Goal: Task Accomplishment & Management: Manage account settings

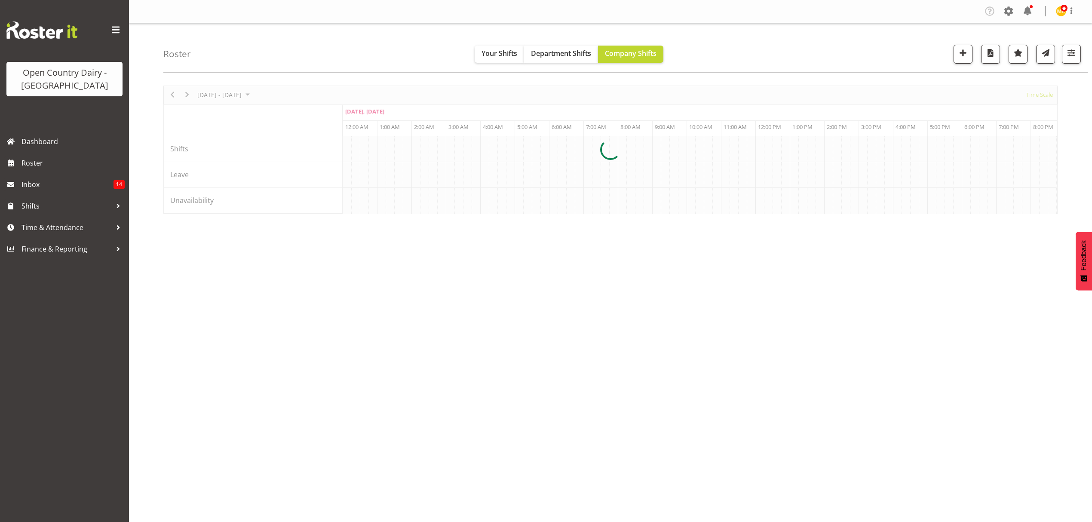
scroll to position [0, 4953]
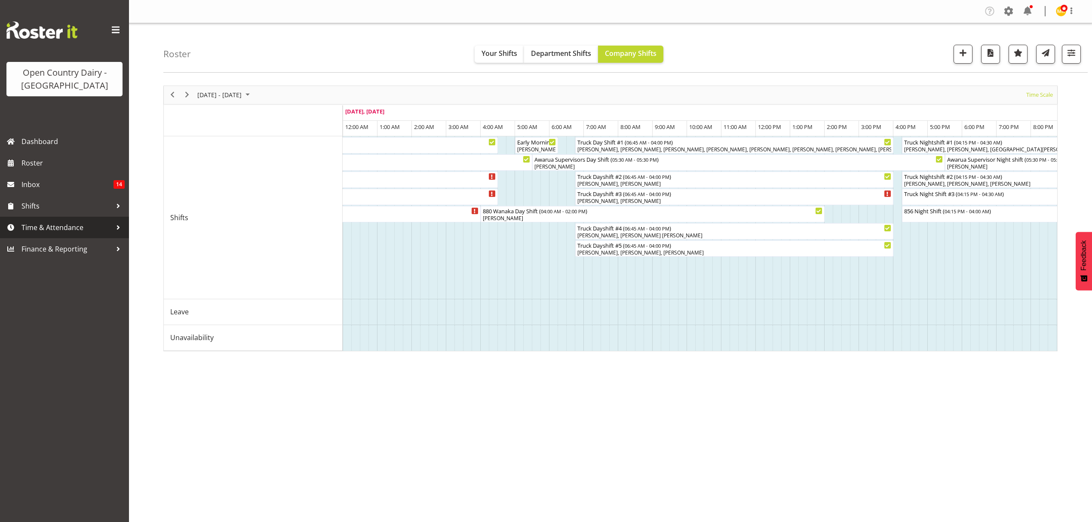
click at [59, 230] on span "Time & Attendance" at bounding box center [66, 227] width 90 height 13
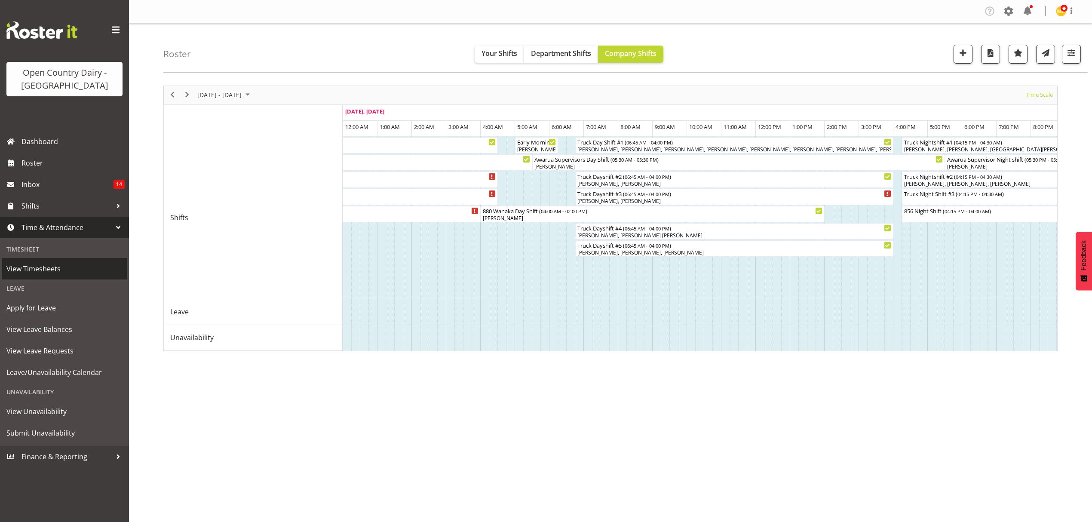
click at [36, 267] on span "View Timesheets" at bounding box center [64, 268] width 116 height 13
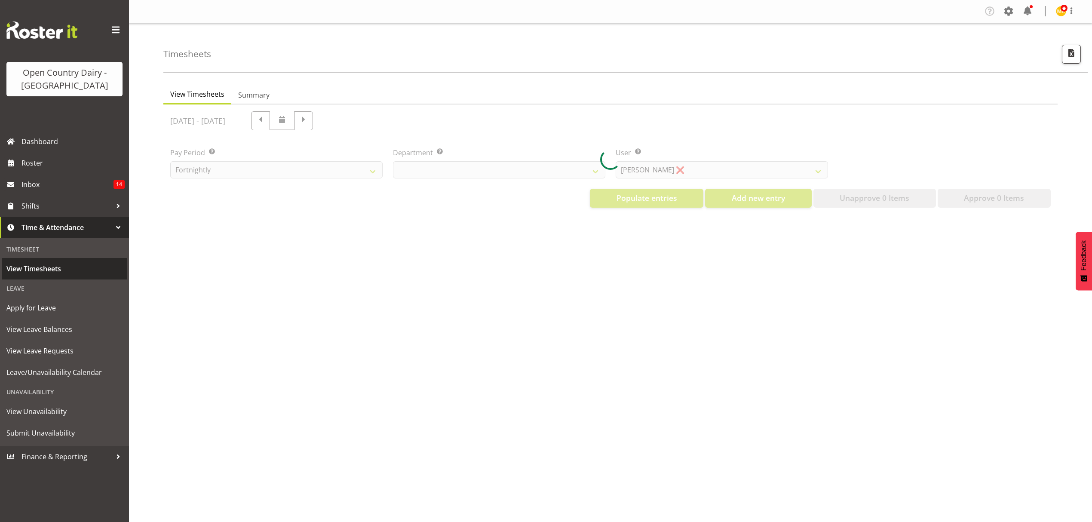
select select "699"
select select "8449"
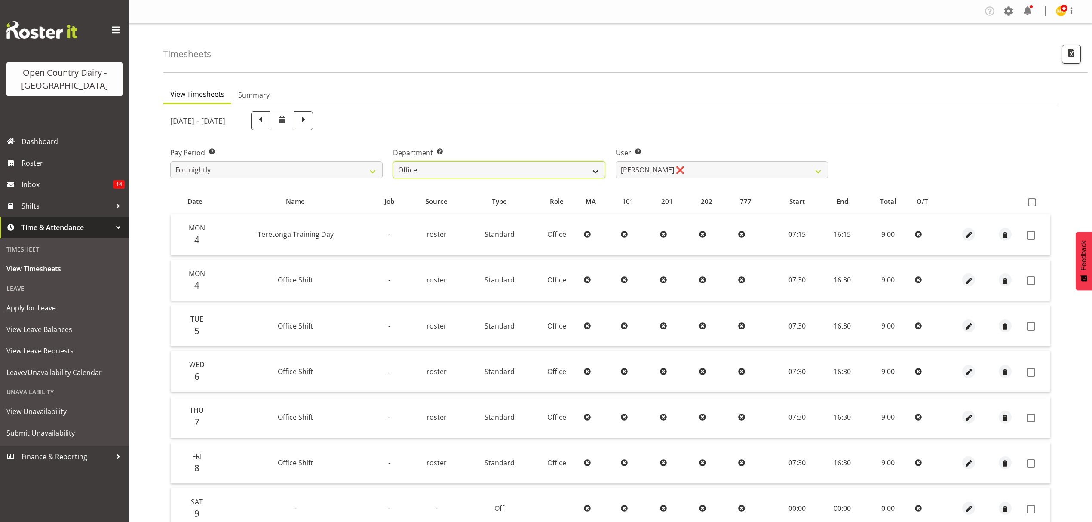
click at [537, 174] on select "734 735 736 737 738 739 850 851 852 853 854 855 856 858 861 862 865 868 869 870" at bounding box center [499, 169] width 212 height 17
select select "690"
click at [393, 161] on select "734 735 736 737 738 739 850 851 852 853 854 855 856 858 861 862 865 868 869 870" at bounding box center [499, 169] width 212 height 17
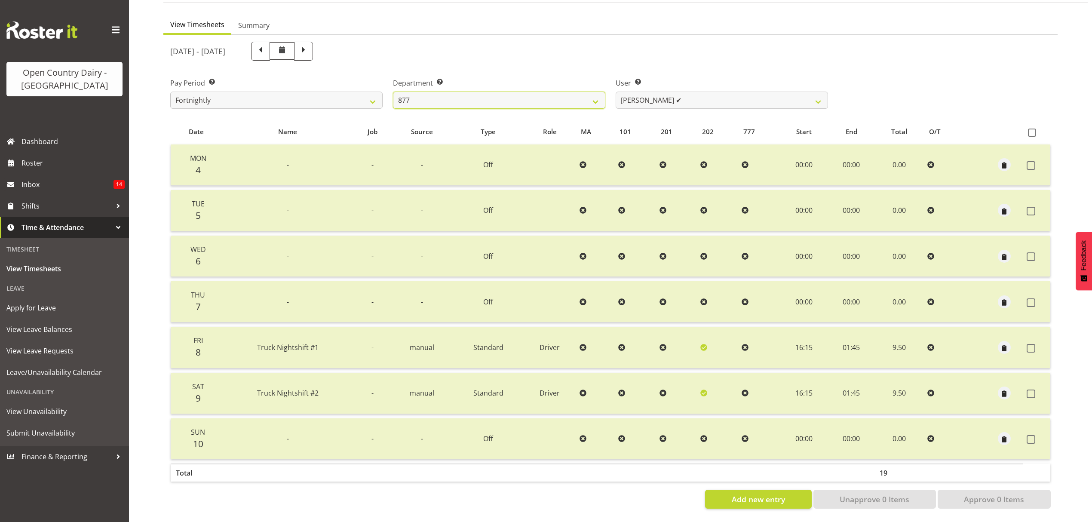
scroll to position [76, 0]
click at [313, 43] on span at bounding box center [303, 51] width 19 height 19
select select
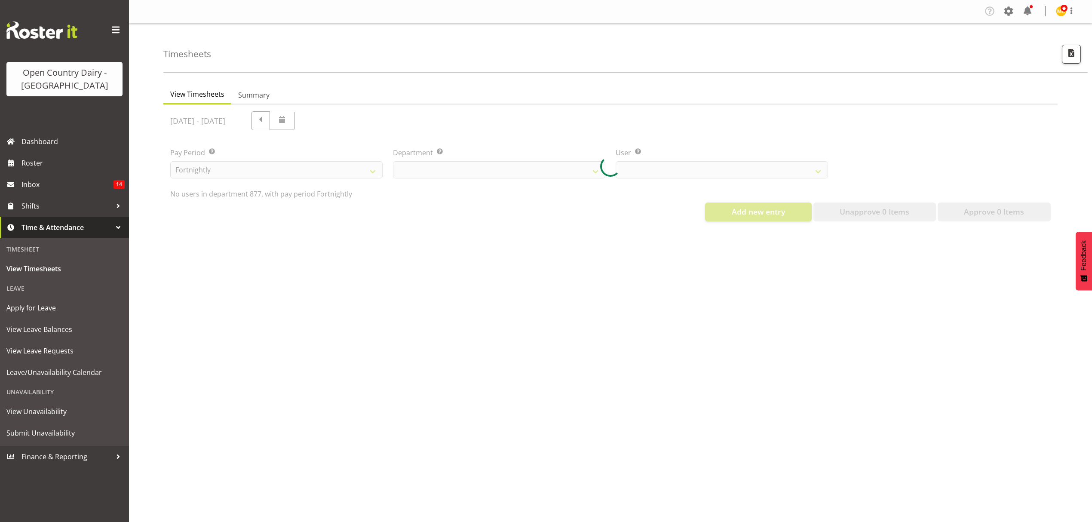
select select "690"
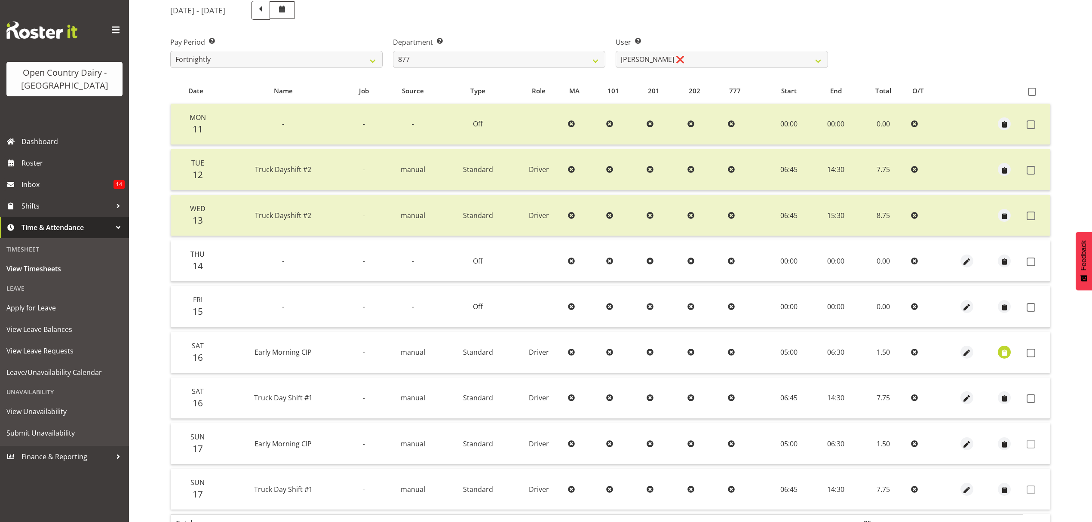
scroll to position [114, 0]
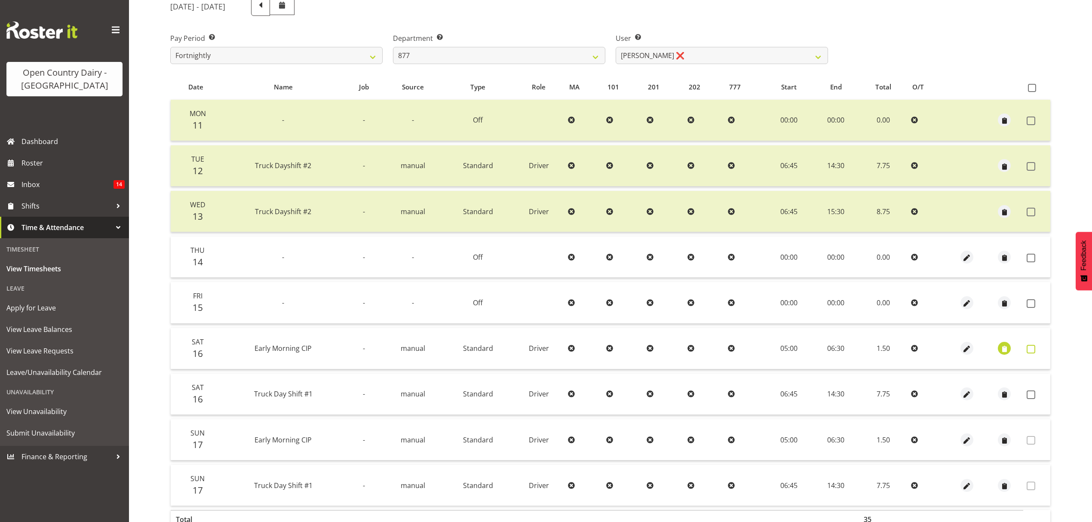
click at [1032, 345] on span at bounding box center [1031, 349] width 9 height 9
checkbox input "true"
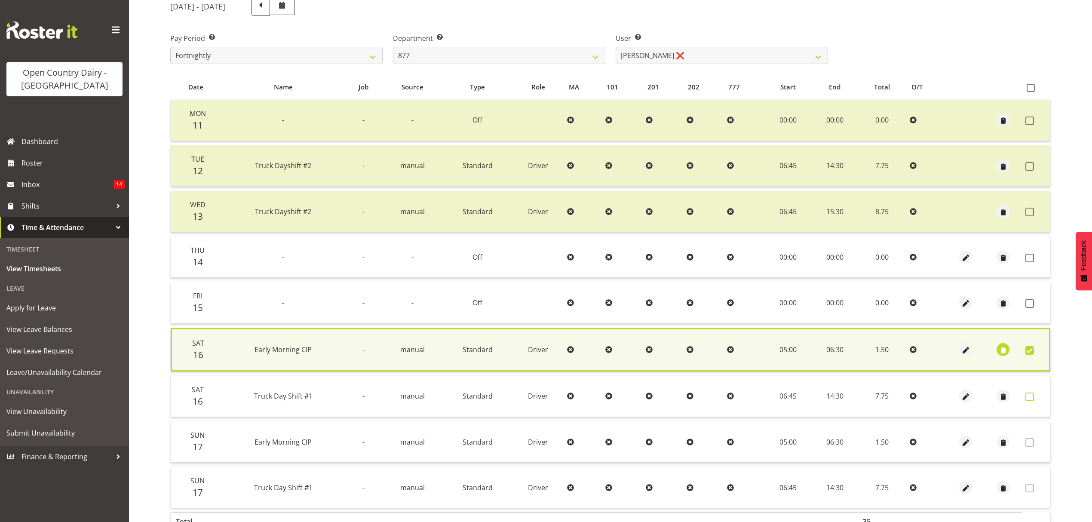
click at [1035, 393] on label at bounding box center [1031, 397] width 13 height 9
checkbox input "true"
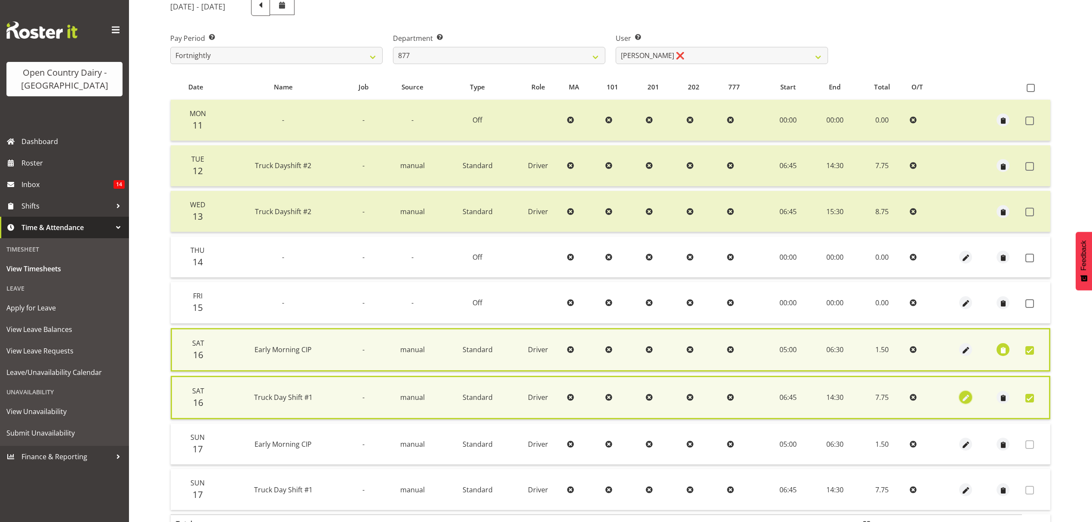
click at [963, 394] on span "button" at bounding box center [966, 398] width 10 height 10
select select "Standard"
select select "806"
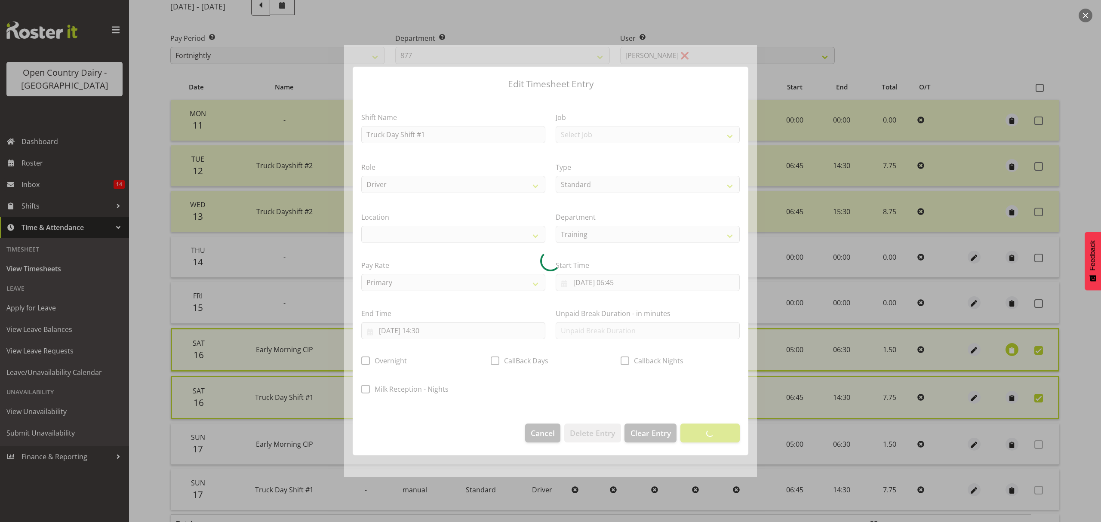
select select
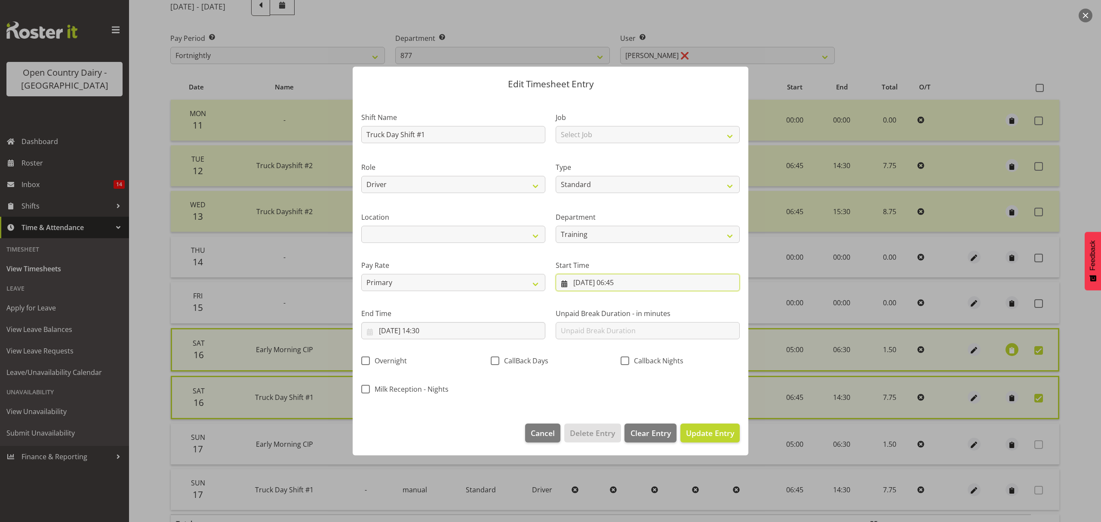
click at [625, 285] on input "[DATE] 06:45" at bounding box center [648, 282] width 184 height 17
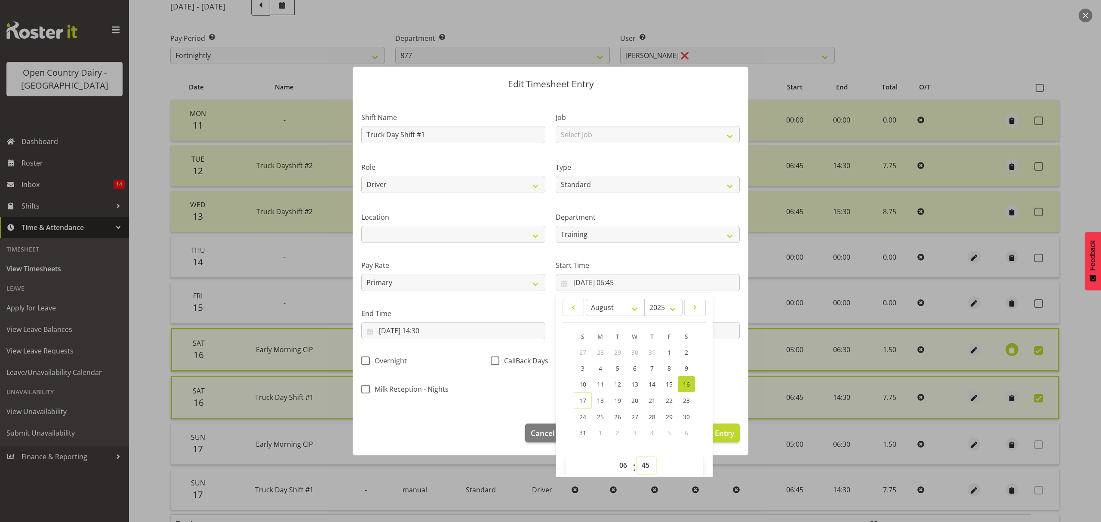
click at [642, 460] on select "00 01 02 03 04 05 06 07 08 09 10 11 12 13 14 15 16 17 18 19 20 21 22 23 24 25 2…" at bounding box center [646, 465] width 19 height 17
select select "30"
click at [637, 457] on select "00 01 02 03 04 05 06 07 08 09 10 11 12 13 14 15 16 17 18 19 20 21 22 23 24 25 2…" at bounding box center [646, 465] width 19 height 17
type input "[DATE] 06:30"
click at [738, 359] on section "Shift Name Truck Day Shift #1 Job Select Job Connecting /unconnecting Trailers …" at bounding box center [551, 256] width 396 height 318
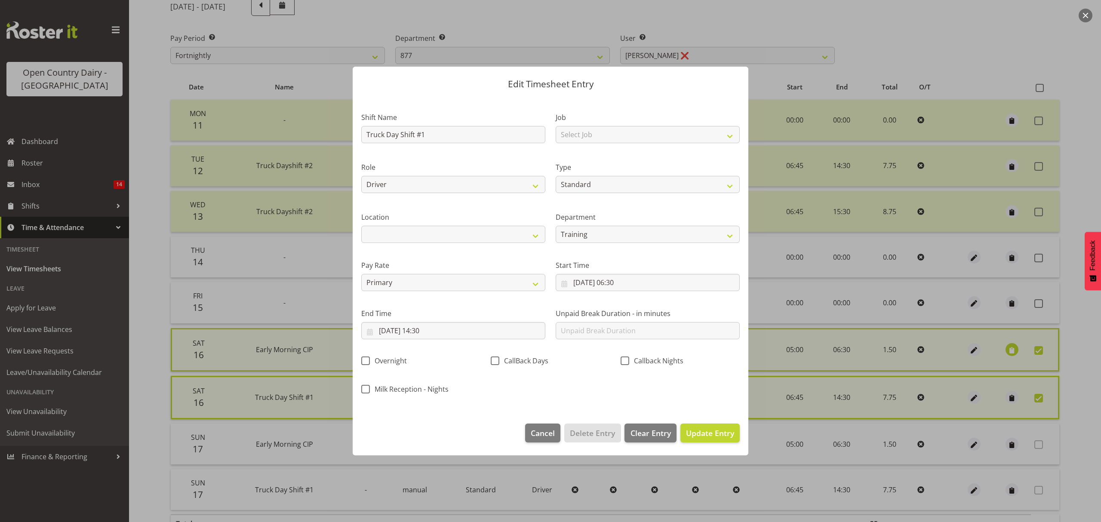
click at [724, 367] on div "Callback Nights" at bounding box center [679, 361] width 119 height 11
click at [709, 434] on span "Update Entry" at bounding box center [710, 433] width 48 height 10
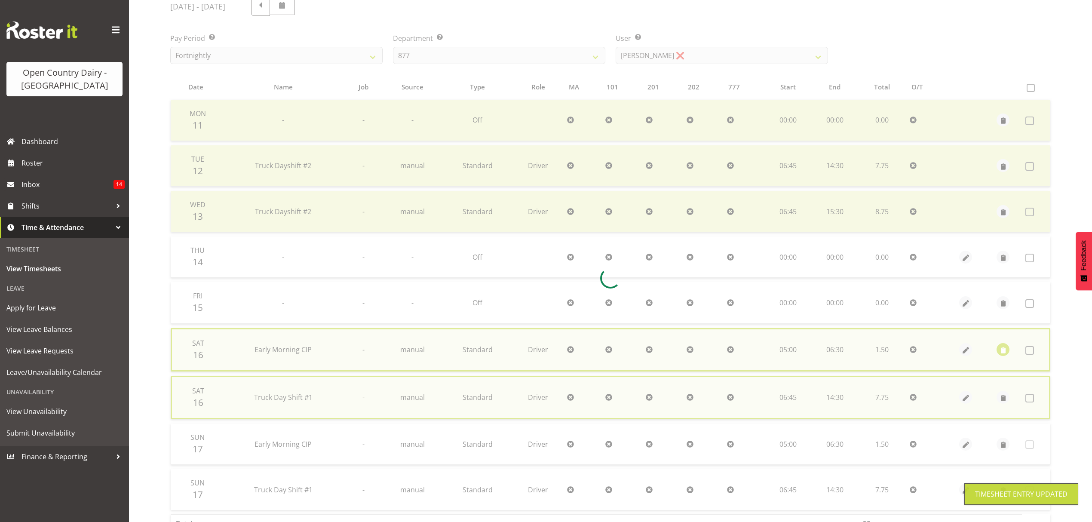
checkbox input "false"
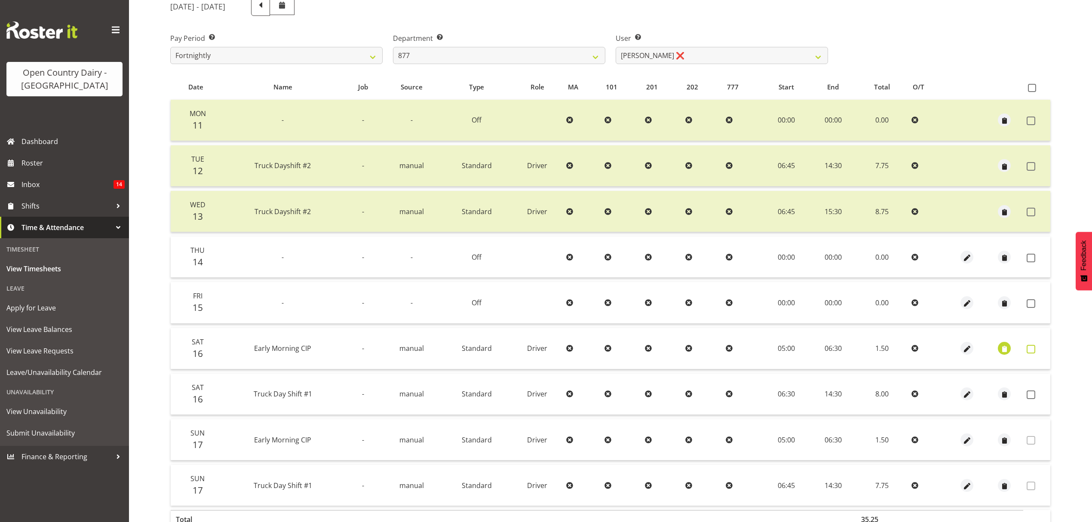
click at [1036, 350] on label at bounding box center [1033, 349] width 13 height 9
checkbox input "true"
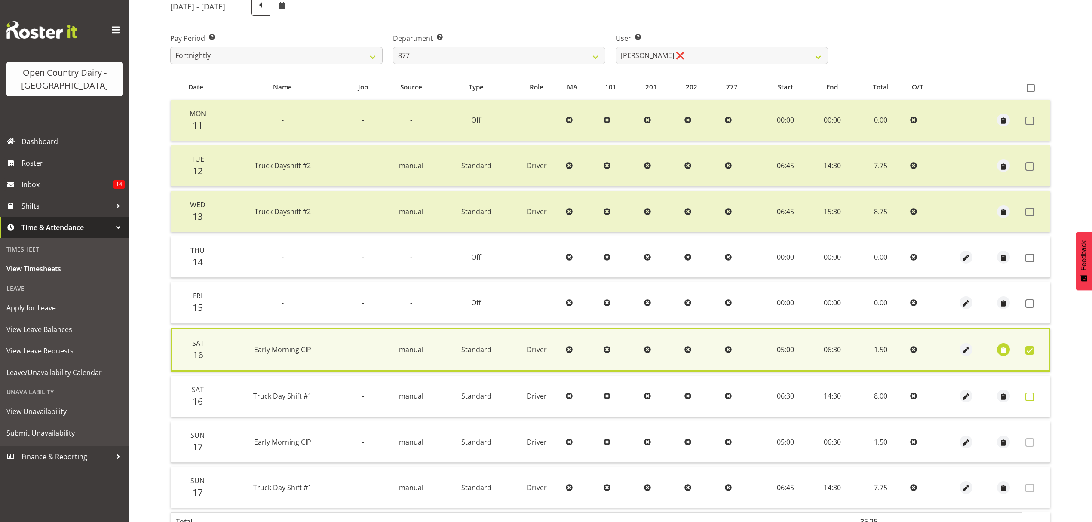
click at [1029, 394] on span at bounding box center [1029, 397] width 9 height 9
checkbox input "true"
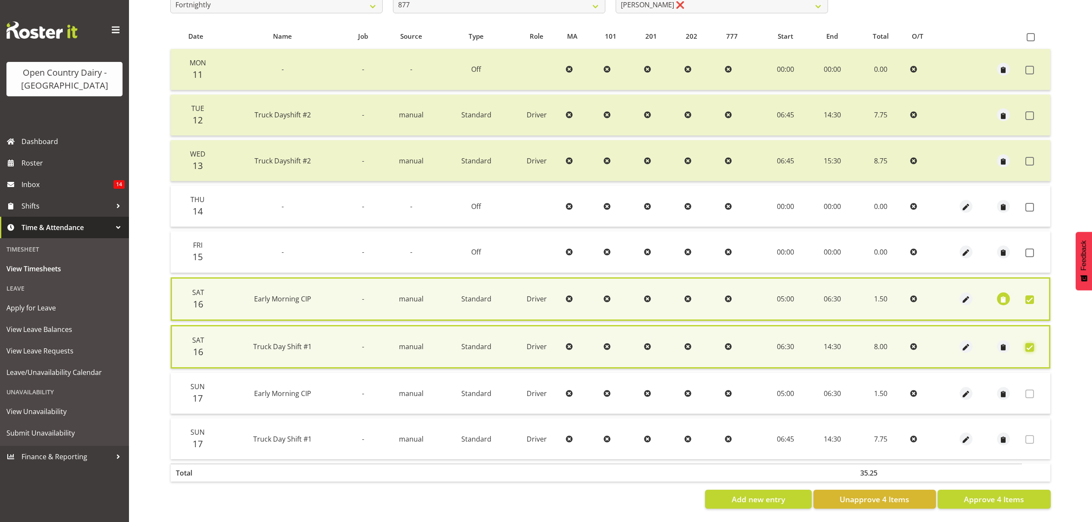
scroll to position [170, 0]
click at [963, 491] on button "Approve 4 Items" at bounding box center [994, 499] width 113 height 19
checkbox input "false"
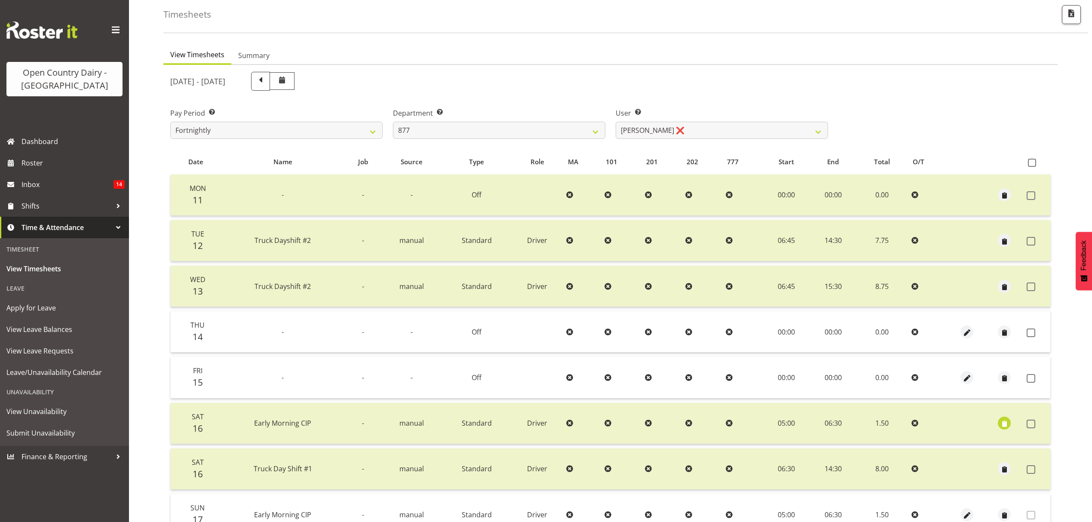
scroll to position [0, 0]
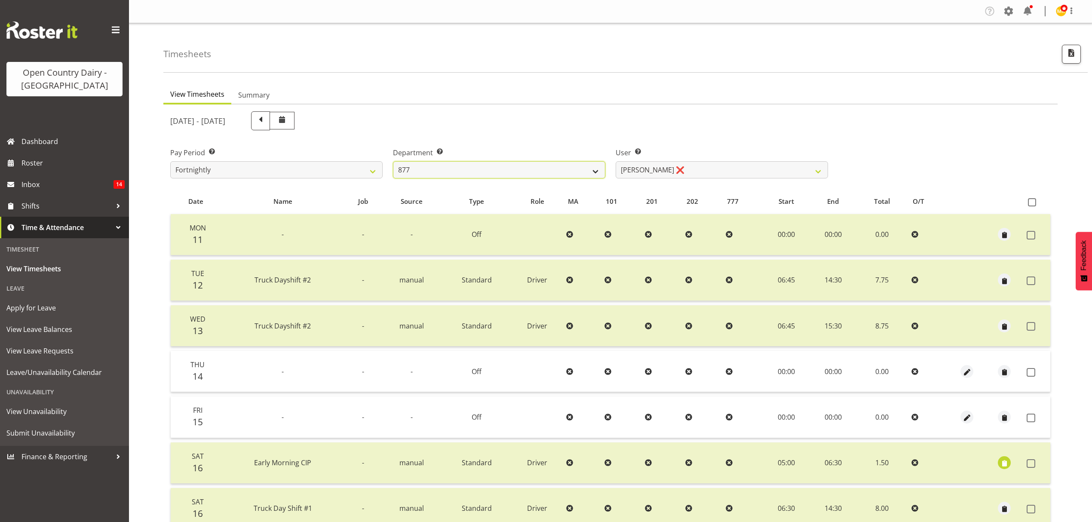
click at [575, 174] on select "734 735 736 737 738 739 850 851 852 853 854 855 856 858 861 862 865 868 869 870" at bounding box center [499, 169] width 212 height 17
click at [393, 161] on select "734 735 736 737 738 739 850 851 852 853 854 855 856 858 861 862 865 868 869 870" at bounding box center [499, 169] width 212 height 17
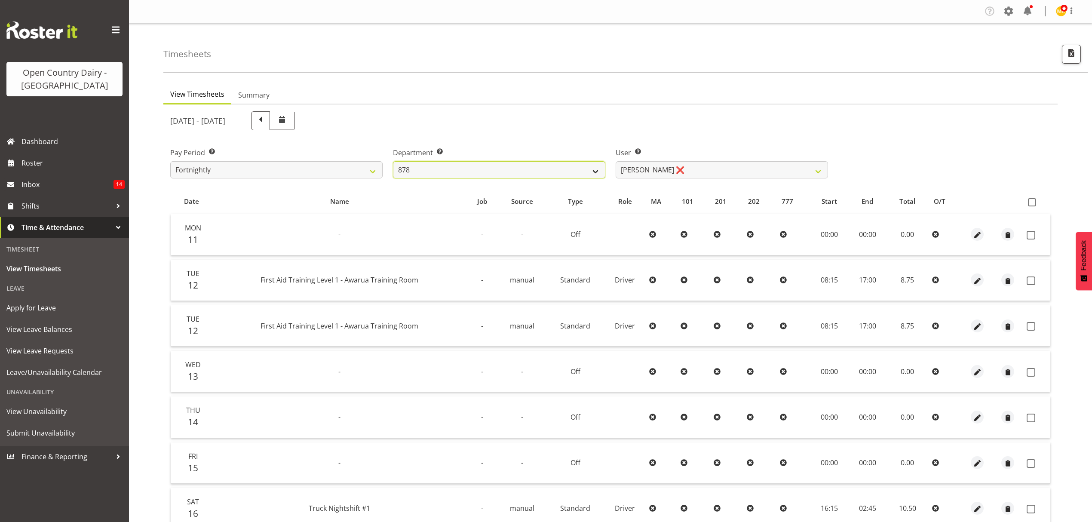
click at [511, 176] on select "734 735 736 737 738 739 850 851 852 853 854 855 856 858 861 862 865 868 869 870" at bounding box center [499, 169] width 212 height 17
click at [516, 166] on select "734 735 736 737 738 739 850 851 852 853 854 855 856 858 861 862 865 868 869 870" at bounding box center [499, 169] width 212 height 17
click at [393, 161] on select "734 735 736 737 738 739 850 851 852 853 854 855 856 858 861 862 865 868 869 870" at bounding box center [499, 169] width 212 height 17
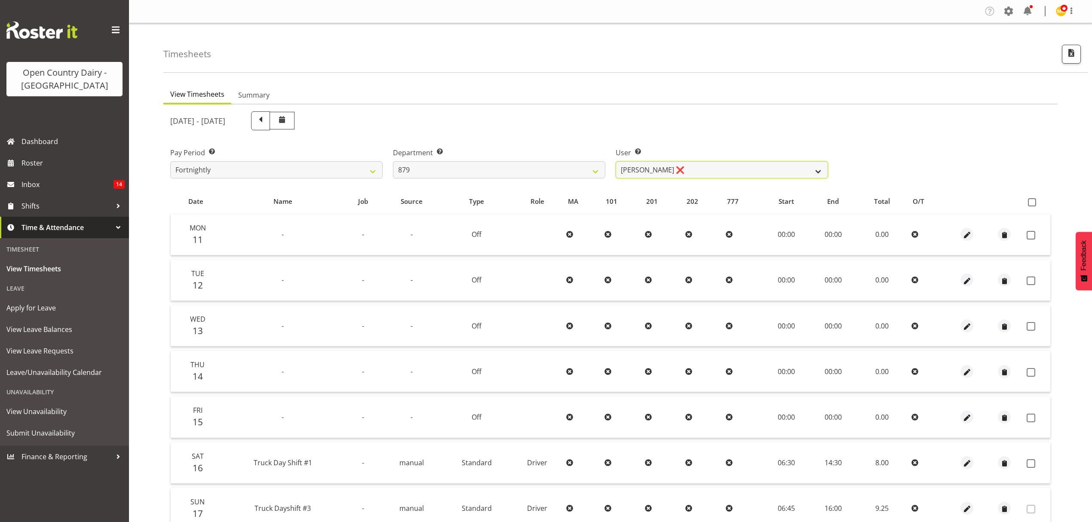
click at [663, 171] on select "[PERSON_NAME] ❌ [PERSON_NAME] ❌ [PERSON_NAME] ❌ [PERSON_NAME] ❌" at bounding box center [722, 169] width 212 height 17
click at [543, 154] on label "Department Select which department you would like to view." at bounding box center [499, 152] width 212 height 10
click at [543, 169] on select "734 735 736 737 738 739 850 851 852 853 854 855 856 858 861 862 865 868 869 870" at bounding box center [499, 169] width 212 height 17
click at [393, 161] on select "734 735 736 737 738 739 850 851 852 853 854 855 856 858 861 862 865 868 869 870" at bounding box center [499, 169] width 212 height 17
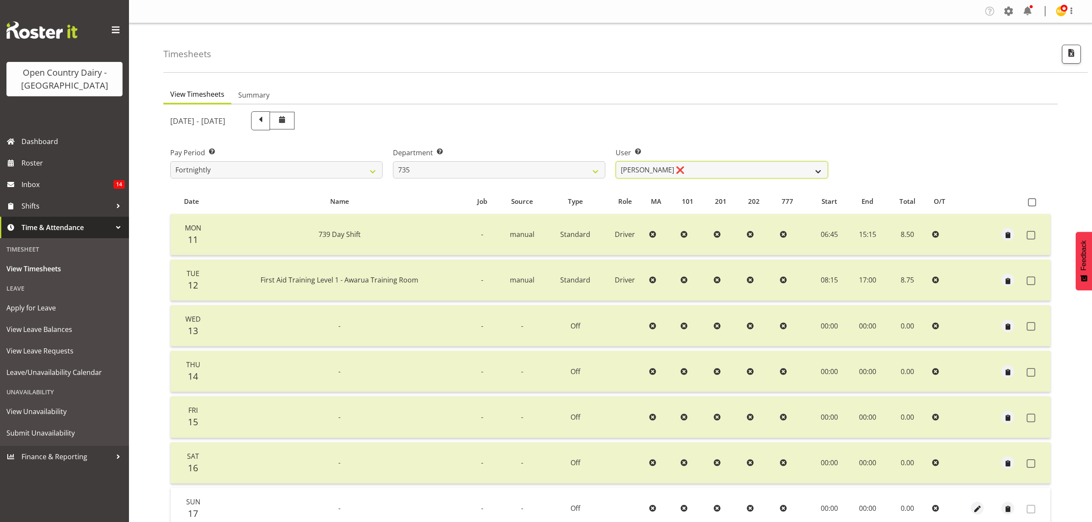
click at [651, 170] on select "[PERSON_NAME] ❌ [PERSON_NAME] ❌ [PERSON_NAME] ❌ [PERSON_NAME] ❌" at bounding box center [722, 169] width 212 height 17
click at [557, 171] on select "734 735 736 737 738 739 850 851 852 853 854 855 856 858 861 862 865 868 869 870" at bounding box center [499, 169] width 212 height 17
select select "687"
click at [393, 161] on select "734 735 736 737 738 739 850 851 852 853 854 855 856 858 861 862 865 868 869 870" at bounding box center [499, 169] width 212 height 17
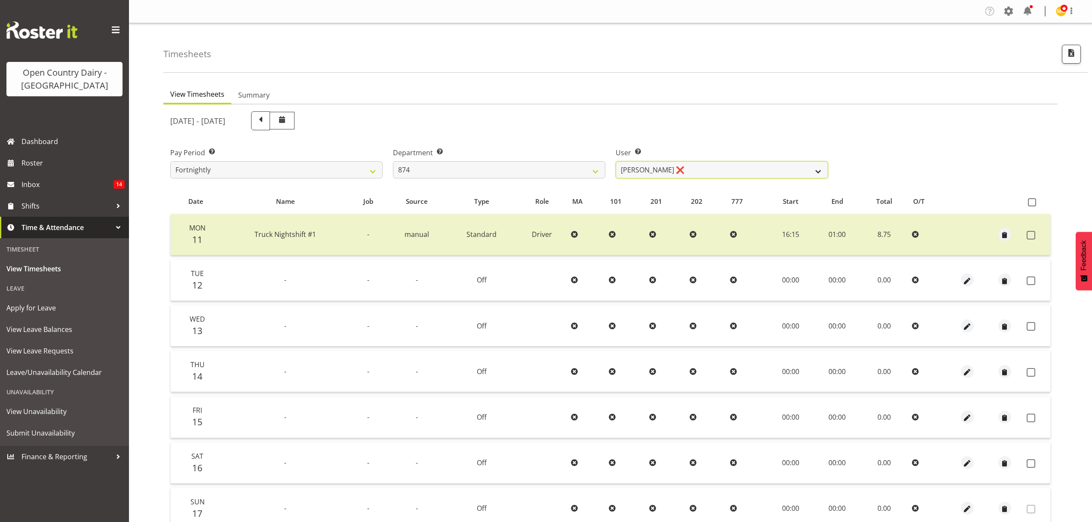
click at [677, 170] on select "[PERSON_NAME] ❌ [PERSON_NAME] ❌ [PERSON_NAME] ❌ [PERSON_NAME] ❌" at bounding box center [722, 169] width 212 height 17
select select "10920"
click at [616, 161] on select "[PERSON_NAME] ❌ [PERSON_NAME] ❌ [PERSON_NAME] ❌ [PERSON_NAME] ❌" at bounding box center [722, 169] width 212 height 17
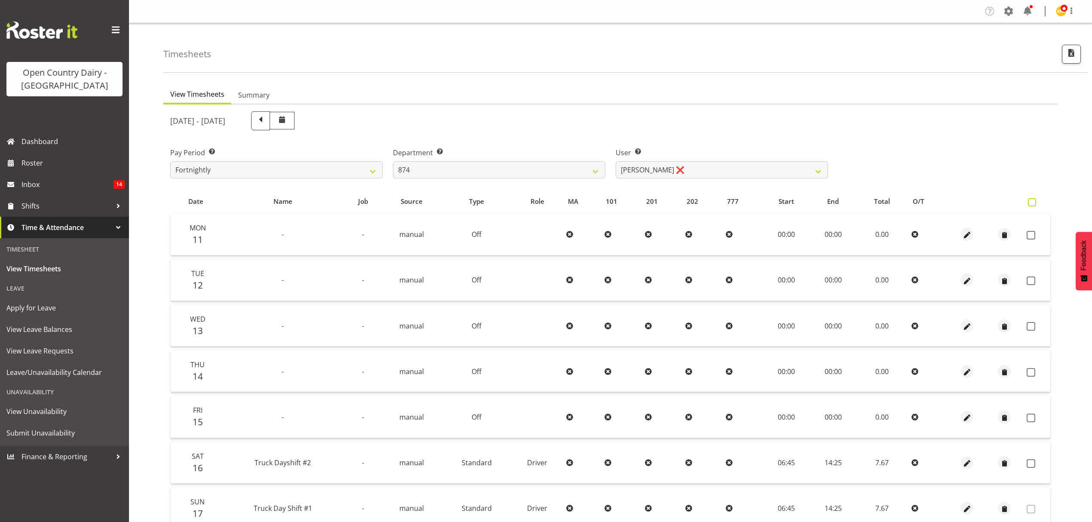
click at [1031, 200] on span at bounding box center [1032, 202] width 8 height 8
click at [1031, 200] on input "checkbox" at bounding box center [1031, 203] width 6 height 6
checkbox input "true"
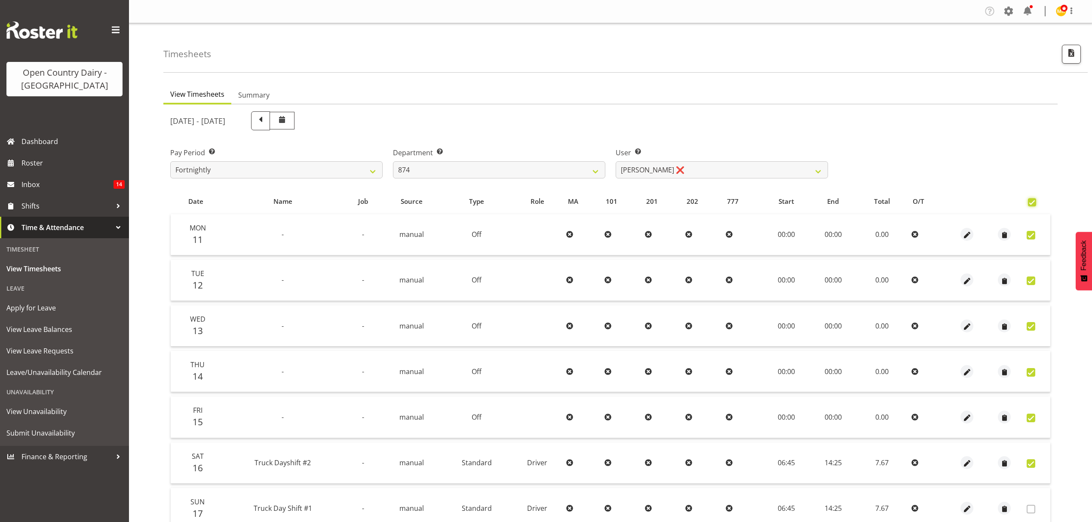
checkbox input "true"
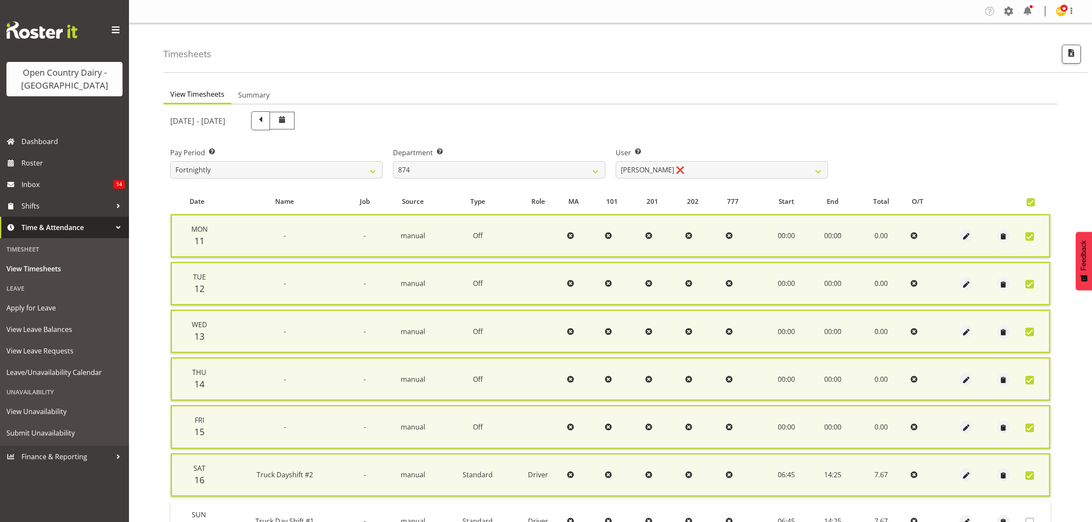
click at [1031, 200] on span at bounding box center [1031, 202] width 8 height 8
click at [1031, 200] on input "checkbox" at bounding box center [1030, 203] width 6 height 6
checkbox input "false"
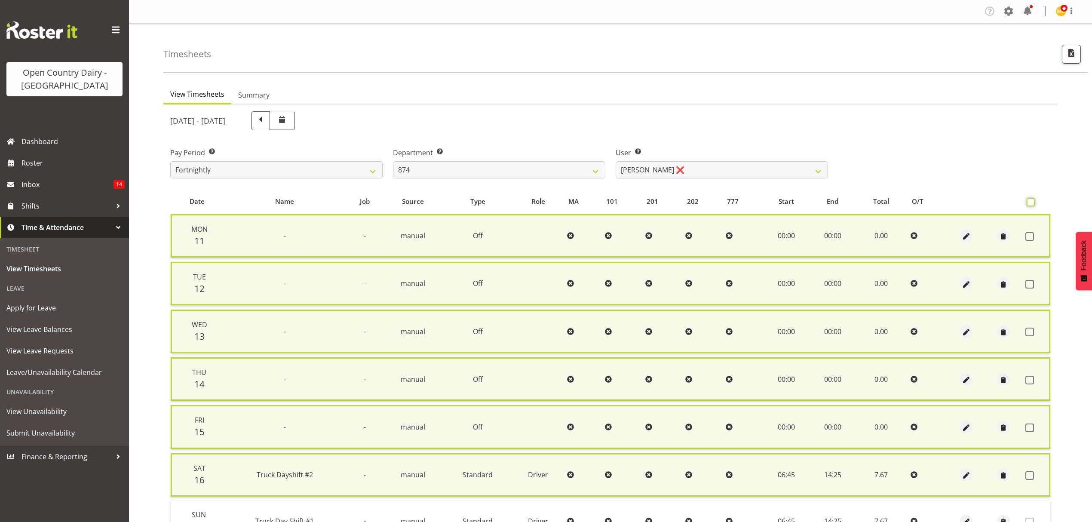
checkbox input "false"
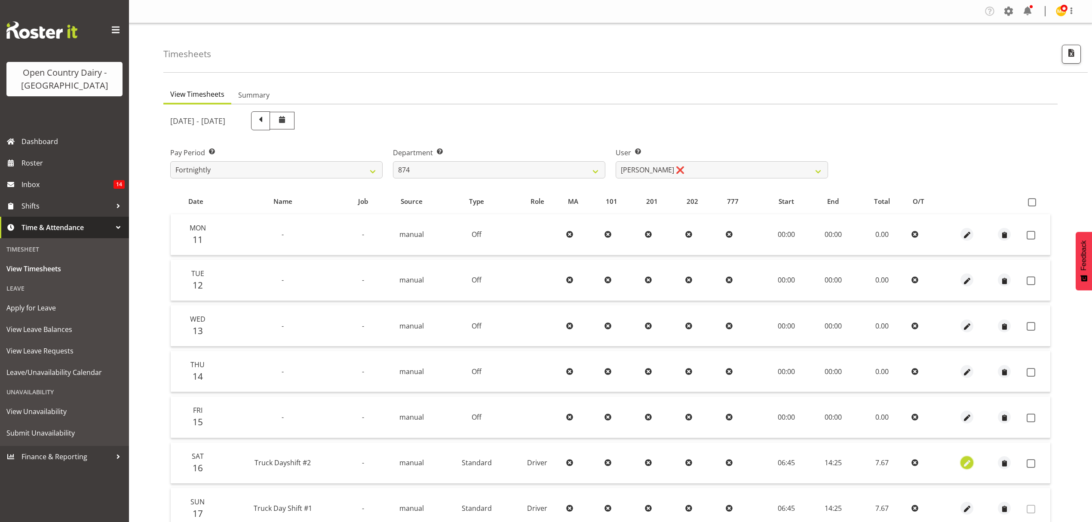
click at [968, 467] on span "button" at bounding box center [967, 463] width 10 height 12
select select "Standard"
select select "806"
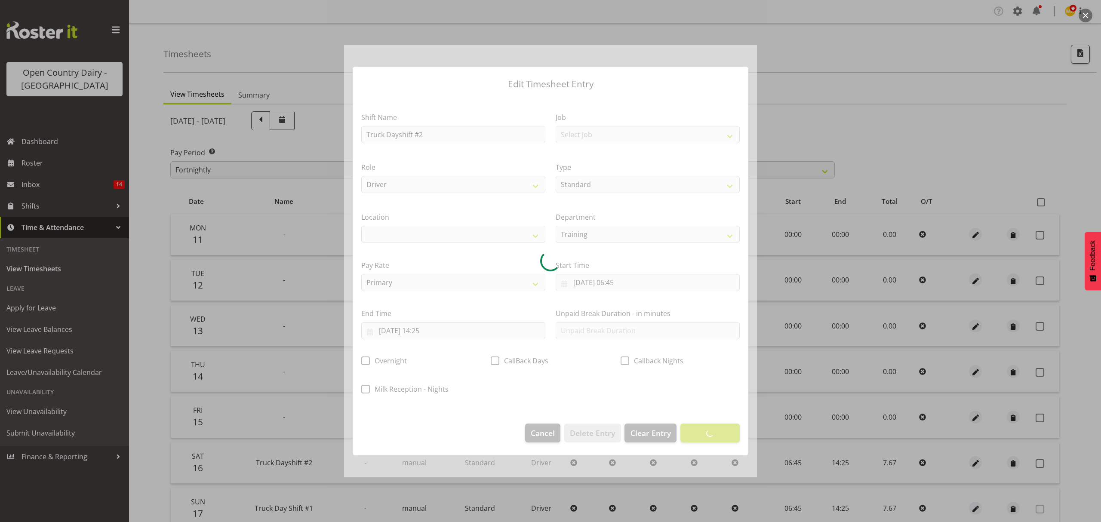
select select
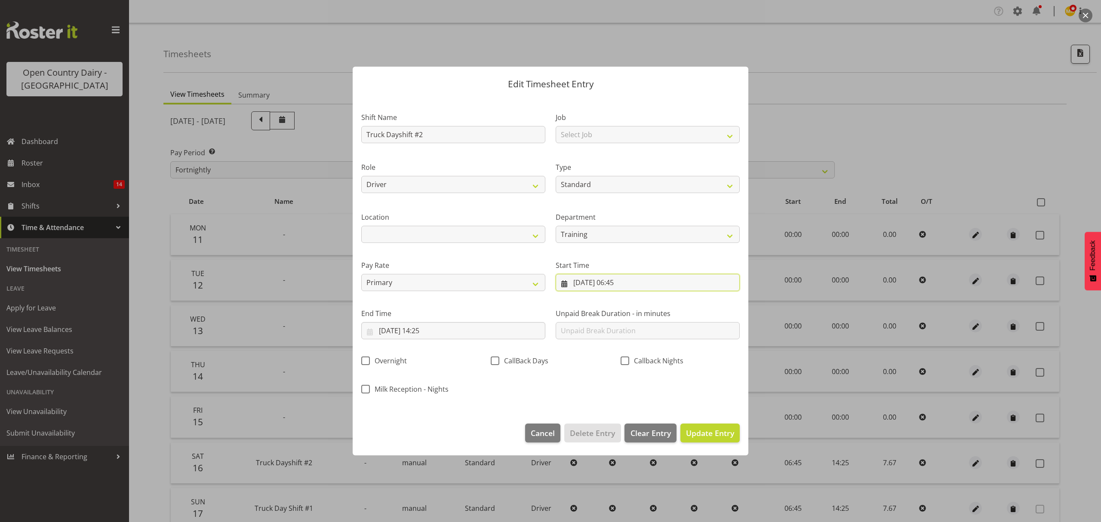
click at [632, 284] on input "[DATE] 06:45" at bounding box center [648, 282] width 184 height 17
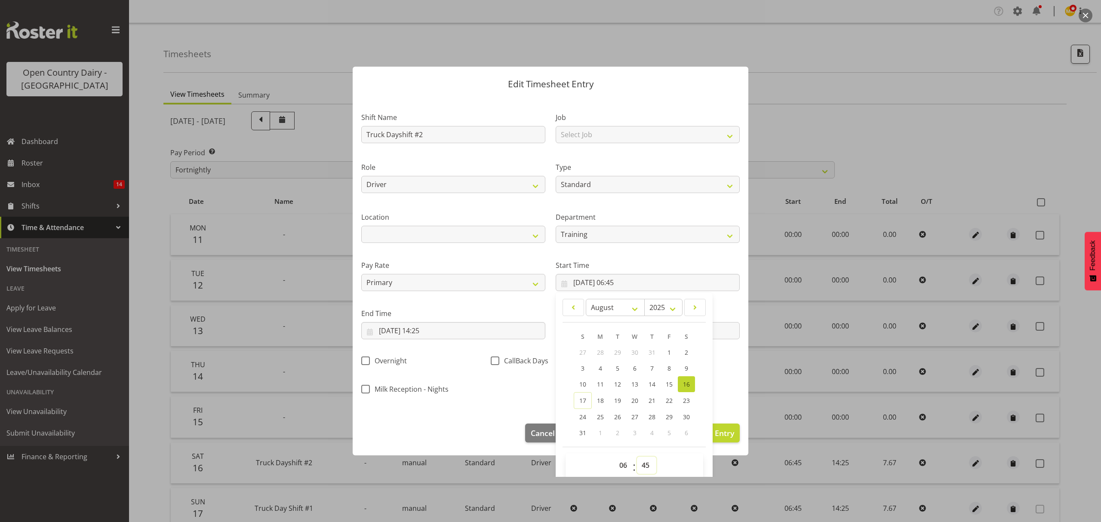
drag, startPoint x: 647, startPoint y: 468, endPoint x: 647, endPoint y: 463, distance: 5.2
click at [647, 468] on select "00 01 02 03 04 05 06 07 08 09 10 11 12 13 14 15 16 17 18 19 20 21 22 23 24 25 2…" at bounding box center [646, 465] width 19 height 17
select select "30"
click at [637, 457] on select "00 01 02 03 04 05 06 07 08 09 10 11 12 13 14 15 16 17 18 19 20 21 22 23 24 25 2…" at bounding box center [646, 465] width 19 height 17
type input "[DATE] 06:30"
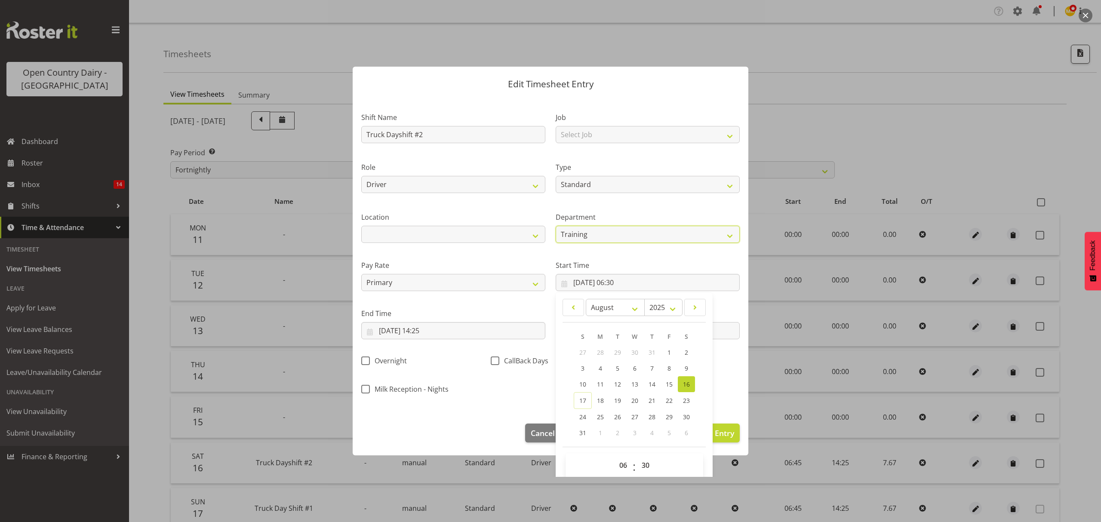
drag, startPoint x: 644, startPoint y: 235, endPoint x: 656, endPoint y: 261, distance: 29.4
click at [644, 236] on select "874 851 855 853 855 856 880 883 861 862 864 865 868 869 870 872 873 874 876 877…" at bounding box center [648, 234] width 184 height 17
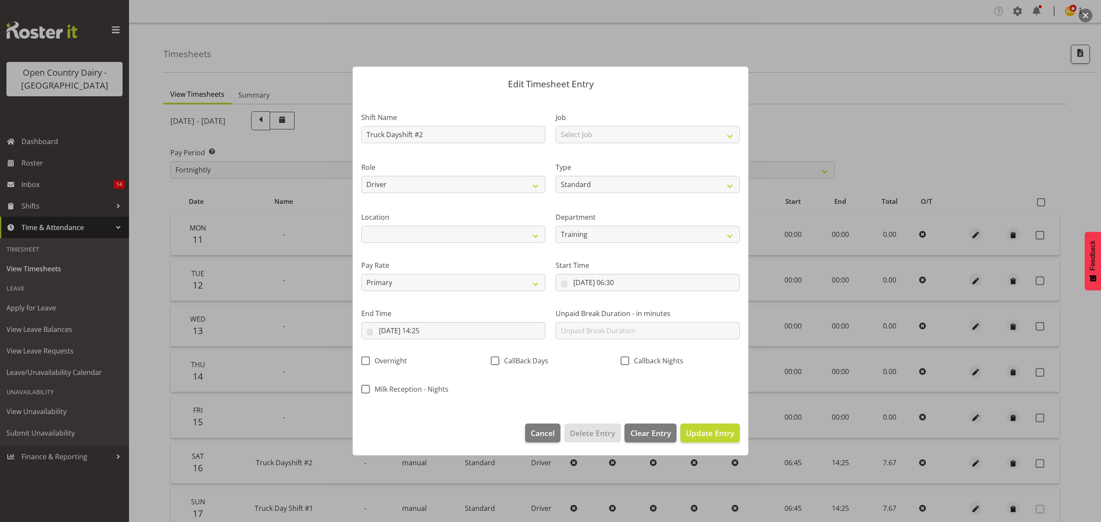
click at [656, 266] on label "Start Time" at bounding box center [648, 265] width 184 height 10
click at [694, 235] on select "874 851 855 853 855 856 880 883 861 862 864 865 868 869 870 872 873 874 876 877…" at bounding box center [648, 234] width 184 height 17
click at [556, 226] on select "874 851 855 853 855 856 880 883 861 862 864 865 868 869 870 872 873 874 876 877…" at bounding box center [648, 234] width 184 height 17
select select "687"
click at [669, 252] on div "Start Time [DATE] 06:30 January February March April May June July August Septe…" at bounding box center [647, 272] width 194 height 48
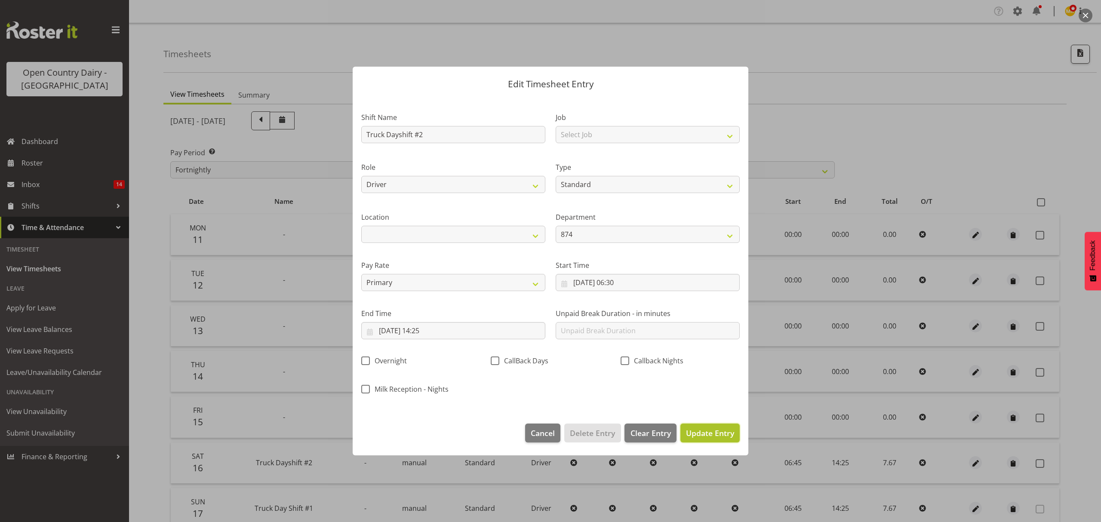
click at [729, 425] on button "Update Entry" at bounding box center [709, 433] width 59 height 19
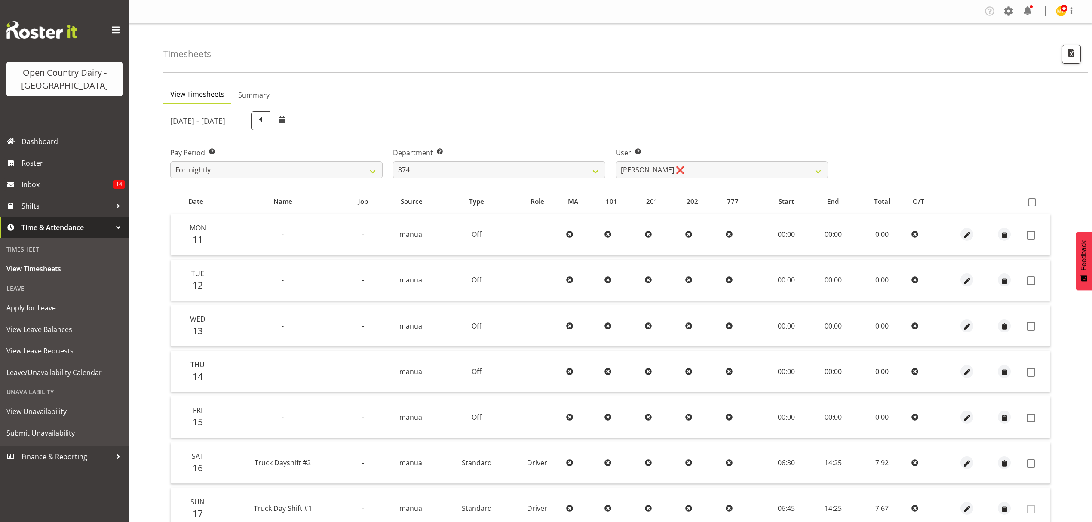
click at [1031, 195] on th at bounding box center [1036, 201] width 27 height 16
click at [1032, 202] on span at bounding box center [1032, 202] width 8 height 8
click at [1032, 202] on input "checkbox" at bounding box center [1031, 203] width 6 height 6
checkbox input "true"
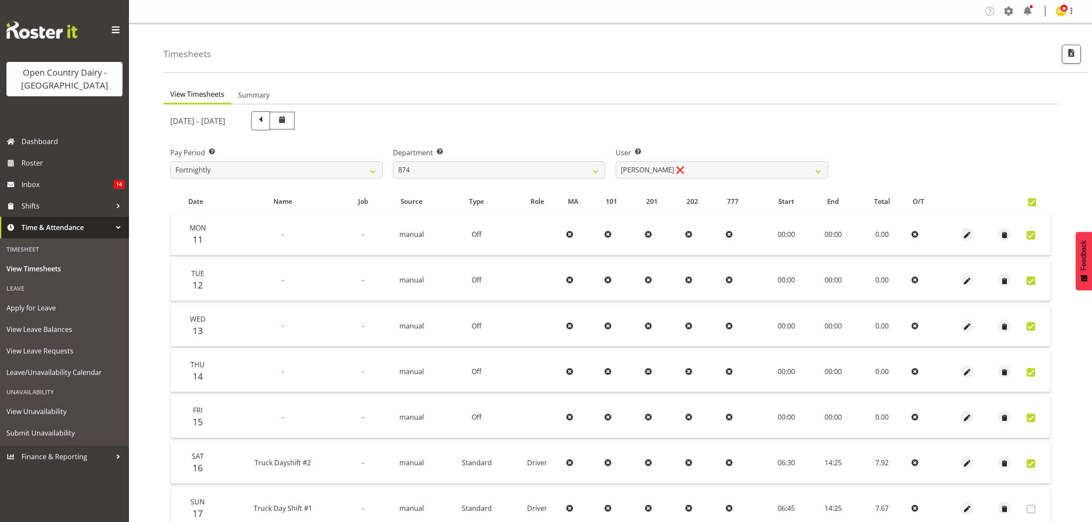
checkbox input "true"
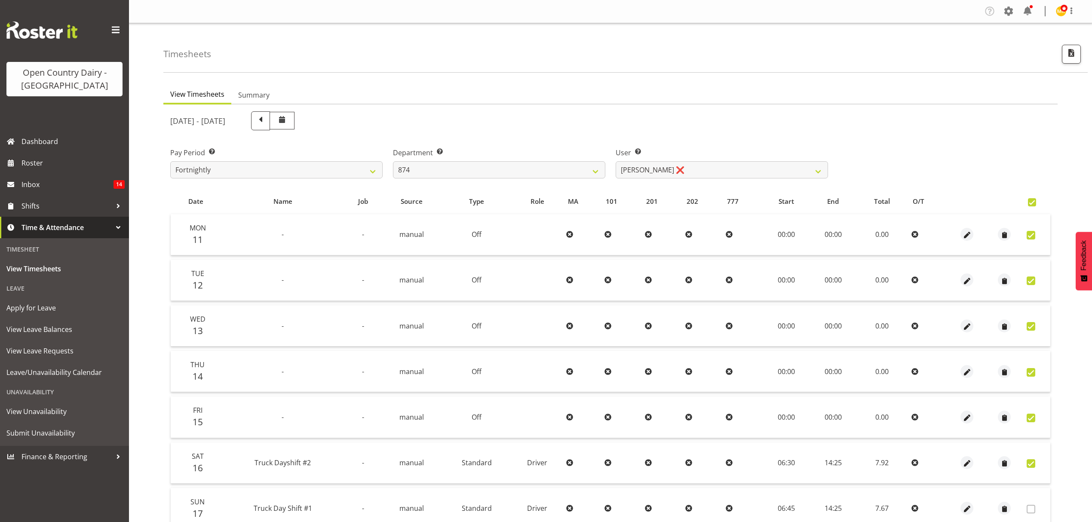
click at [1032, 202] on span at bounding box center [1032, 202] width 8 height 8
click at [1032, 202] on input "checkbox" at bounding box center [1031, 203] width 6 height 6
checkbox input "false"
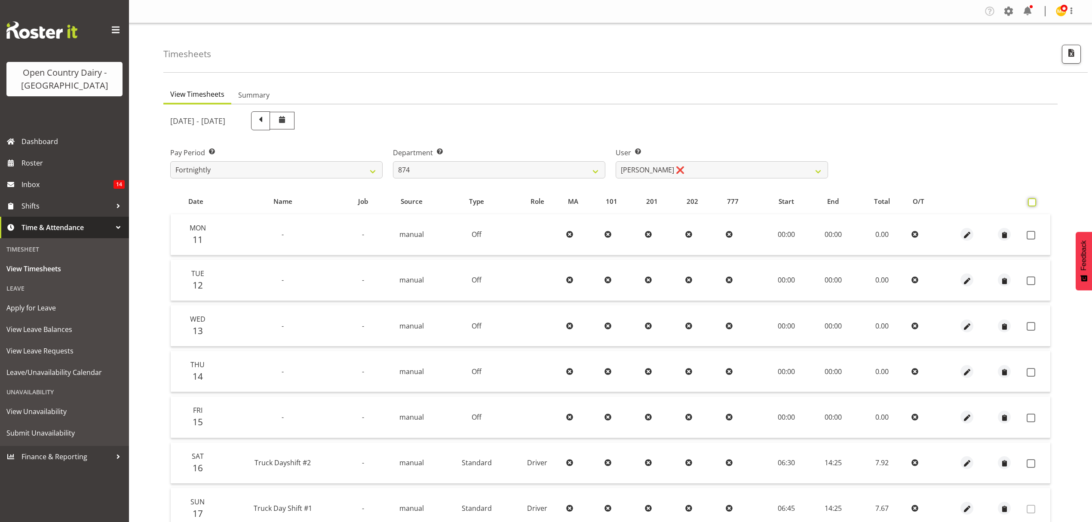
checkbox input "false"
click at [1032, 202] on span at bounding box center [1032, 202] width 8 height 8
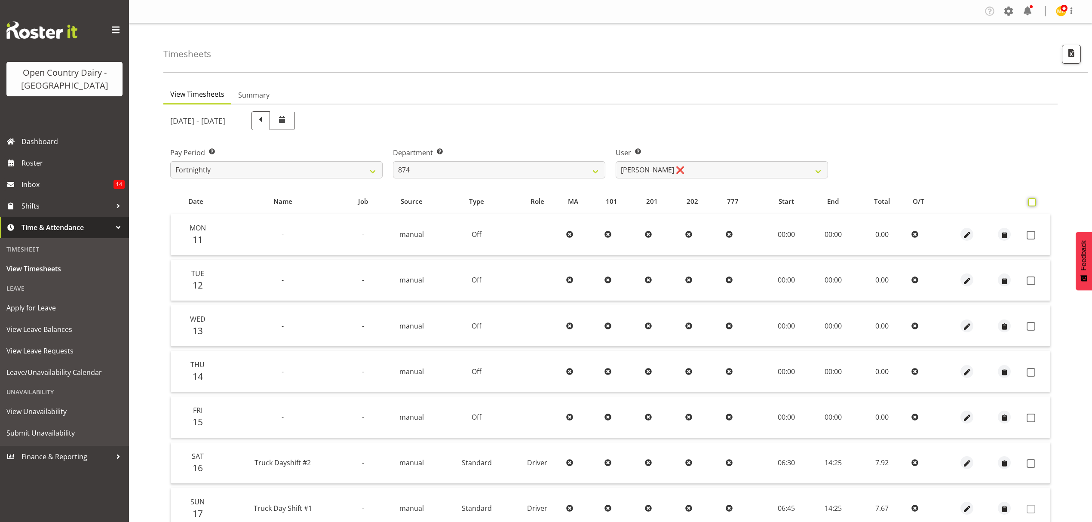
click at [1032, 202] on input "checkbox" at bounding box center [1031, 203] width 6 height 6
checkbox input "true"
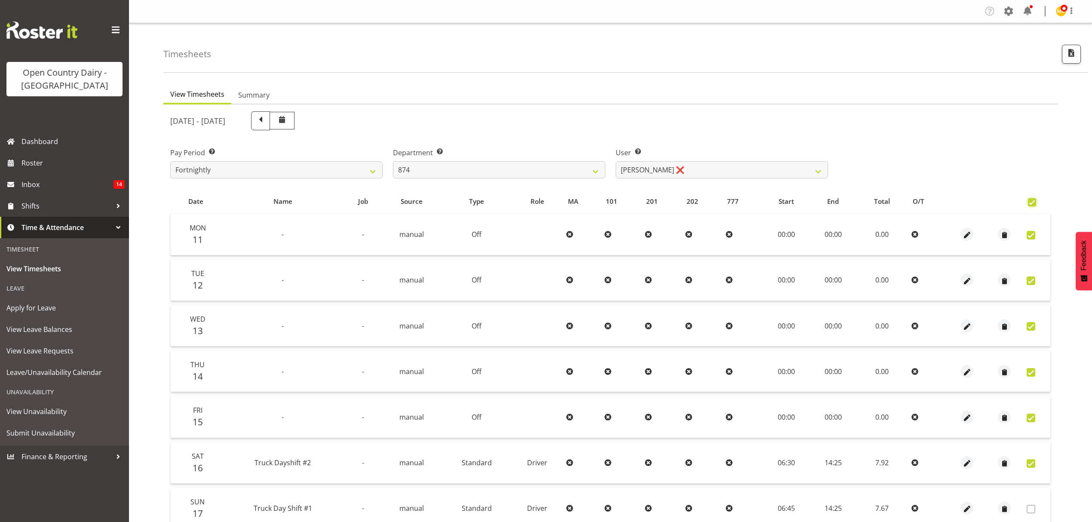
checkbox input "true"
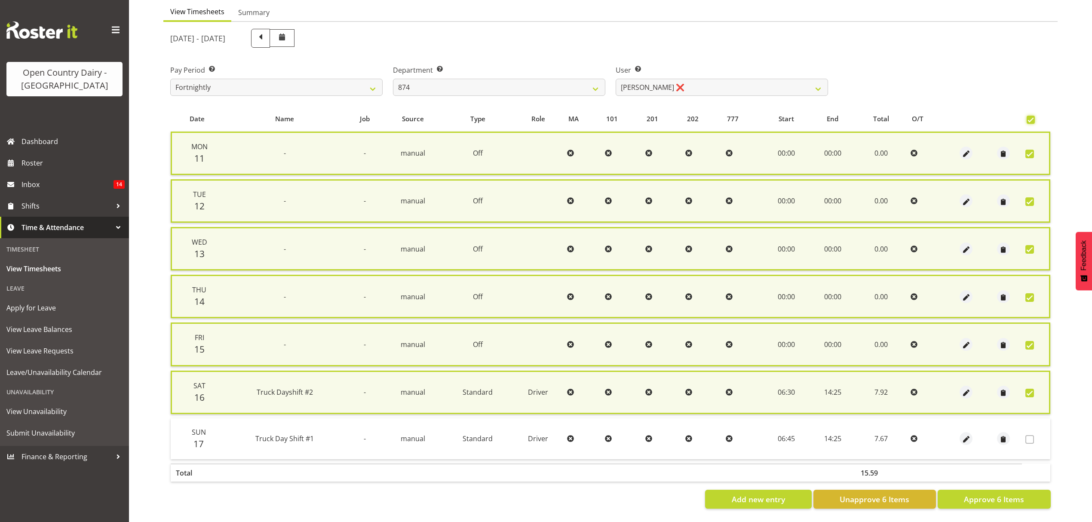
scroll to position [86, 0]
click at [1009, 494] on span "Approve 6 Items" at bounding box center [994, 499] width 60 height 11
click at [1009, 490] on div "Add new entry Unapprove 6 Items Approve 6 Items" at bounding box center [610, 499] width 881 height 19
checkbox input "false"
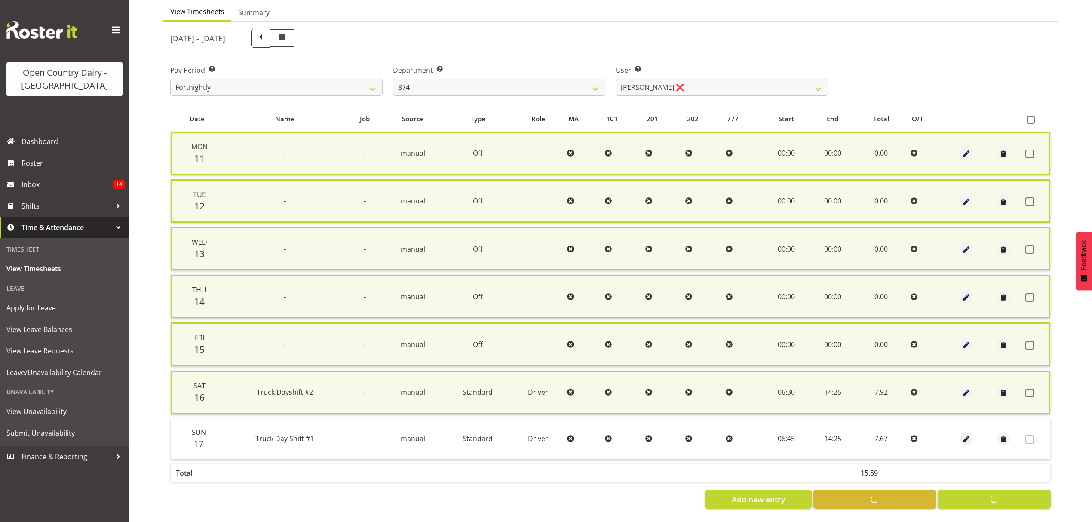
checkbox input "false"
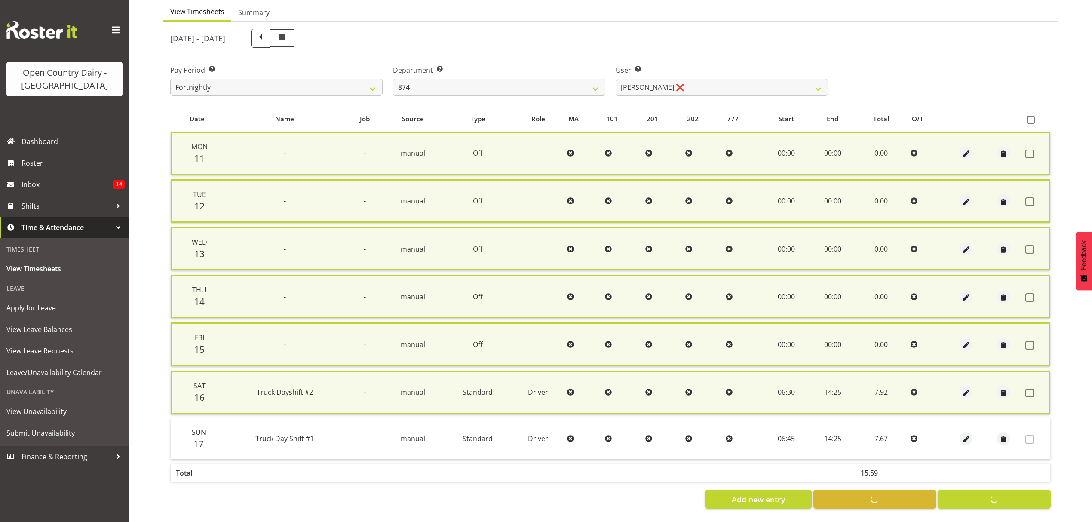
scroll to position [76, 0]
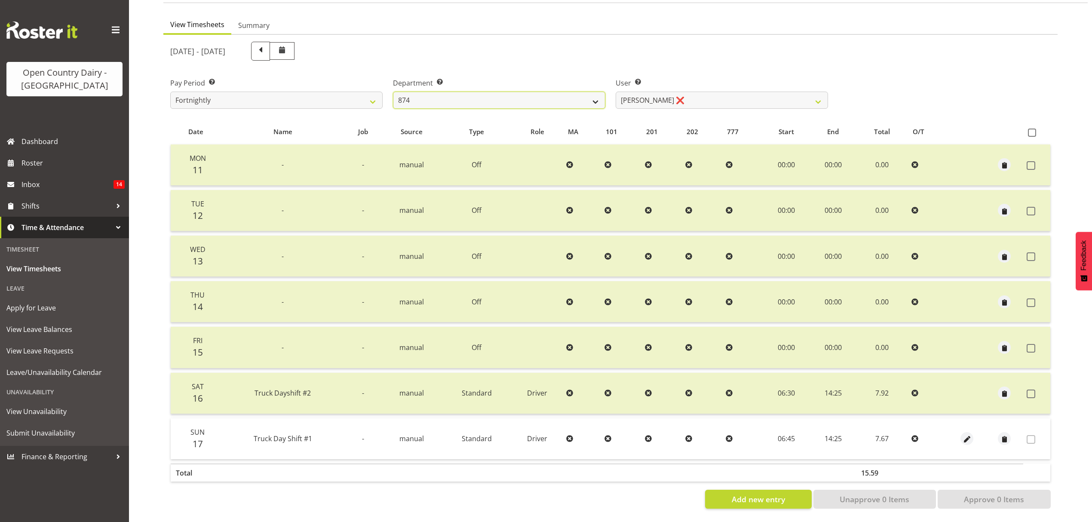
click at [556, 100] on select "734 735 736 737 738 739 850 851 852 853 854 855 856 858 861 862 865 868 869 870" at bounding box center [499, 100] width 212 height 17
select select "669"
click at [393, 92] on select "734 735 736 737 738 739 850 851 852 853 854 855 856 858 861 862 865 868 869 870" at bounding box center [499, 100] width 212 height 17
select select "7394"
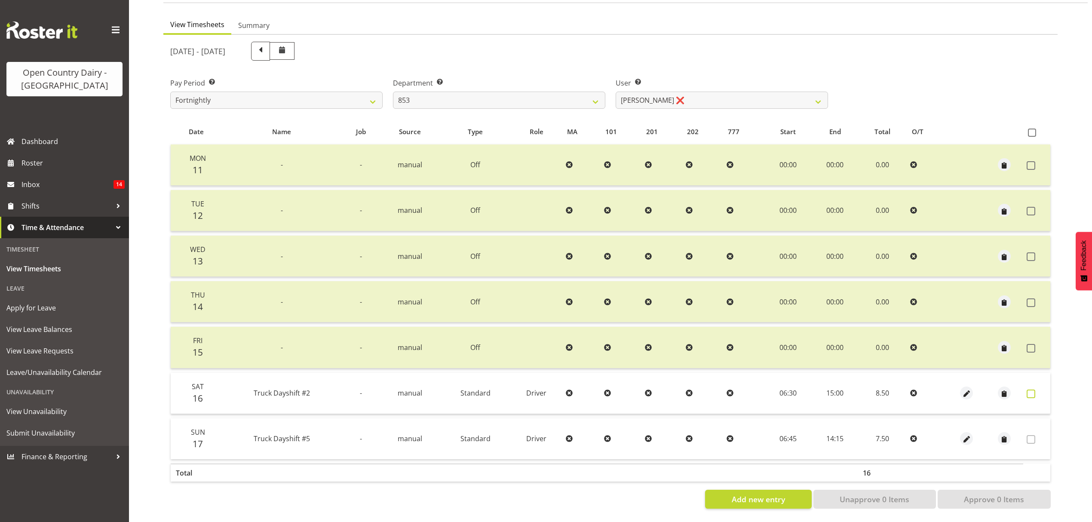
click at [1037, 390] on label at bounding box center [1033, 394] width 13 height 9
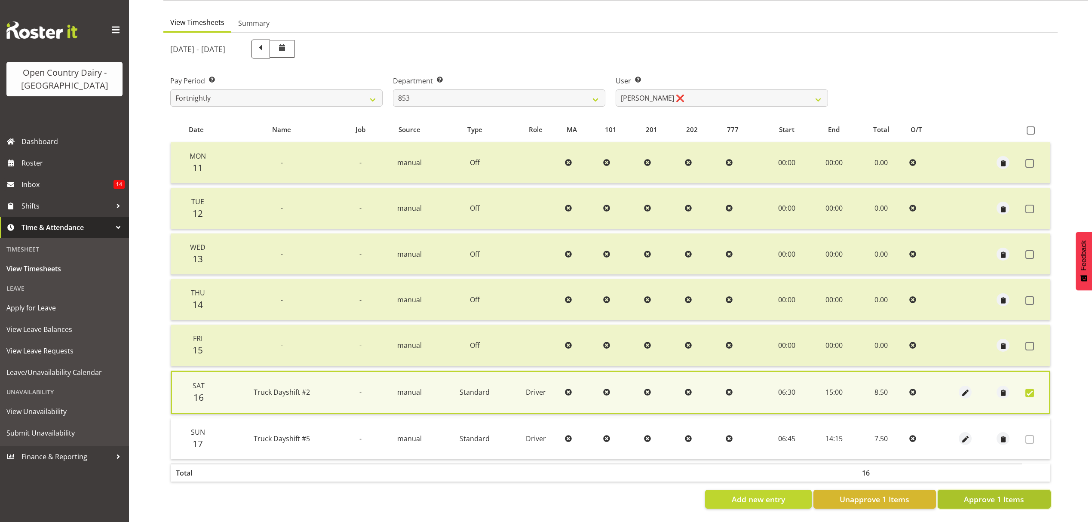
click at [992, 499] on button "Approve 1 Items" at bounding box center [994, 499] width 113 height 19
checkbox input "false"
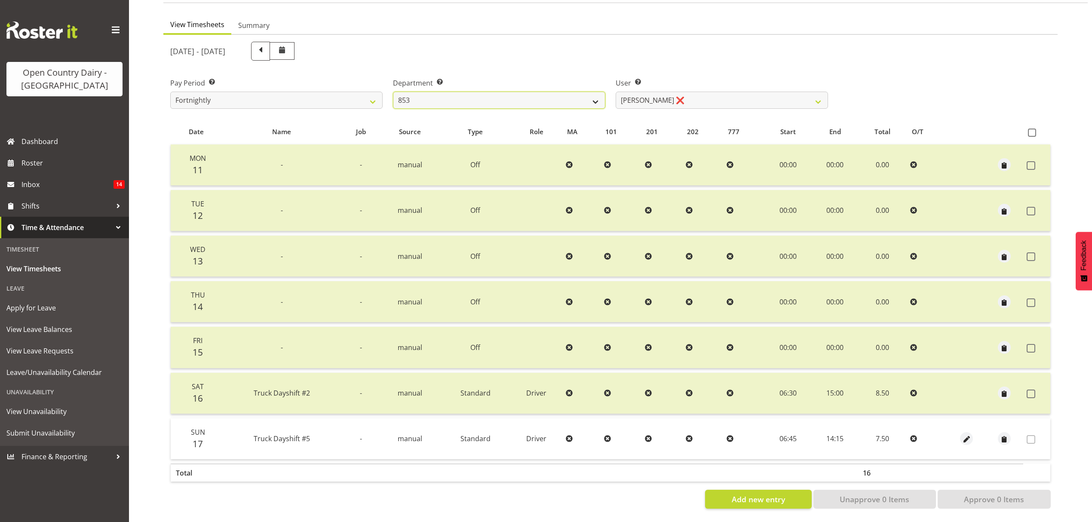
click at [569, 94] on select "734 735 736 737 738 739 850 851 852 853 854 855 856 858 861 862 865 868 869 870" at bounding box center [499, 100] width 212 height 17
click at [393, 92] on select "734 735 736 737 738 739 850 851 852 853 854 855 856 858 861 862 865 868 869 870" at bounding box center [499, 100] width 212 height 17
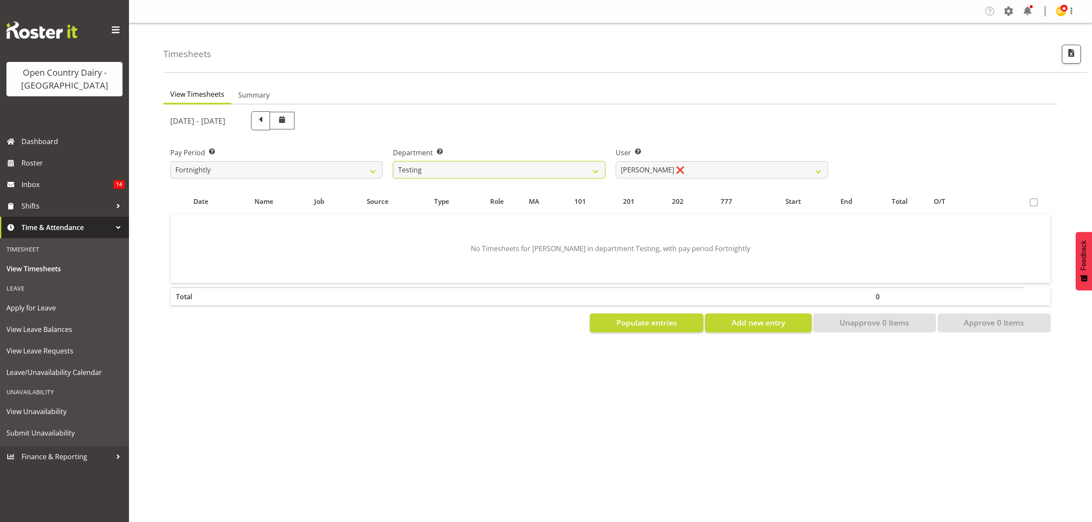
scroll to position [0, 0]
click at [655, 171] on select "[PERSON_NAME] ❌ [PERSON_NAME] Bloggs ❌ Milk Reception Awarua ❌ SMT Planning ❌ […" at bounding box center [722, 169] width 212 height 17
click at [588, 169] on select "734 735 736 737 738 739 850 851 852 853 854 855 856 858 861 862 865 868 869 870" at bounding box center [499, 169] width 212 height 17
click at [393, 161] on select "734 735 736 737 738 739 850 851 852 853 854 855 856 858 861 862 865 868 869 870" at bounding box center [499, 169] width 212 height 17
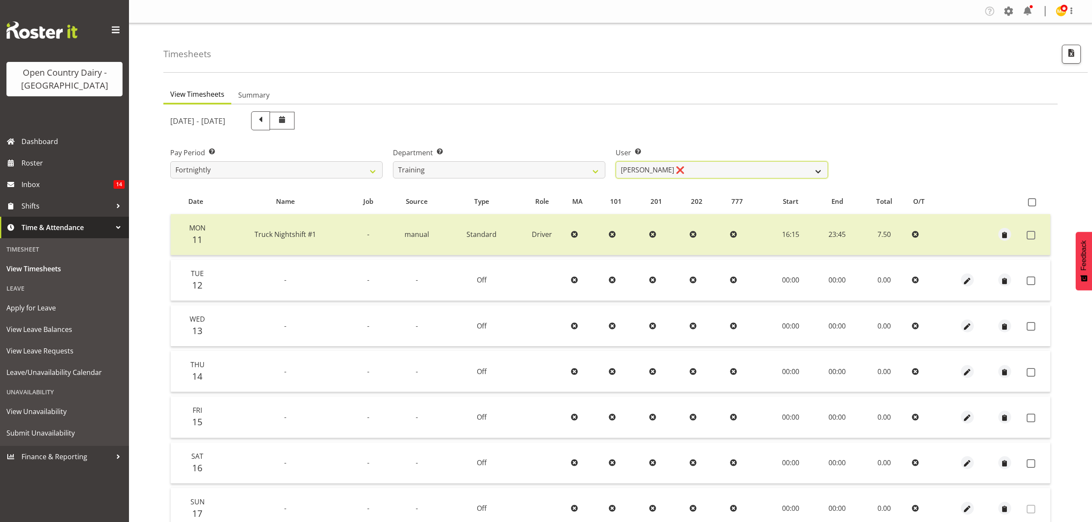
click at [726, 175] on select "[PERSON_NAME] ❌ [PERSON_NAME] ❌ [PERSON_NAME] ❌ [PERSON_NAME] ❌ [PERSON_NAME] ❌…" at bounding box center [722, 169] width 212 height 17
click at [556, 174] on select "734 735 736 737 738 739 850 851 852 853 854 855 856 858 861 862 865 868 869 870" at bounding box center [499, 169] width 212 height 17
select select "691"
click at [393, 161] on select "734 735 736 737 738 739 850 851 852 853 854 855 856 858 861 862 865 868 869 870" at bounding box center [499, 169] width 212 height 17
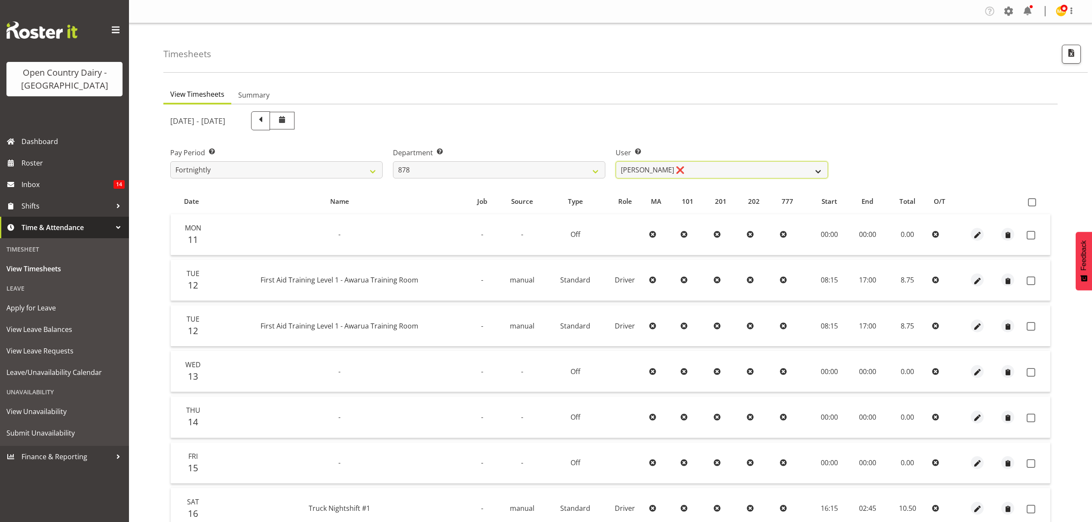
click at [671, 172] on select "[PERSON_NAME] ❌ [PERSON_NAME] ❌ [PERSON_NAME] ❌ [PERSON_NAME] ❌" at bounding box center [722, 169] width 212 height 17
select select "11085"
click at [616, 161] on select "[PERSON_NAME] ❌ [PERSON_NAME] ❌ [PERSON_NAME] ❌ [PERSON_NAME] ❌" at bounding box center [722, 169] width 212 height 17
click at [1036, 200] on label at bounding box center [1034, 202] width 12 height 8
click at [1034, 200] on input "checkbox" at bounding box center [1031, 203] width 6 height 6
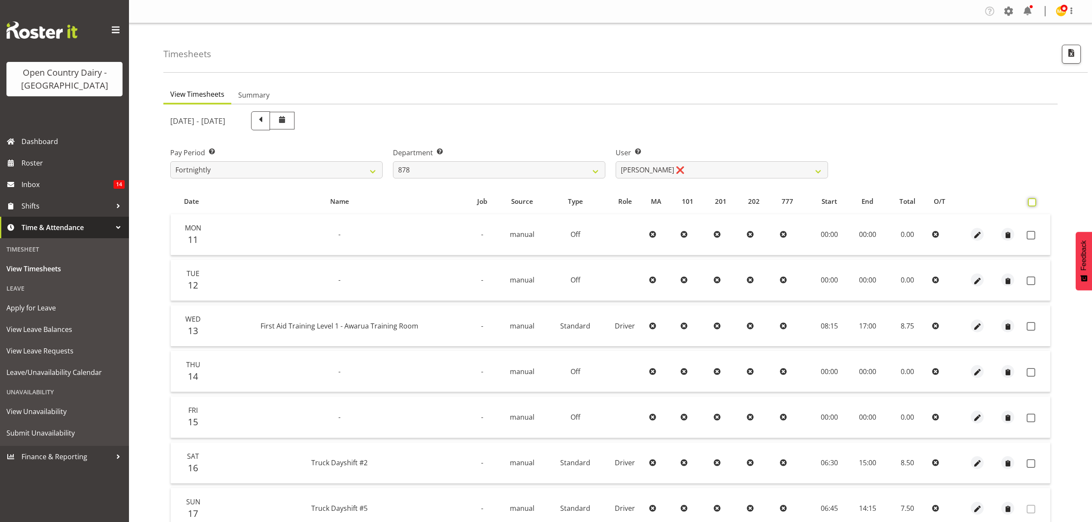
checkbox input "true"
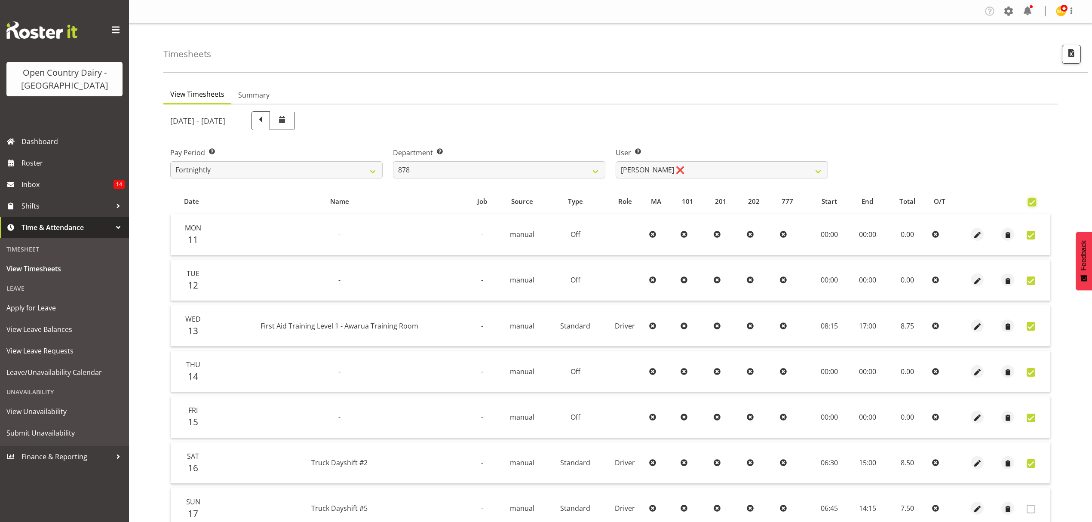
checkbox input "true"
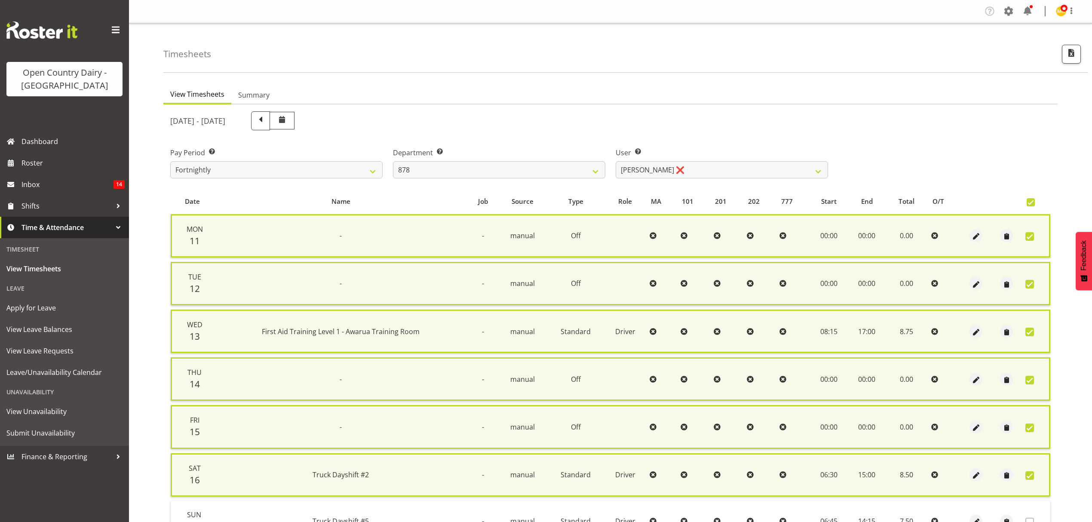
click at [1028, 332] on span at bounding box center [1029, 332] width 9 height 9
checkbox input "false"
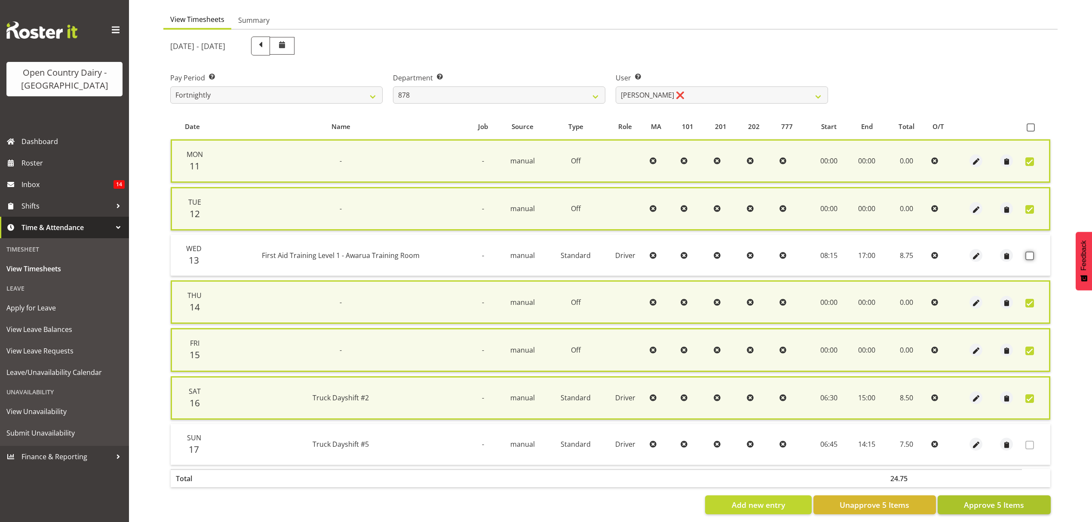
scroll to position [85, 0]
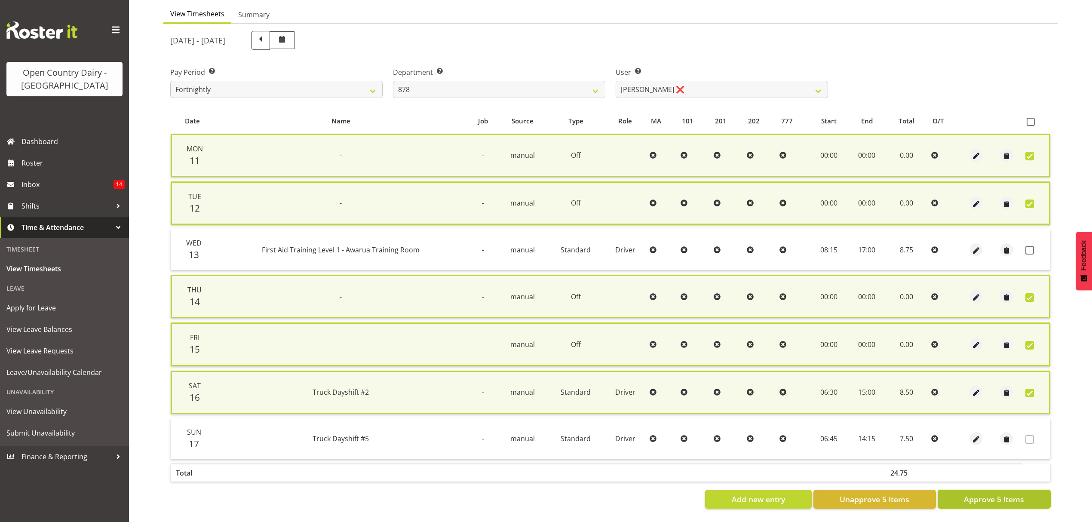
click at [1000, 494] on span "Approve 5 Items" at bounding box center [994, 499] width 60 height 11
checkbox input "false"
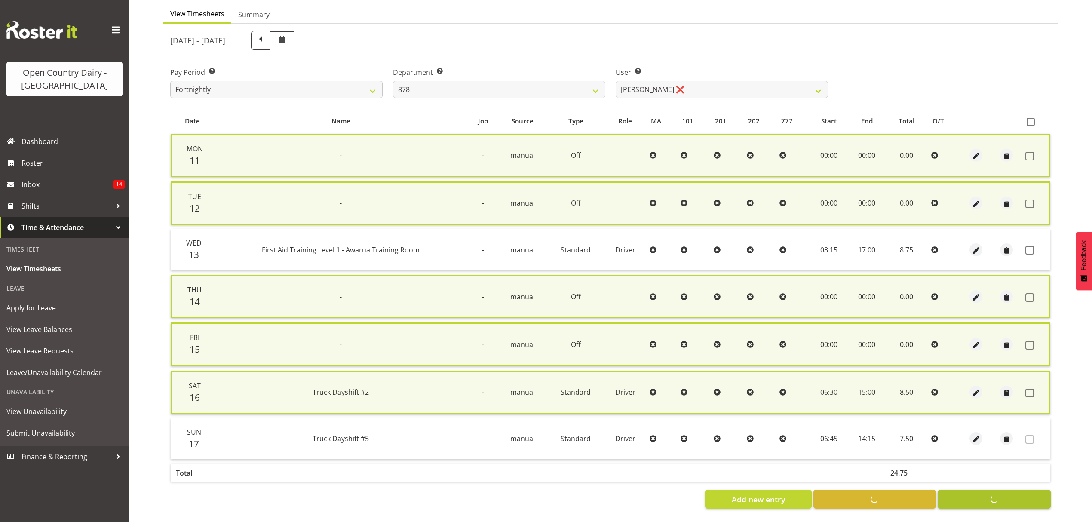
checkbox input "false"
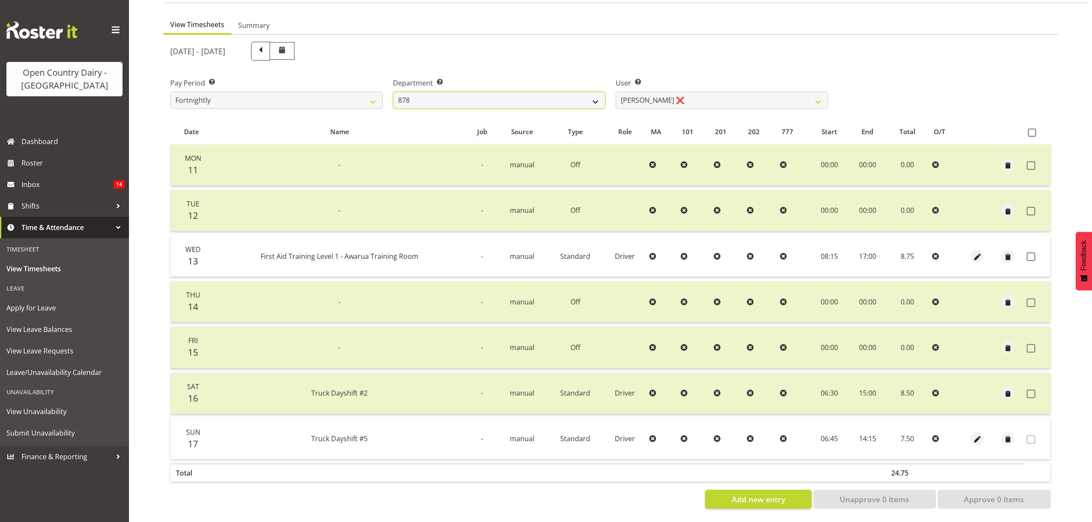
click at [574, 99] on select "734 735 736 737 738 739 850 851 852 853 854 855 856 858 861 862 865 868 869 870" at bounding box center [499, 100] width 212 height 17
select select "690"
click at [393, 92] on select "734 735 736 737 738 739 850 851 852 853 854 855 856 858 861 862 865 868 869 870" at bounding box center [499, 100] width 212 height 17
select select "9759"
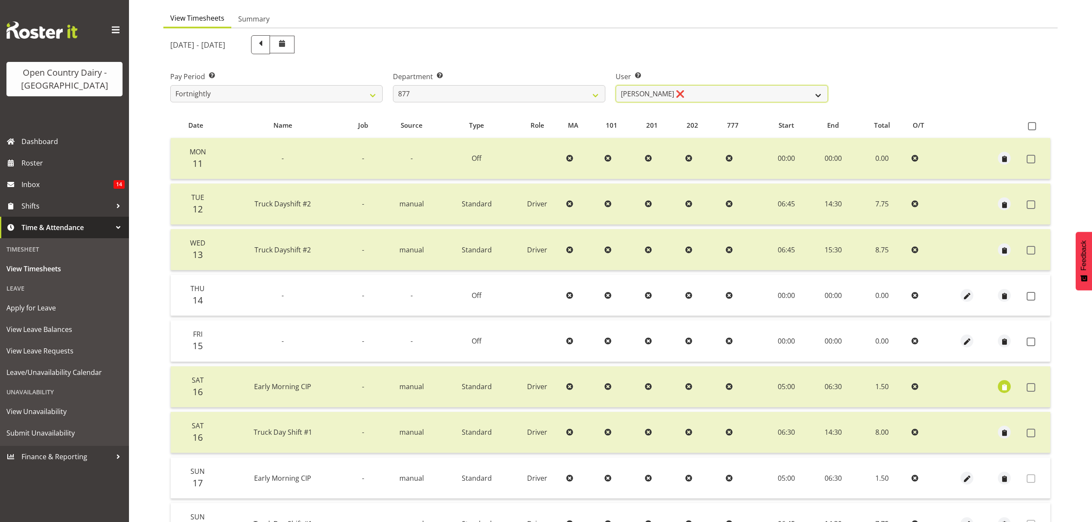
click at [689, 92] on select "[PERSON_NAME] ❌ [PERSON_NAME] ❌ [PERSON_NAME] ❌ [PERSON_NAME] ❌" at bounding box center [722, 93] width 212 height 17
click at [537, 96] on select "734 735 736 737 738 739 850 851 852 853 854 855 856 858 861 862 865 868 869 870" at bounding box center [499, 93] width 212 height 17
select select "689"
click at [393, 85] on select "734 735 736 737 738 739 850 851 852 853 854 855 856 858 861 862 865 868 869 870" at bounding box center [499, 93] width 212 height 17
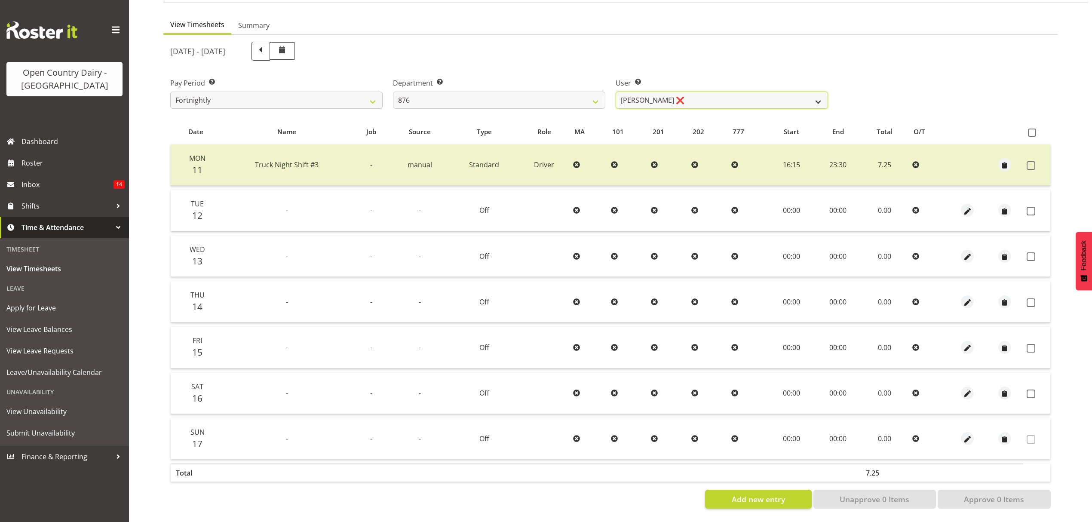
click at [703, 93] on select "[PERSON_NAME] ❌ [PERSON_NAME] ❌ [PERSON_NAME] ❌ [PERSON_NAME] ❌" at bounding box center [722, 100] width 212 height 17
select select "9947"
click at [616, 92] on select "[PERSON_NAME] ❌ [PERSON_NAME] ❌ [PERSON_NAME] ❌ [PERSON_NAME] ❌" at bounding box center [722, 100] width 212 height 17
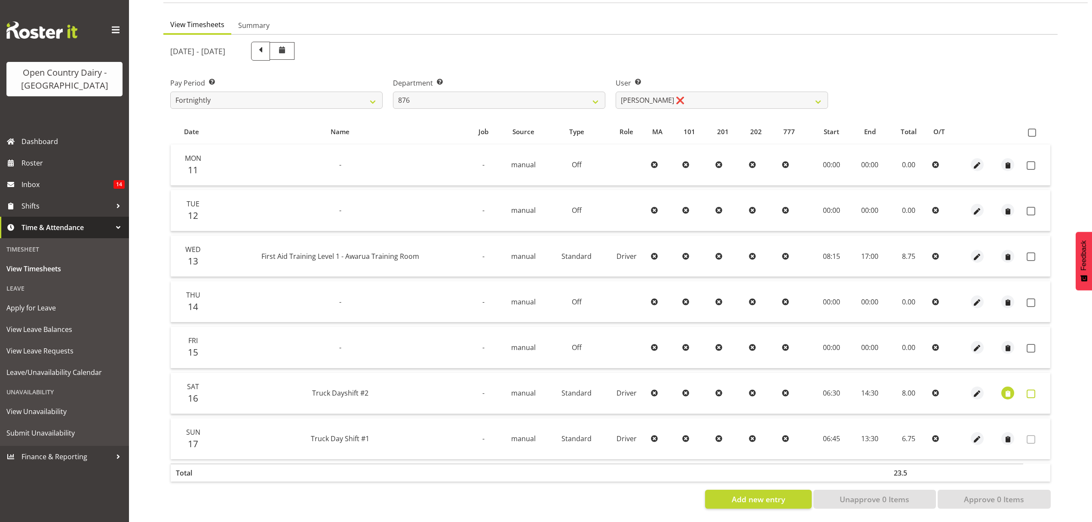
click at [1036, 390] on label at bounding box center [1033, 394] width 13 height 9
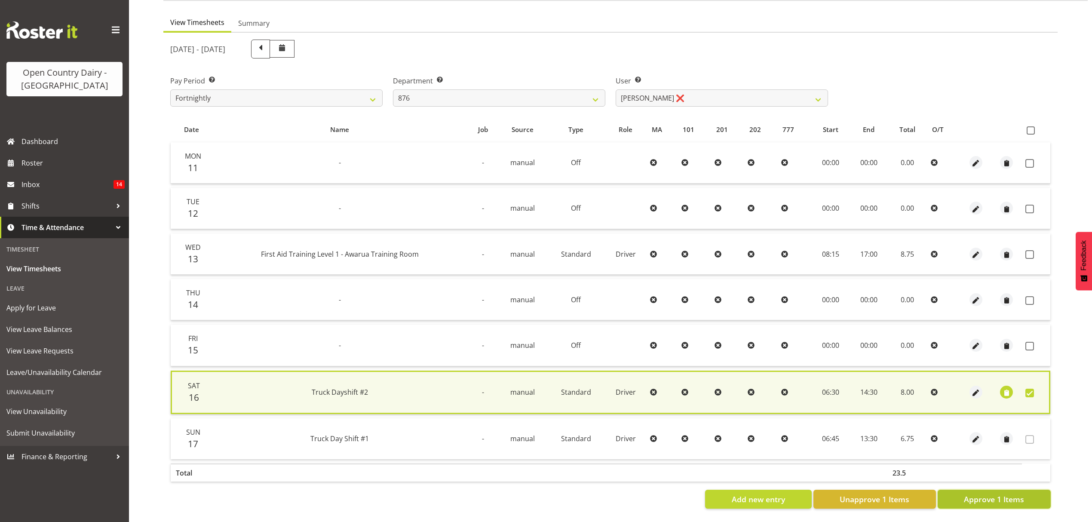
click at [1004, 494] on span "Approve 1 Items" at bounding box center [994, 499] width 60 height 11
checkbox input "false"
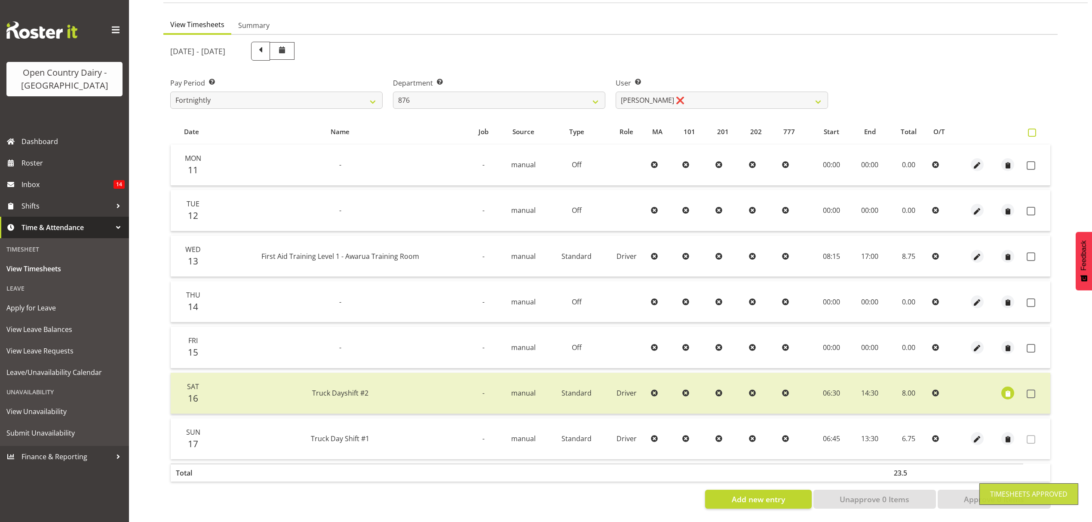
click at [1028, 129] on span at bounding box center [1032, 133] width 8 height 8
click at [1028, 130] on input "checkbox" at bounding box center [1031, 133] width 6 height 6
checkbox input "true"
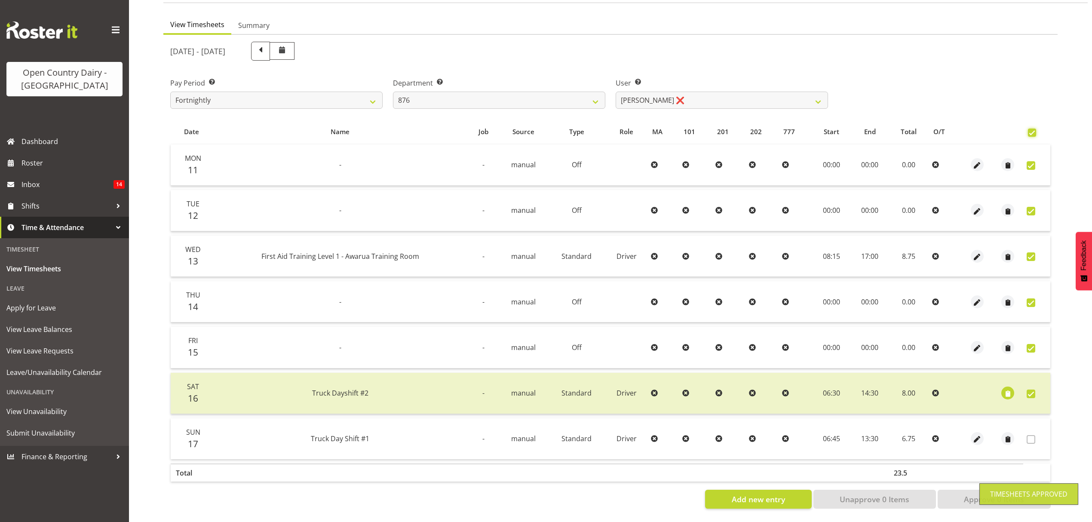
checkbox input "true"
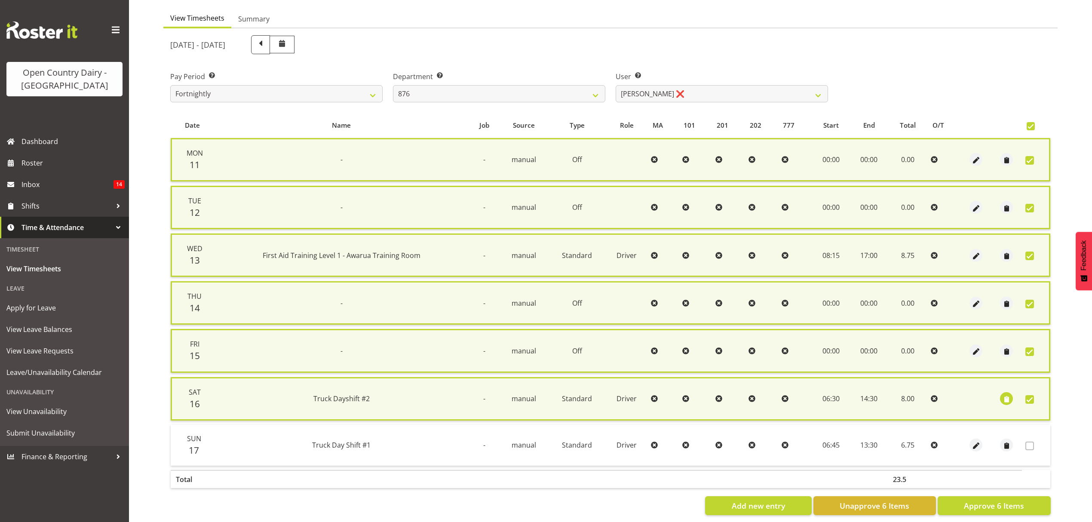
click at [1028, 252] on span at bounding box center [1029, 256] width 9 height 9
checkbox input "false"
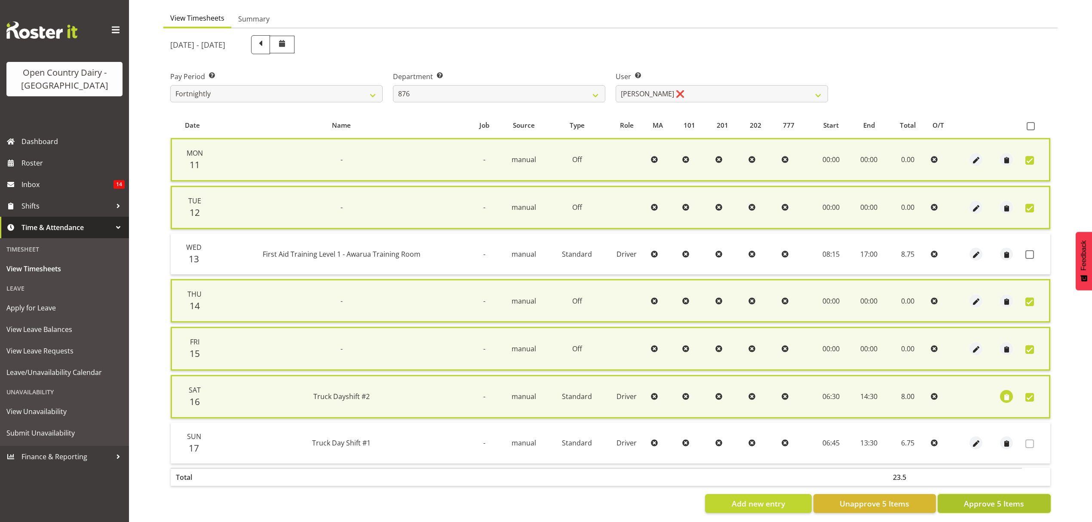
click at [1030, 496] on button "Approve 5 Items" at bounding box center [994, 503] width 113 height 19
checkbox input "false"
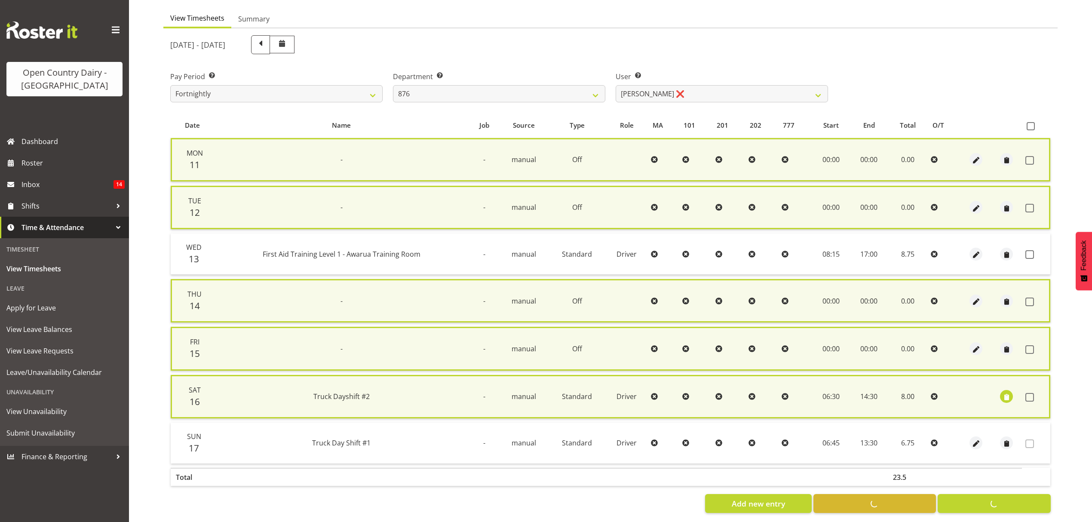
checkbox input "false"
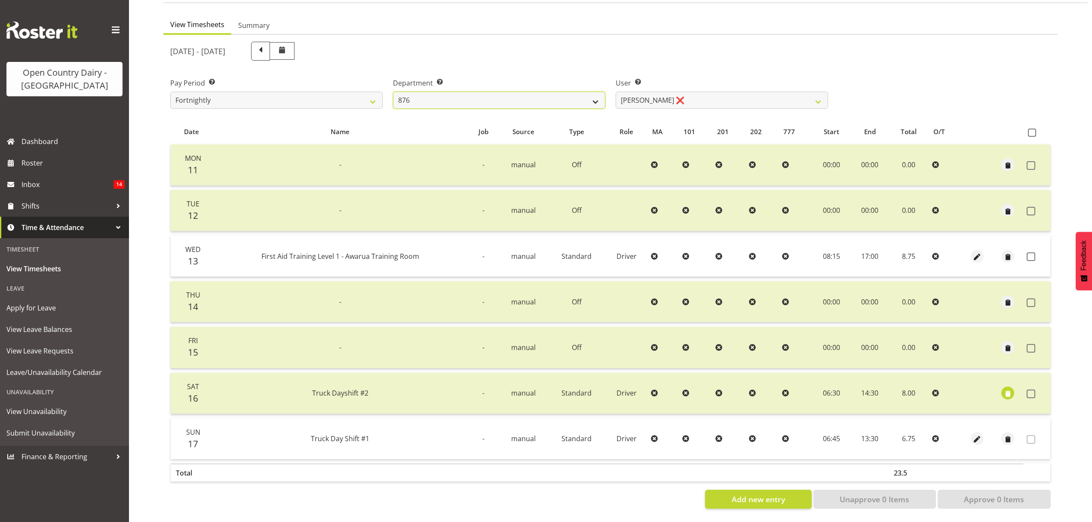
click at [585, 92] on select "734 735 736 737 738 739 850 851 852 853 854 855 856 858 861 862 865 868 869 870" at bounding box center [499, 100] width 212 height 17
click at [393, 92] on select "734 735 736 737 738 739 850 851 852 853 854 855 856 858 861 862 865 868 869 870" at bounding box center [499, 100] width 212 height 17
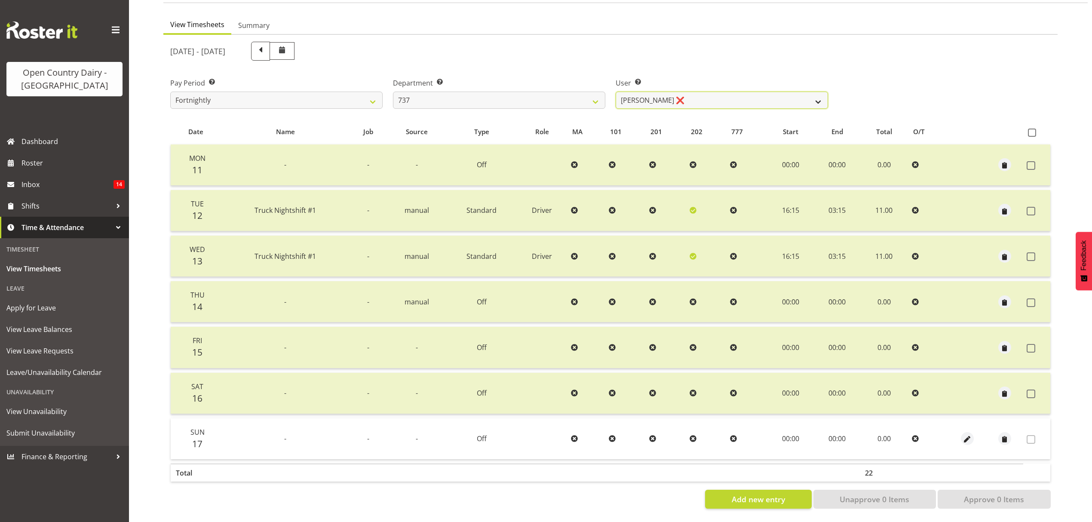
click at [646, 95] on select "[PERSON_NAME] ❌ [PERSON_NAME] ❌ [PERSON_NAME] ❌" at bounding box center [722, 100] width 212 height 17
click at [563, 95] on select "734 735 736 737 738 739 850 851 852 853 854 855 856 858 861 862 865 868 869 870" at bounding box center [499, 100] width 212 height 17
click at [393, 92] on select "734 735 736 737 738 739 850 851 852 853 854 855 856 858 861 862 865 868 869 870" at bounding box center [499, 100] width 212 height 17
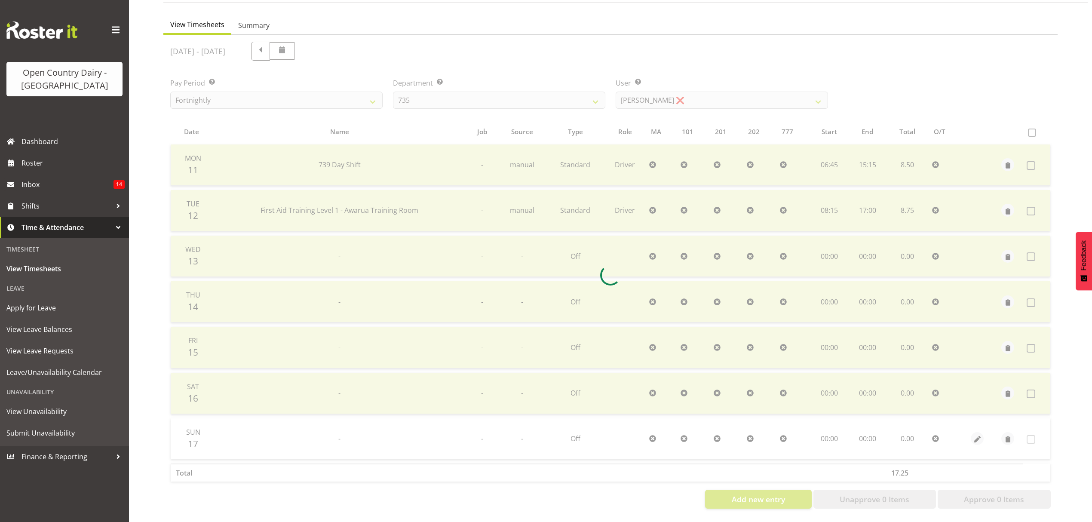
click at [645, 92] on div at bounding box center [610, 275] width 894 height 481
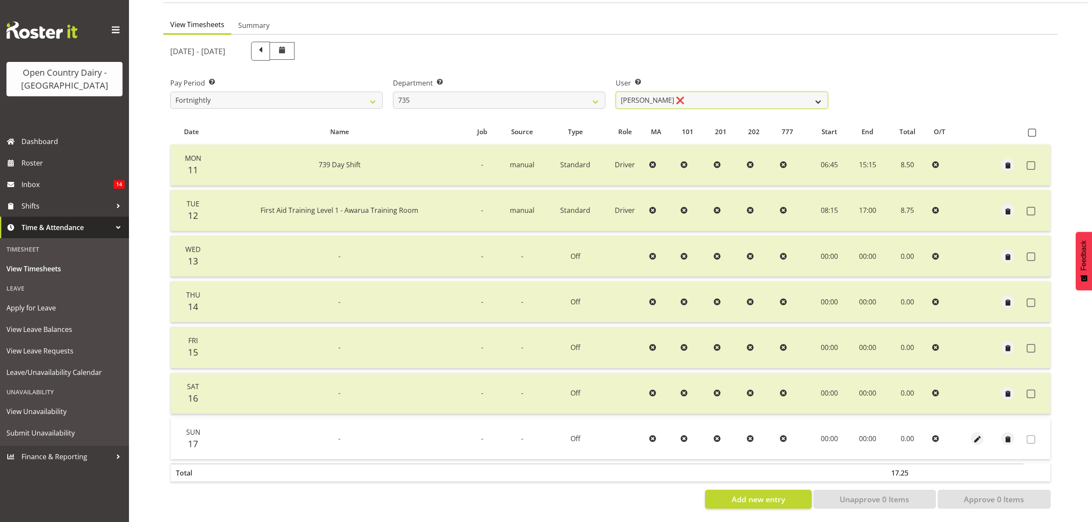
click at [633, 97] on select "[PERSON_NAME] ❌ [PERSON_NAME] ❌ [PERSON_NAME] ❌ [PERSON_NAME] ❌" at bounding box center [722, 100] width 212 height 17
click at [588, 97] on select "734 735 736 737 738 739 850 851 852 853 854 855 856 858 861 862 865 868 869 870" at bounding box center [499, 100] width 212 height 17
click at [393, 92] on select "734 735 736 737 738 739 850 851 852 853 854 855 856 858 861 862 865 868 869 870" at bounding box center [499, 100] width 212 height 17
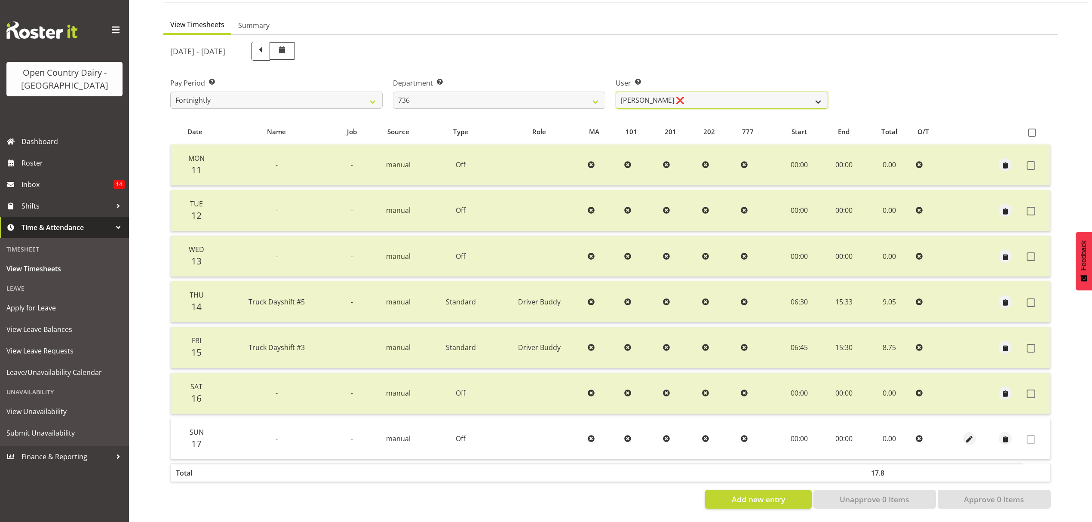
drag, startPoint x: 647, startPoint y: 95, endPoint x: 637, endPoint y: 96, distance: 10.0
click at [647, 95] on select "[PERSON_NAME] ❌ [PERSON_NAME] ([PERSON_NAME]) [PERSON_NAME] ❌ [PERSON_NAME] ❌" at bounding box center [722, 100] width 212 height 17
click at [553, 95] on select "734 735 736 737 738 739 850 851 852 853 854 855 856 858 861 862 865 868 869 870" at bounding box center [499, 100] width 212 height 17
click at [393, 92] on select "734 735 736 737 738 739 850 851 852 853 854 855 856 858 861 862 865 868 869 870" at bounding box center [499, 100] width 212 height 17
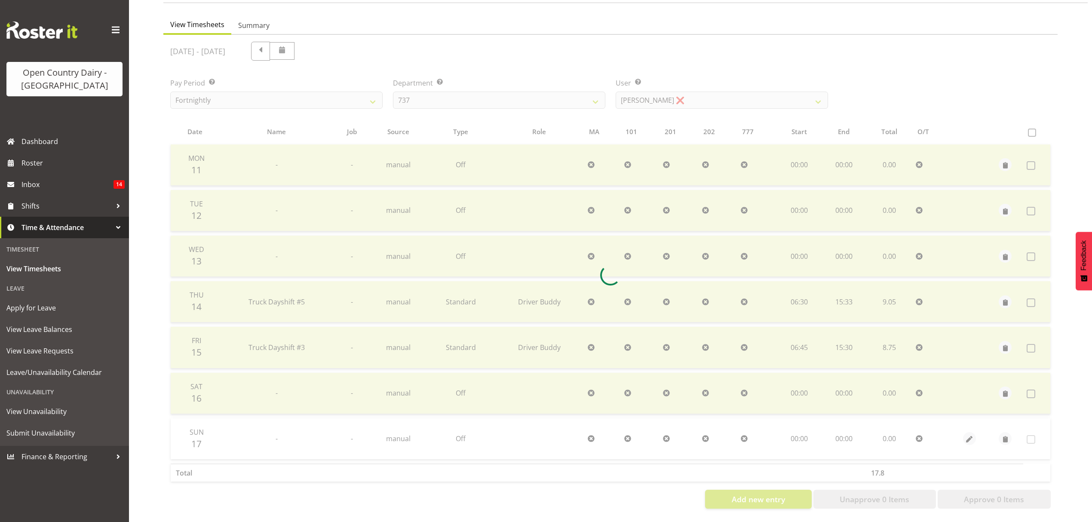
click at [666, 94] on div at bounding box center [610, 275] width 894 height 481
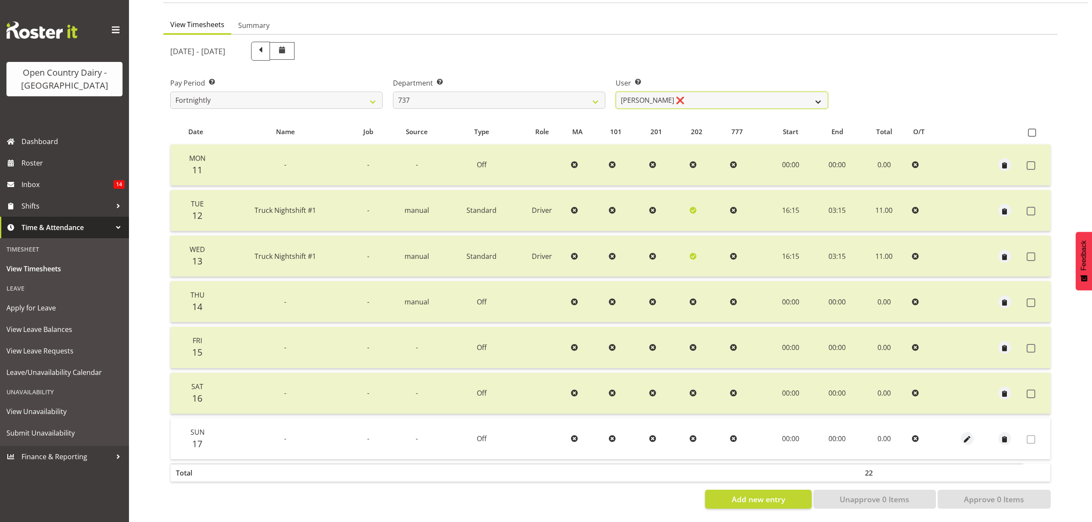
click at [666, 94] on select "[PERSON_NAME] ❌ [PERSON_NAME] ❌ [PERSON_NAME] ❌" at bounding box center [722, 100] width 212 height 17
click at [600, 95] on select "734 735 736 737 738 739 850 851 852 853 854 855 856 858 861 862 865 868 869 870" at bounding box center [499, 100] width 212 height 17
click at [393, 92] on select "734 735 736 737 738 739 850 851 852 853 854 855 856 858 861 862 865 868 869 870" at bounding box center [499, 100] width 212 height 17
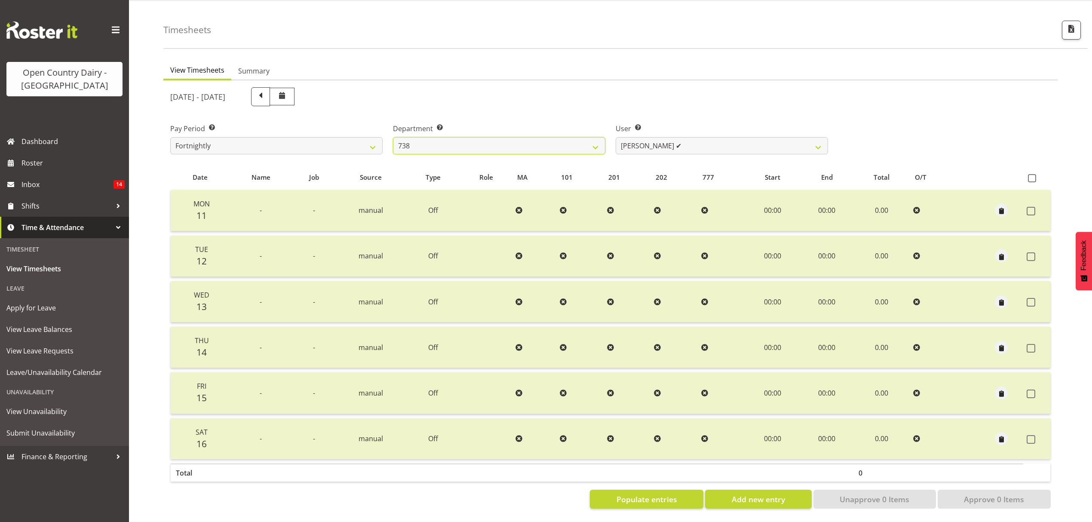
scroll to position [30, 0]
click at [654, 145] on select "[PERSON_NAME] ✔ [PERSON_NAME] ❌ [PERSON_NAME] ❌" at bounding box center [722, 145] width 212 height 17
click at [566, 138] on select "734 735 736 737 738 739 850 851 852 853 854 855 856 858 861 862 865 868 869 870" at bounding box center [499, 145] width 212 height 17
click at [393, 137] on select "734 735 736 737 738 739 850 851 852 853 854 855 856 858 861 862 865 868 869 870" at bounding box center [499, 145] width 212 height 17
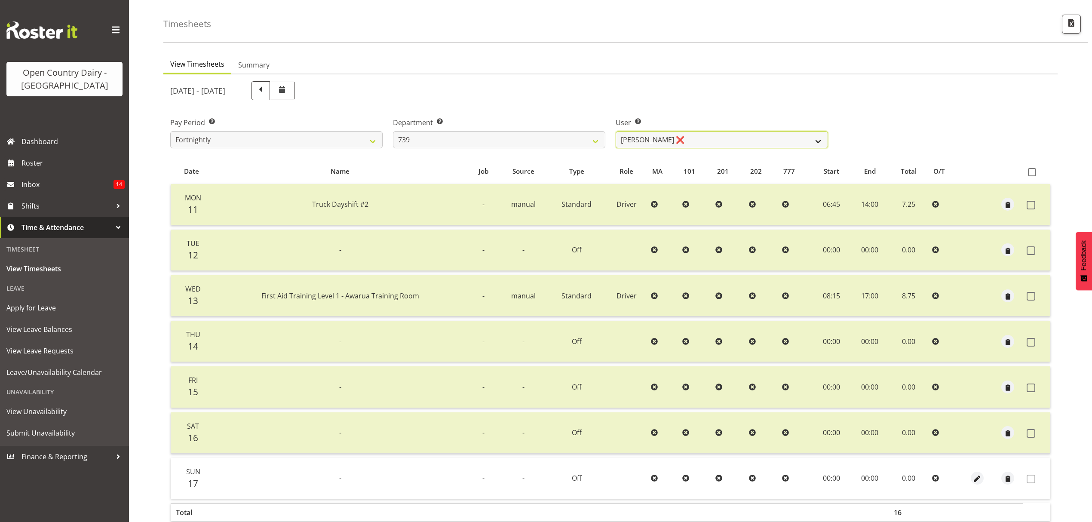
click at [697, 138] on select "[PERSON_NAME] ❌ [PERSON_NAME] Veint ❌" at bounding box center [722, 139] width 212 height 17
click at [601, 138] on select "734 735 736 737 738 739 850 851 852 853 854 855 856 858 861 862 865 868 869 870" at bounding box center [499, 139] width 212 height 17
click at [393, 131] on select "734 735 736 737 738 739 850 851 852 853 854 855 856 858 861 862 865 868 869 870" at bounding box center [499, 139] width 212 height 17
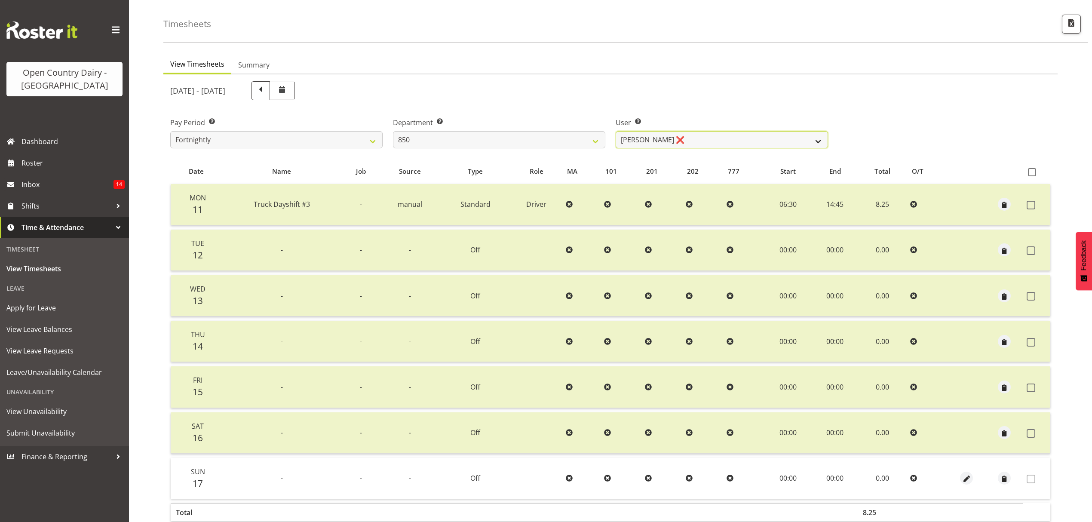
click at [657, 144] on select "[PERSON_NAME] ❌ [PERSON_NAME] ❌ [PERSON_NAME] ✔ [PERSON_NAME] ❌" at bounding box center [722, 139] width 212 height 17
click at [580, 142] on select "734 735 736 737 738 739 850 851 852 853 854 855 856 858 861 862 865 868 869 870" at bounding box center [499, 139] width 212 height 17
click at [393, 131] on select "734 735 736 737 738 739 850 851 852 853 854 855 856 858 861 862 865 868 869 870" at bounding box center [499, 139] width 212 height 17
click at [651, 145] on select "[PERSON_NAME] ❌ [PERSON_NAME] ❌ [PERSON_NAME] ❌" at bounding box center [722, 139] width 212 height 17
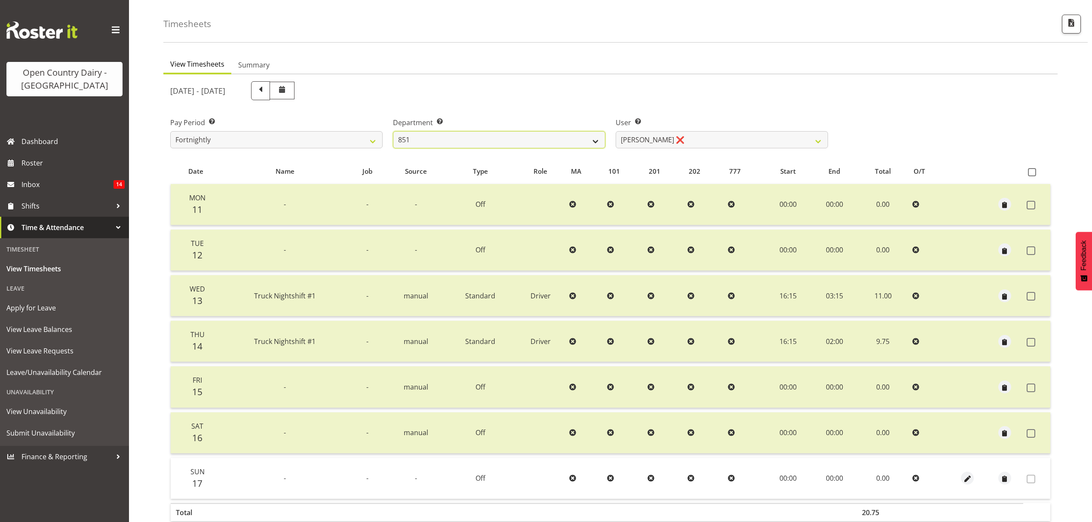
click at [560, 141] on select "734 735 736 737 738 739 850 851 852 853 854 855 856 858 861 862 865 868 869 870" at bounding box center [499, 139] width 212 height 17
click at [393, 131] on select "734 735 736 737 738 739 850 851 852 853 854 855 856 858 861 862 865 868 869 870" at bounding box center [499, 139] width 212 height 17
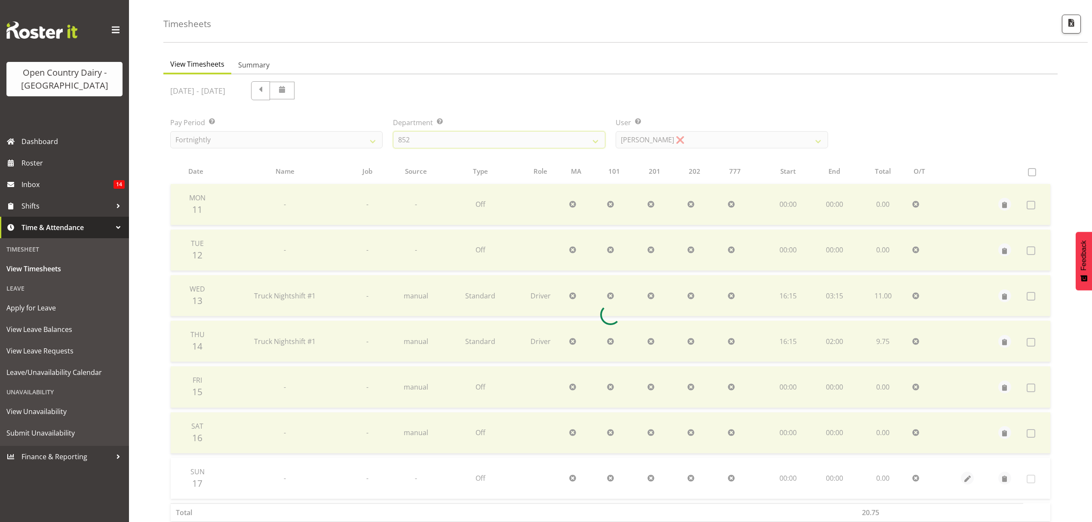
scroll to position [0, 0]
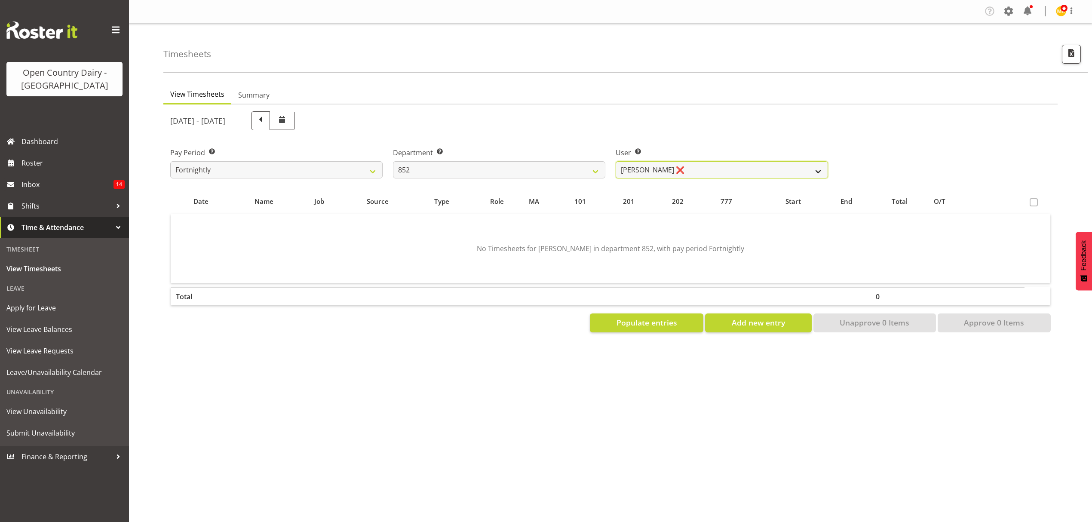
click at [685, 169] on select "[PERSON_NAME] ❌ [PERSON_NAME] ❌" at bounding box center [722, 169] width 212 height 17
click at [569, 169] on select "734 735 736 737 738 739 850 851 852 853 854 855 856 858 861 862 865 868 869 870" at bounding box center [499, 169] width 212 height 17
click at [393, 161] on select "734 735 736 737 738 739 850 851 852 853 854 855 856 858 861 862 865 868 869 870" at bounding box center [499, 169] width 212 height 17
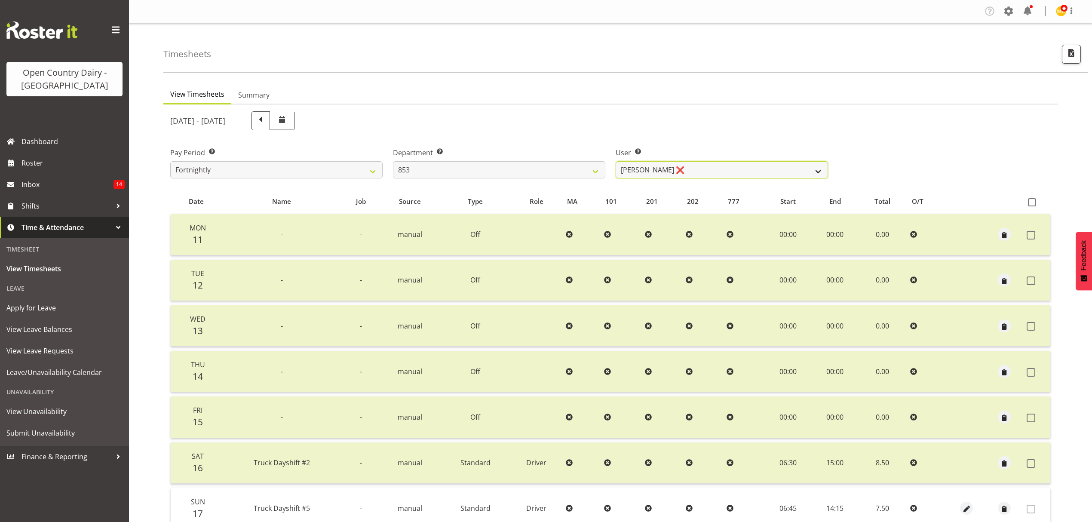
click at [685, 172] on select "[PERSON_NAME] ❌ [PERSON_NAME] ❌ [PERSON_NAME] ❌ [PERSON_NAME] ❌" at bounding box center [722, 169] width 212 height 17
click at [537, 178] on select "734 735 736 737 738 739 850 851 852 853 854 855 856 858 861 862 865 868 869 870" at bounding box center [499, 169] width 212 height 17
click at [393, 161] on select "734 735 736 737 738 739 850 851 852 853 854 855 856 858 861 862 865 868 869 870" at bounding box center [499, 169] width 212 height 17
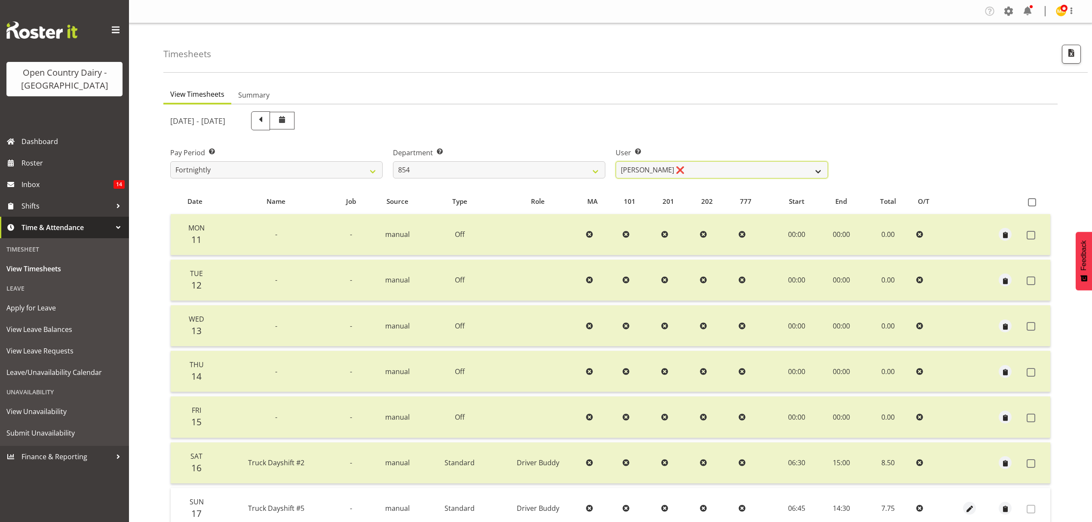
click at [678, 170] on select "[PERSON_NAME] ❌ [PERSON_NAME] ❌ [PERSON_NAME] ❌" at bounding box center [722, 169] width 212 height 17
click at [522, 169] on select "734 735 736 737 738 739 850 851 852 853 854 855 856 858 861 862 865 868 869 870" at bounding box center [499, 169] width 212 height 17
click at [393, 161] on select "734 735 736 737 738 739 850 851 852 853 854 855 856 858 861 862 865 868 869 870" at bounding box center [499, 169] width 212 height 17
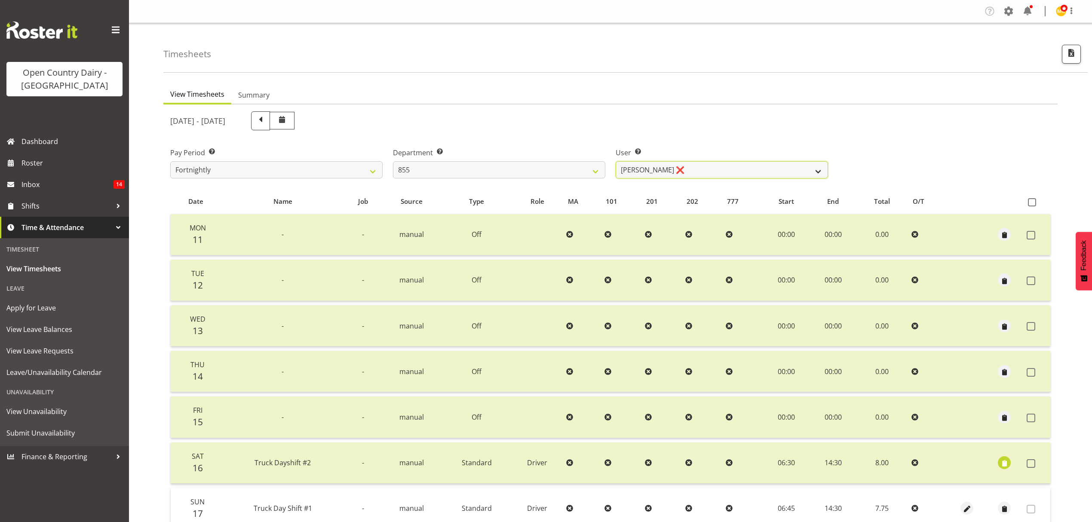
click at [637, 171] on select "[PERSON_NAME] ❌ [PERSON_NAME] ❌ [PERSON_NAME] ❌" at bounding box center [722, 169] width 212 height 17
click at [568, 175] on select "734 735 736 737 738 739 850 851 852 853 854 855 856 858 861 862 865 868 869 870" at bounding box center [499, 169] width 212 height 17
click at [393, 161] on select "734 735 736 737 738 739 850 851 852 853 854 855 856 858 861 862 865 868 869 870" at bounding box center [499, 169] width 212 height 17
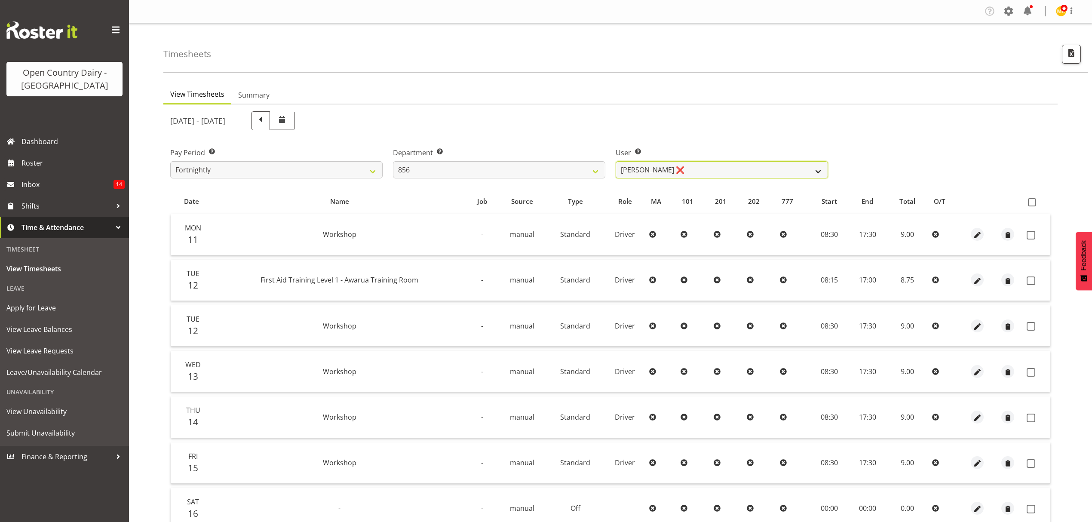
click at [671, 171] on select "[PERSON_NAME] ❌ [PERSON_NAME] ❌ [PERSON_NAME] ❌ [PERSON_NAME] ❌" at bounding box center [722, 169] width 212 height 17
click at [592, 168] on select "734 735 736 737 738 739 850 851 852 853 854 855 856 858 861 862 865 868 869 870" at bounding box center [499, 169] width 212 height 17
click at [393, 161] on select "734 735 736 737 738 739 850 851 852 853 854 855 856 858 861 862 865 868 869 870" at bounding box center [499, 169] width 212 height 17
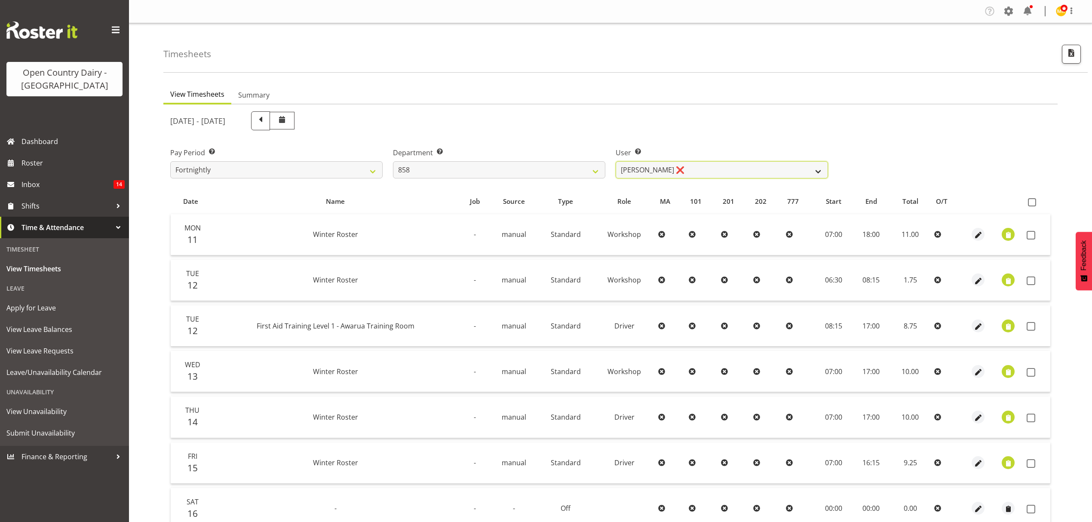
click at [673, 174] on select "[PERSON_NAME] ❌ [PERSON_NAME] ✔ [PERSON_NAME] ❌" at bounding box center [722, 169] width 212 height 17
click at [605, 174] on select "734 735 736 737 738 739 850 851 852 853 854 855 856 858 861 862 865 868 869 870" at bounding box center [499, 169] width 212 height 17
click at [393, 161] on select "734 735 736 737 738 739 850 851 852 853 854 855 856 858 861 862 865 868 869 870" at bounding box center [499, 169] width 212 height 17
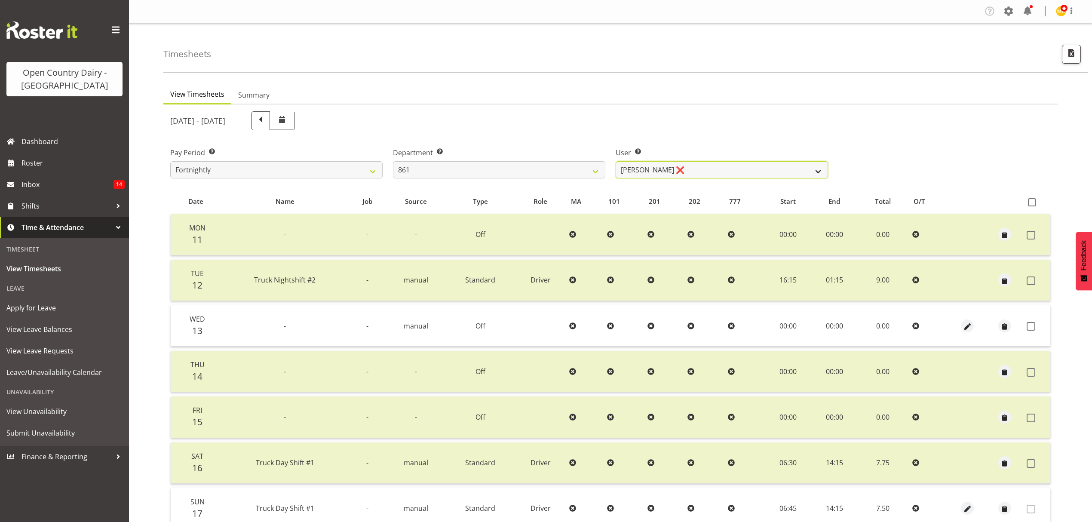
click at [678, 169] on select "[PERSON_NAME] ❌ [PERSON_NAME] ❌ [PERSON_NAME] ❌" at bounding box center [722, 169] width 212 height 17
click at [586, 169] on select "734 735 736 737 738 739 850 851 852 853 854 855 856 858 861 862 865 868 869 870" at bounding box center [499, 169] width 212 height 17
click at [393, 161] on select "734 735 736 737 738 739 850 851 852 853 854 855 856 858 861 862 865 868 869 870" at bounding box center [499, 169] width 212 height 17
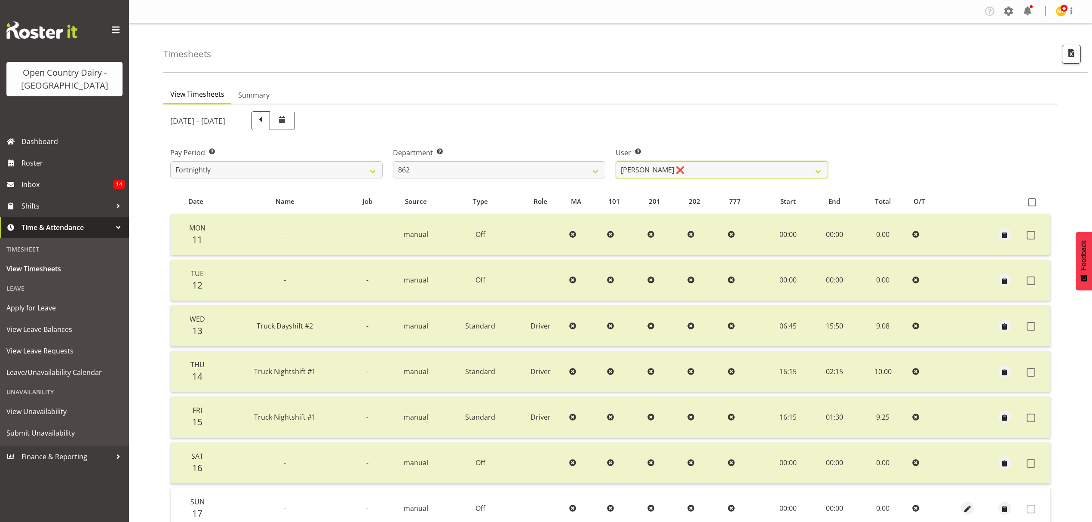
click at [678, 170] on select "[PERSON_NAME] ❌ [PERSON_NAME] ([PERSON_NAME]) [PERSON_NAME] ❌ [PERSON_NAME] ❌ F…" at bounding box center [722, 169] width 212 height 17
click at [575, 170] on select "734 735 736 737 738 739 850 851 852 853 854 855 856 858 861 862 865 868 869 870" at bounding box center [499, 169] width 212 height 17
click at [393, 161] on select "734 735 736 737 738 739 850 851 852 853 854 855 856 858 861 862 865 868 869 870" at bounding box center [499, 169] width 212 height 17
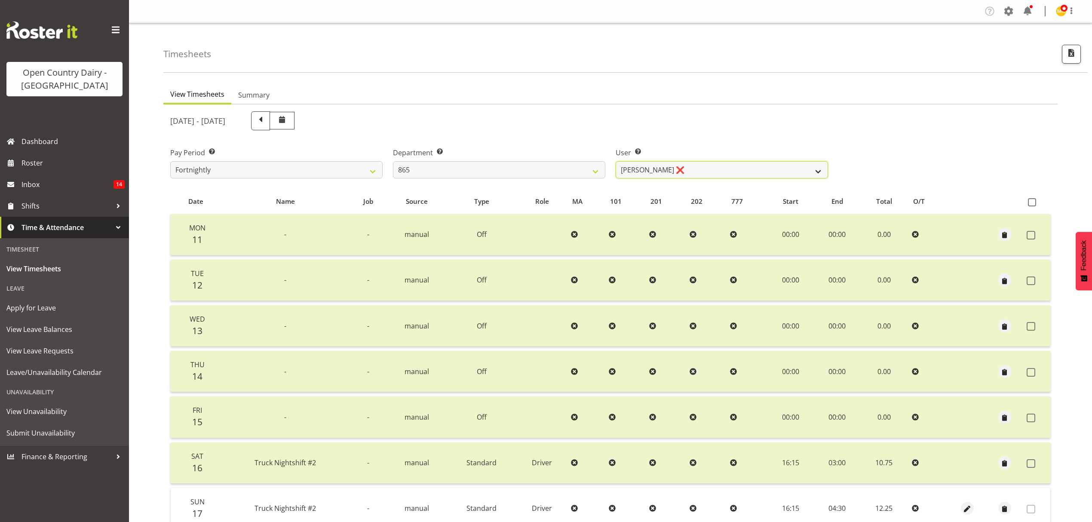
click at [685, 173] on select "[PERSON_NAME] ❌ [PERSON_NAME] ❌ [PERSON_NAME] ❌" at bounding box center [722, 169] width 212 height 17
click at [585, 171] on select "734 735 736 737 738 739 850 851 852 853 854 855 856 858 861 862 865 868 869 870" at bounding box center [499, 169] width 212 height 17
click at [568, 159] on div "Department Select which department you would like to view. 734 735 736 737 738 …" at bounding box center [499, 162] width 212 height 31
drag, startPoint x: 570, startPoint y: 169, endPoint x: 570, endPoint y: 176, distance: 6.5
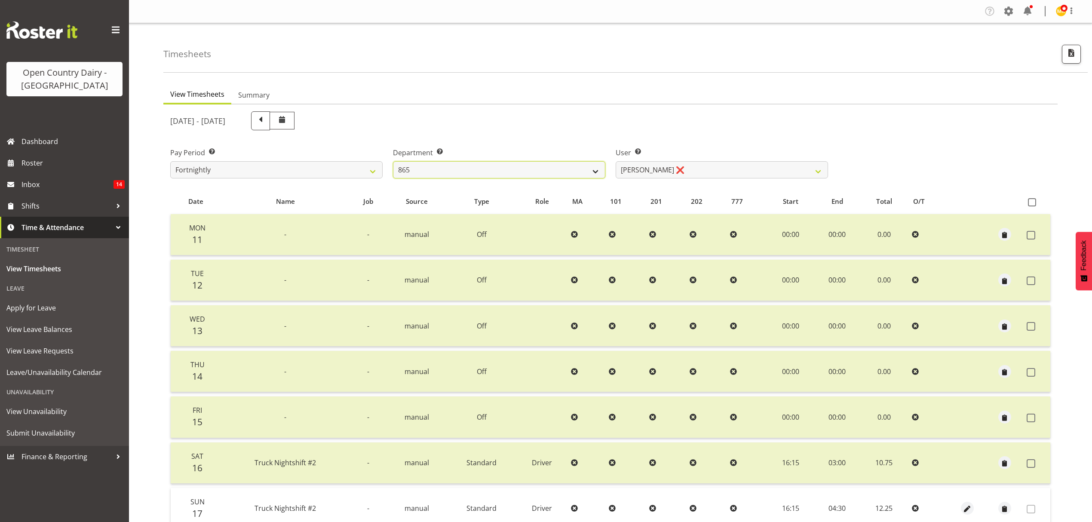
click at [570, 169] on select "734 735 736 737 738 739 850 851 852 853 854 855 856 858 861 862 865 868 869 870" at bounding box center [499, 169] width 212 height 17
click at [393, 161] on select "734 735 736 737 738 739 850 851 852 853 854 855 856 858 861 862 865 868 869 870" at bounding box center [499, 169] width 212 height 17
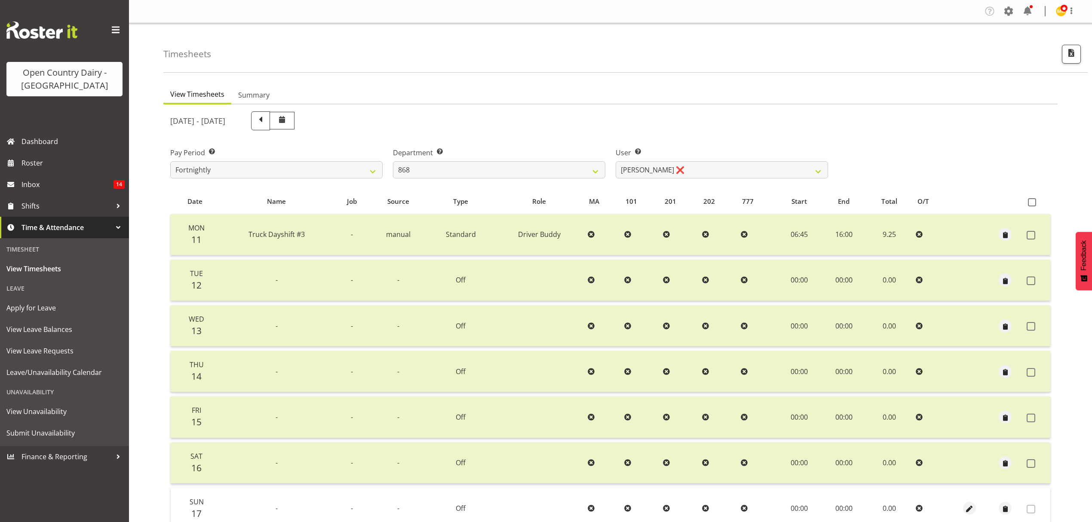
click at [645, 179] on div "User Select user. Note: This is filtered down by the previous two drop-down ite…" at bounding box center [722, 159] width 223 height 48
click at [645, 175] on select "[PERSON_NAME] ❌ [PERSON_NAME] ❌ [PERSON_NAME] ❌ [PERSON_NAME] ❌" at bounding box center [722, 169] width 212 height 17
click at [549, 167] on select "734 735 736 737 738 739 850 851 852 853 854 855 856 858 861 862 865 868 869 870" at bounding box center [499, 169] width 212 height 17
click at [393, 161] on select "734 735 736 737 738 739 850 851 852 853 854 855 856 858 861 862 865 868 869 870" at bounding box center [499, 169] width 212 height 17
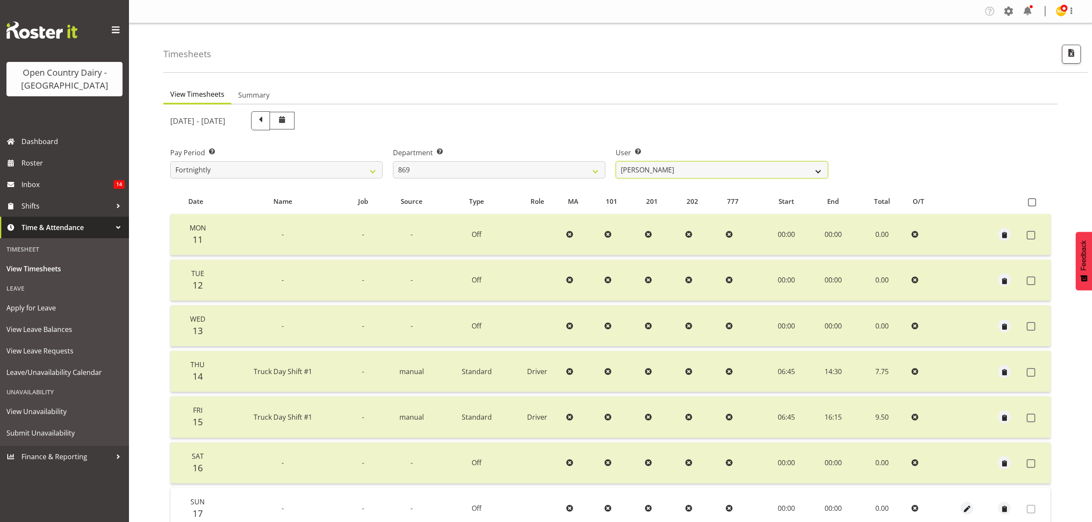
click at [658, 174] on select "[PERSON_NAME] ❌ [PERSON_NAME] ❌ [PERSON_NAME] ✔ [PERSON_NAME] ✔" at bounding box center [722, 169] width 212 height 17
click at [523, 174] on select "734 735 736 737 738 739 850 851 852 853 854 855 856 858 861 862 865 868 869 870" at bounding box center [499, 169] width 212 height 17
click at [393, 161] on select "734 735 736 737 738 739 850 851 852 853 854 855 856 858 861 862 865 868 869 870" at bounding box center [499, 169] width 212 height 17
click at [0, 0] on div at bounding box center [0, 0] width 0 height 0
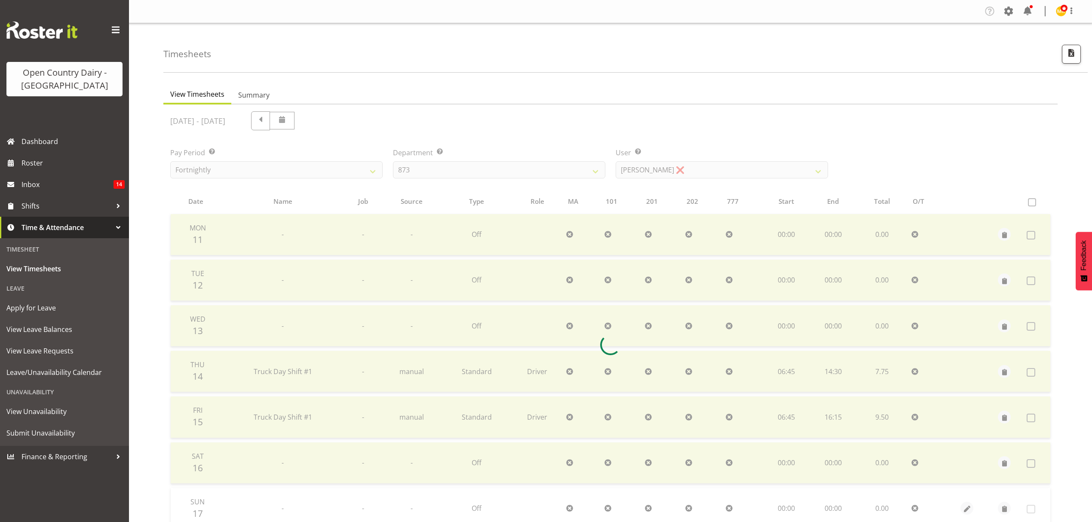
click at [682, 166] on div at bounding box center [610, 344] width 894 height 481
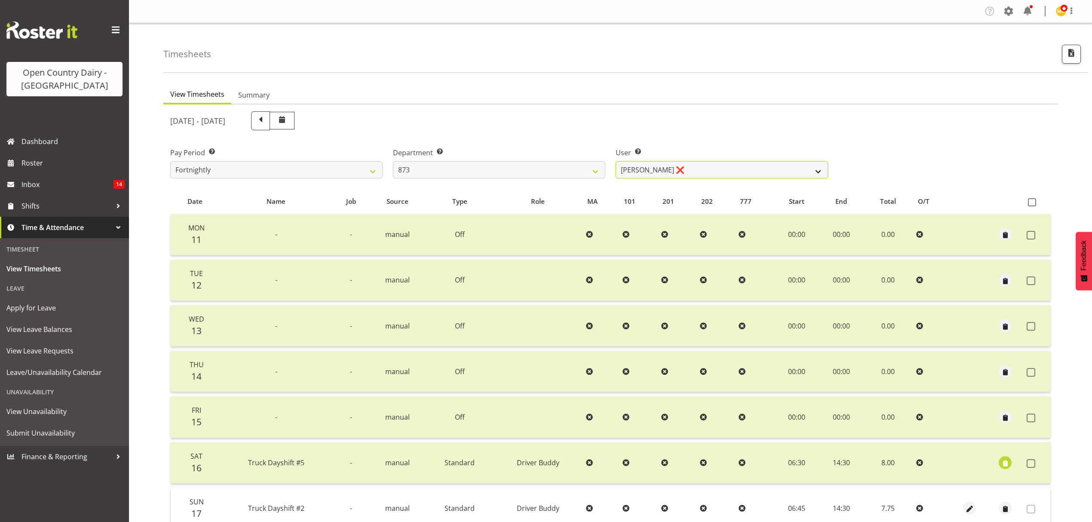
click at [682, 166] on select "[PERSON_NAME] ❌ [PERSON_NAME] ❌ [PERSON_NAME] ❌ [PERSON_NAME] ❌" at bounding box center [722, 169] width 212 height 17
click at [570, 163] on select "734 735 736 737 738 739 850 851 852 853 854 855 856 858 861 862 865 868 869 870" at bounding box center [499, 169] width 212 height 17
click at [393, 161] on select "734 735 736 737 738 739 850 851 852 853 854 855 856 858 861 862 865 868 869 870" at bounding box center [499, 169] width 212 height 17
click at [531, 173] on select "734 735 736 737 738 739 850 851 852 853 854 855 856 858 861 862 865 868 869 870" at bounding box center [499, 169] width 212 height 17
click at [393, 161] on select "734 735 736 737 738 739 850 851 852 853 854 855 856 858 861 862 865 868 869 870" at bounding box center [499, 169] width 212 height 17
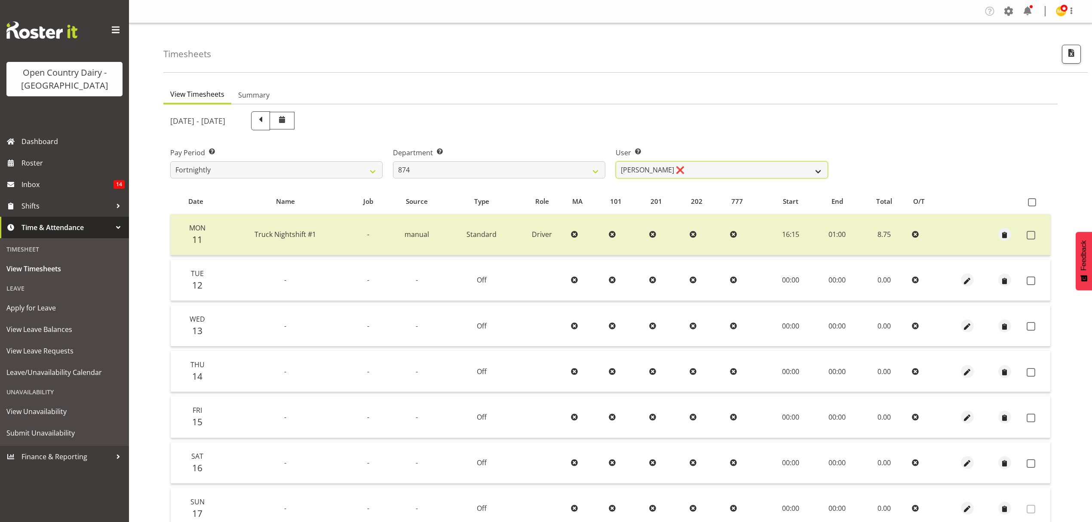
click at [757, 166] on select "[PERSON_NAME] ❌ [PERSON_NAME] ❌ [PERSON_NAME] ❌ [PERSON_NAME] ❌" at bounding box center [722, 169] width 212 height 17
click at [563, 167] on select "734 735 736 737 738 739 850 851 852 853 854 855 856 858 861 862 865 868 869 870" at bounding box center [499, 169] width 212 height 17
click at [393, 161] on select "734 735 736 737 738 739 850 851 852 853 854 855 856 858 861 862 865 868 869 870" at bounding box center [499, 169] width 212 height 17
click at [766, 169] on select "[PERSON_NAME] ❌ [PERSON_NAME] ❌ [PERSON_NAME] ❌ [PERSON_NAME] ❌" at bounding box center [722, 169] width 212 height 17
click at [554, 159] on div "Department Select which department you would like to view. 734 735 736 737 738 …" at bounding box center [499, 162] width 212 height 31
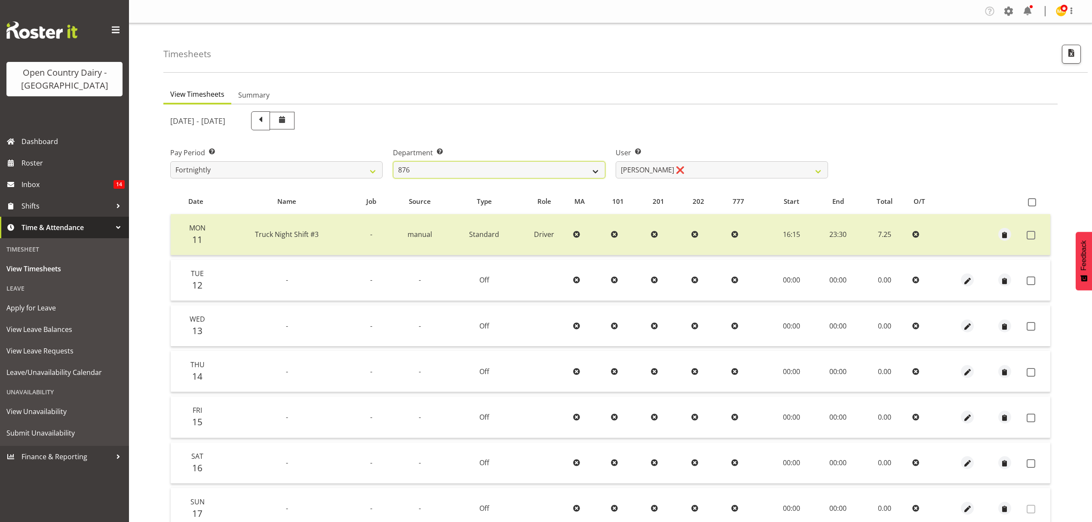
click at [554, 166] on select "734 735 736 737 738 739 850 851 852 853 854 855 856 858 861 862 865 868 869 870" at bounding box center [499, 169] width 212 height 17
click at [393, 161] on select "734 735 736 737 738 739 850 851 852 853 854 855 856 858 861 862 865 868 869 870" at bounding box center [499, 169] width 212 height 17
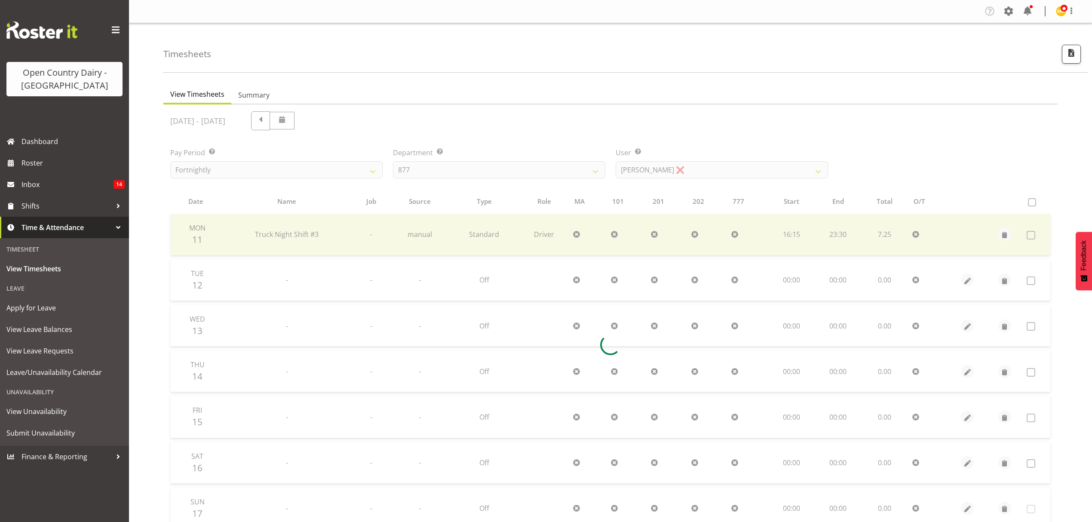
click at [709, 171] on div at bounding box center [610, 344] width 894 height 481
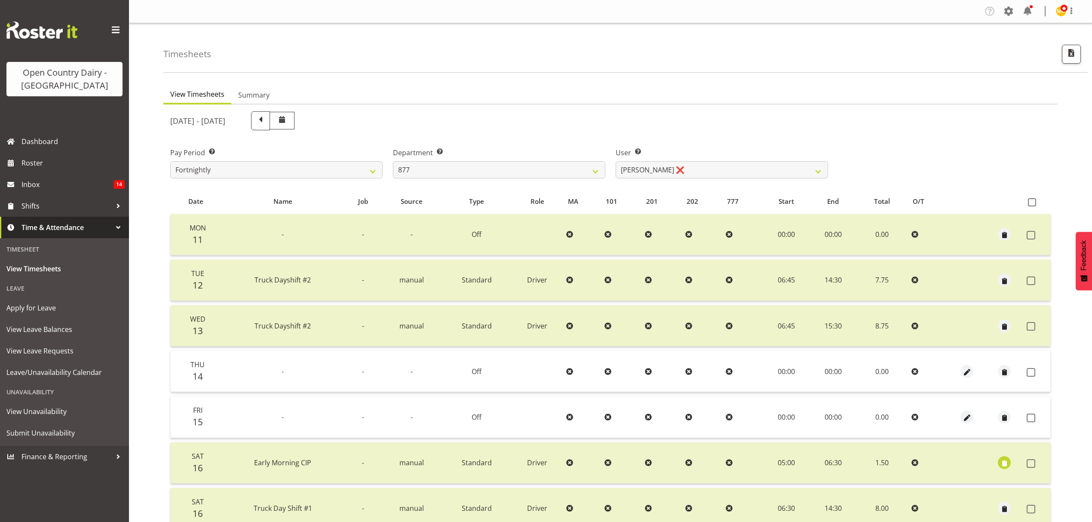
click at [709, 171] on div "[DATE] - [DATE] Pay Period Select which pay period you would like to view. Fort…" at bounding box center [610, 388] width 881 height 564
click at [709, 171] on select "[PERSON_NAME] ❌ [PERSON_NAME] ❌ [PERSON_NAME] ❌ [PERSON_NAME] ❌" at bounding box center [722, 169] width 212 height 17
click at [631, 163] on select "[PERSON_NAME] ❌ [PERSON_NAME] ❌ [PERSON_NAME] ❌ [PERSON_NAME] ❌" at bounding box center [722, 169] width 212 height 17
click at [567, 169] on select "734 735 736 737 738 739 850 851 852 853 854 855 856 858 861 862 865 868 869 870" at bounding box center [499, 169] width 212 height 17
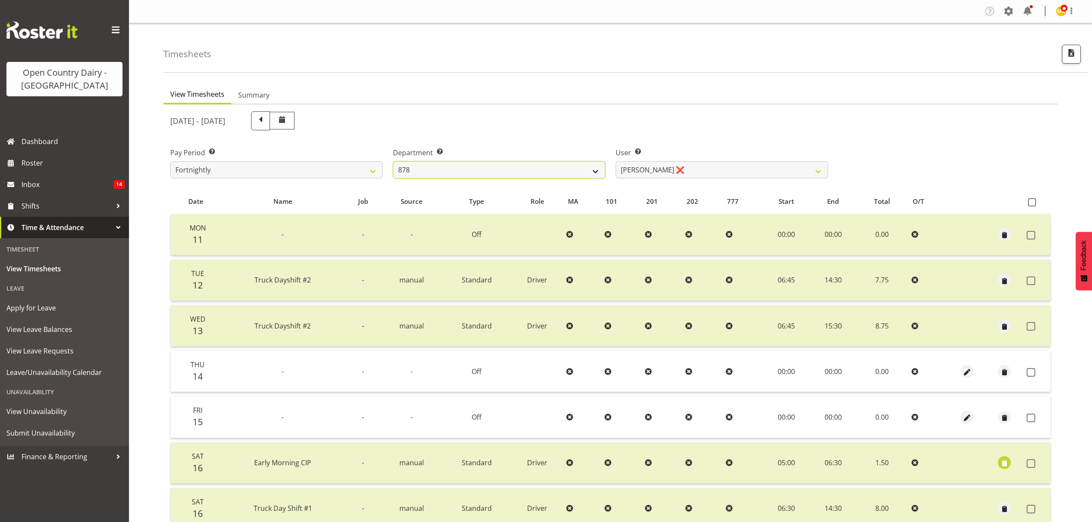
click at [393, 161] on select "734 735 736 737 738 739 850 851 852 853 854 855 856 858 861 862 865 868 869 870" at bounding box center [499, 169] width 212 height 17
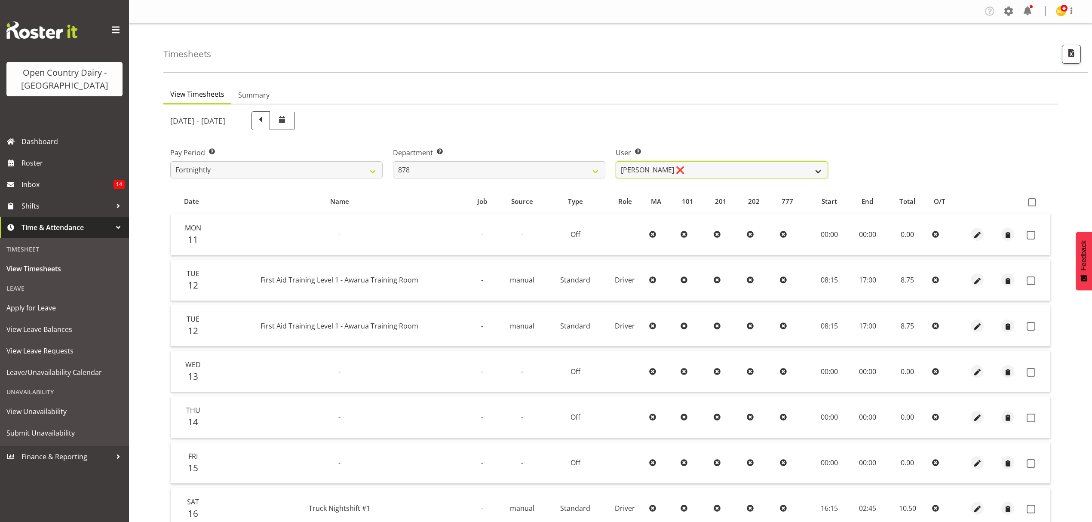
click at [711, 169] on select "[PERSON_NAME] ❌ [PERSON_NAME] ❌ [PERSON_NAME] ❌ [PERSON_NAME] ❌" at bounding box center [722, 169] width 212 height 17
click at [571, 164] on select "734 735 736 737 738 739 850 851 852 853 854 855 856 858 861 862 865 868 869 870" at bounding box center [499, 169] width 212 height 17
select select "782"
click at [393, 161] on select "734 735 736 737 738 739 850 851 852 853 854 855 856 858 861 862 865 868 869 870" at bounding box center [499, 169] width 212 height 17
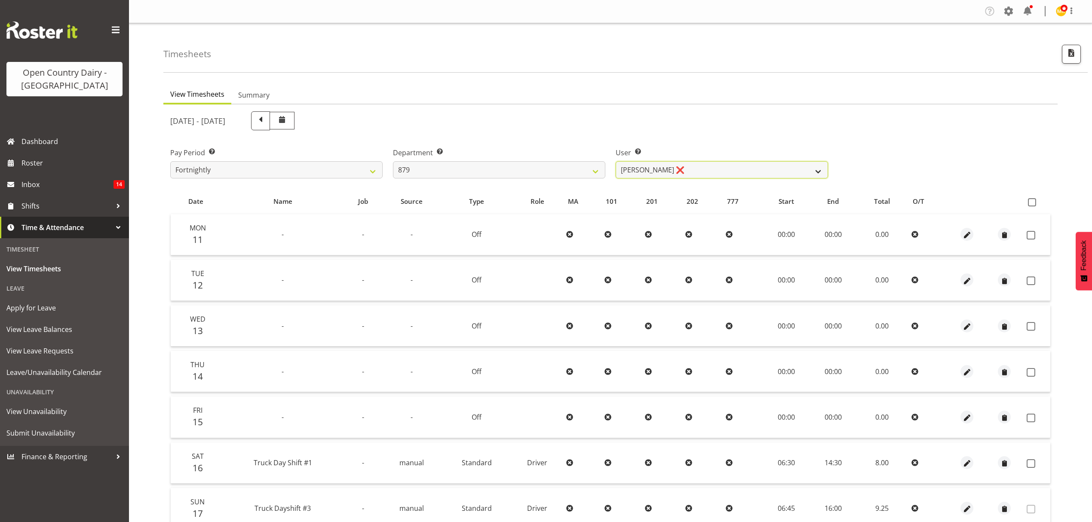
click at [693, 172] on select "[PERSON_NAME] ❌ [PERSON_NAME] ❌ [PERSON_NAME] ❌ [PERSON_NAME] ❌" at bounding box center [722, 169] width 212 height 17
click at [1013, 138] on div "Pay Period Select which pay period you would like to view. Fortnightly Departme…" at bounding box center [610, 159] width 891 height 48
click at [1035, 198] on span at bounding box center [1032, 202] width 8 height 8
click at [1034, 200] on input "checkbox" at bounding box center [1031, 203] width 6 height 6
checkbox input "true"
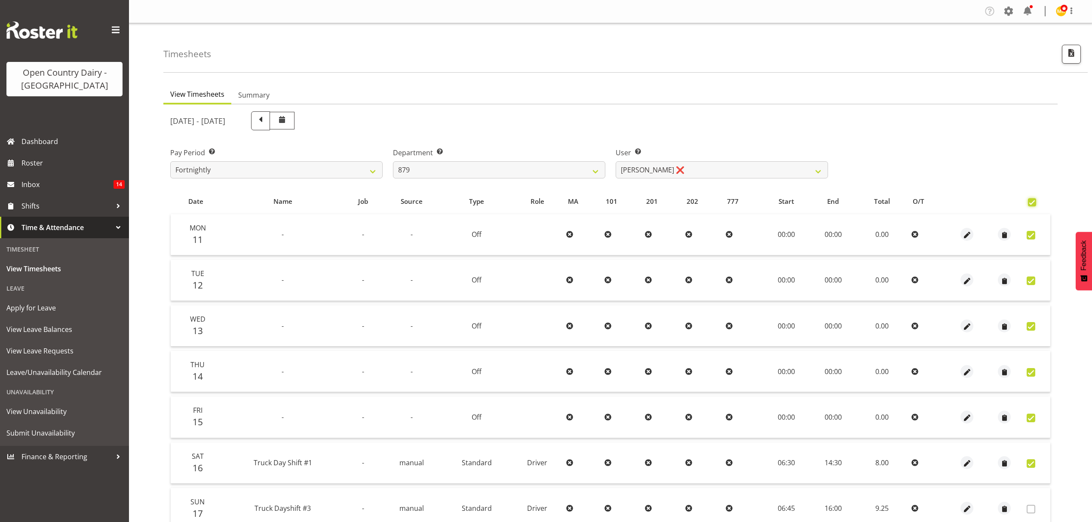
checkbox input "true"
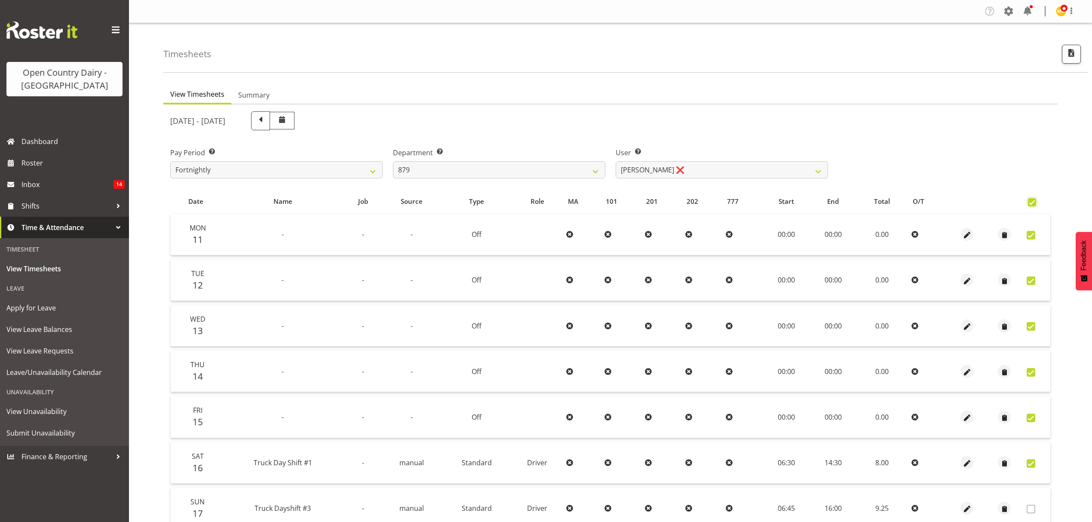
checkbox input "true"
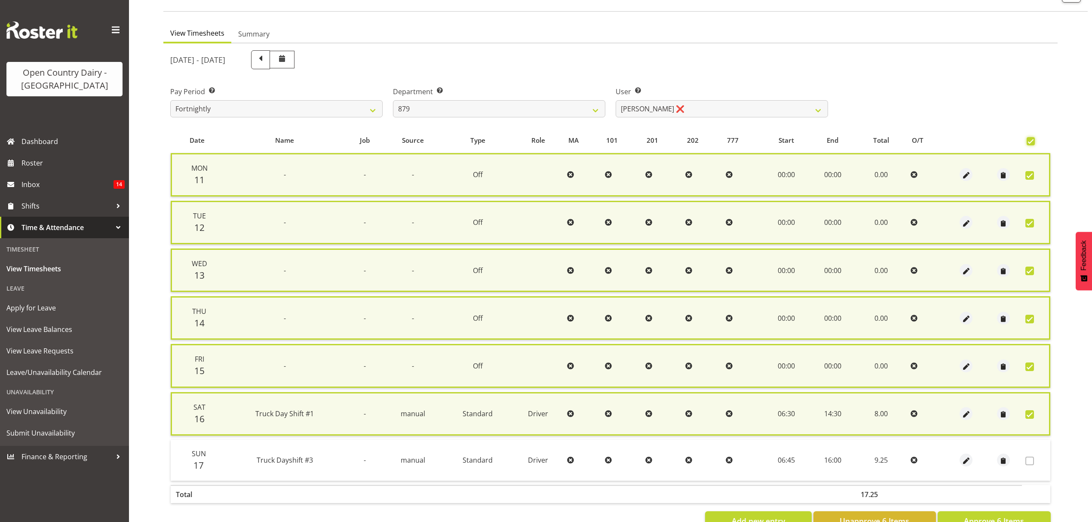
scroll to position [86, 0]
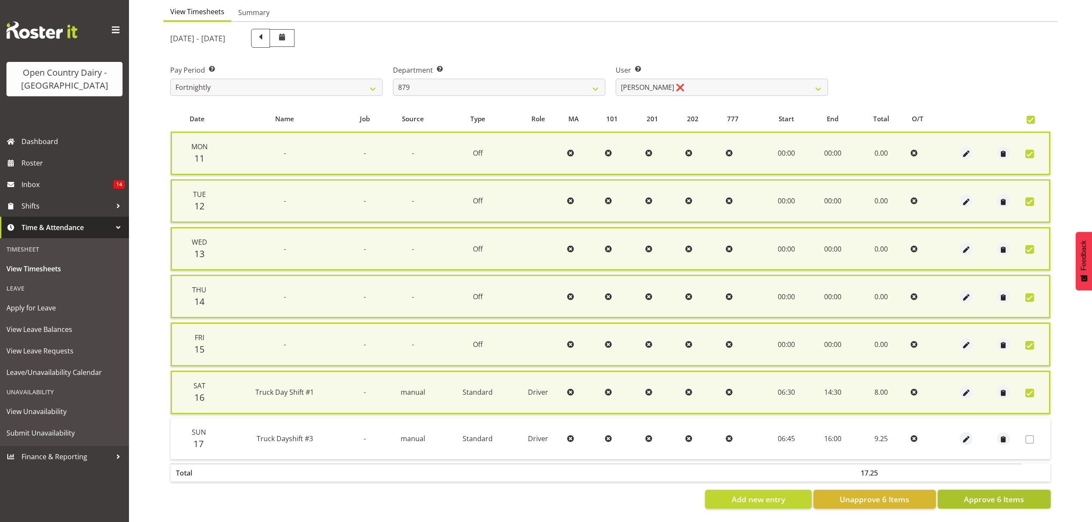
click at [1003, 494] on span "Approve 6 Items" at bounding box center [994, 499] width 60 height 11
checkbox input "false"
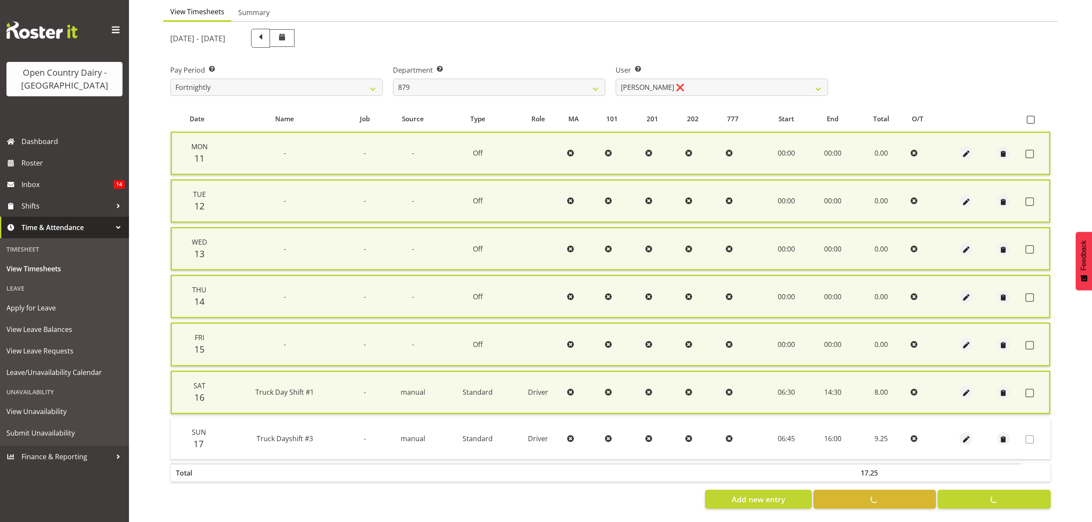
checkbox input "false"
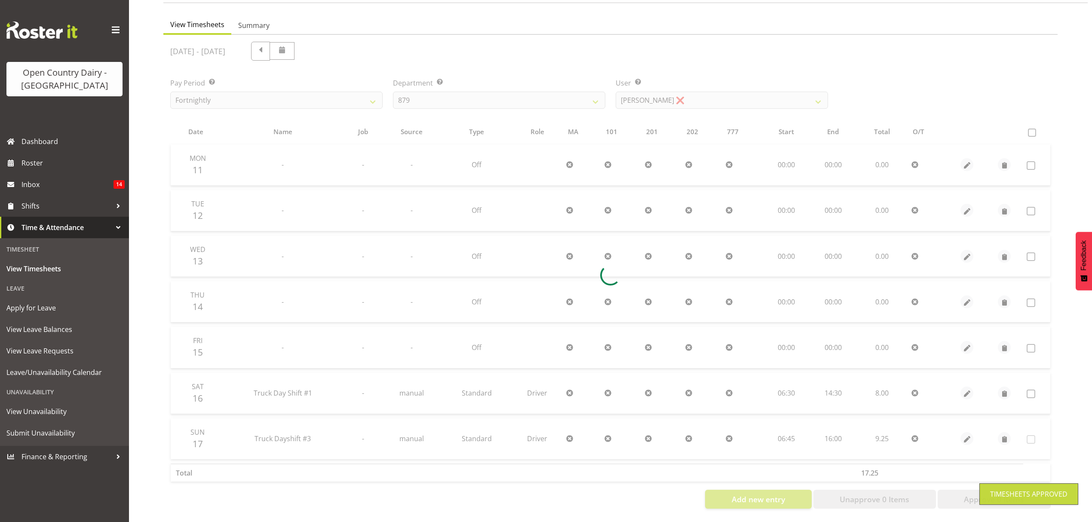
scroll to position [76, 0]
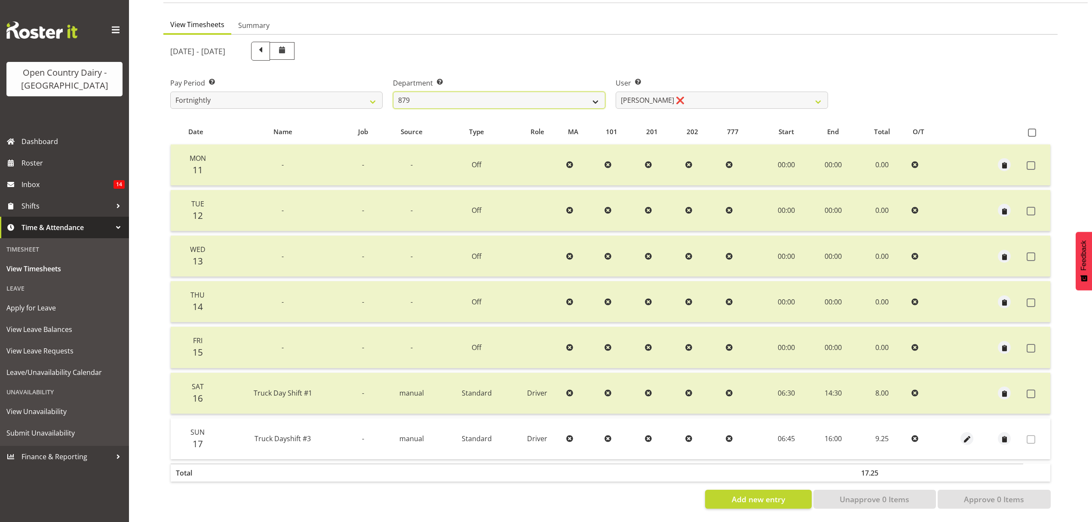
click at [583, 93] on select "734 735 736 737 738 739 850 851 852 853 854 855 856 858 861 862 865 868 869 870" at bounding box center [499, 100] width 212 height 17
click at [393, 92] on select "734 735 736 737 738 739 850 851 852 853 854 855 856 858 861 862 865 868 869 870" at bounding box center [499, 100] width 212 height 17
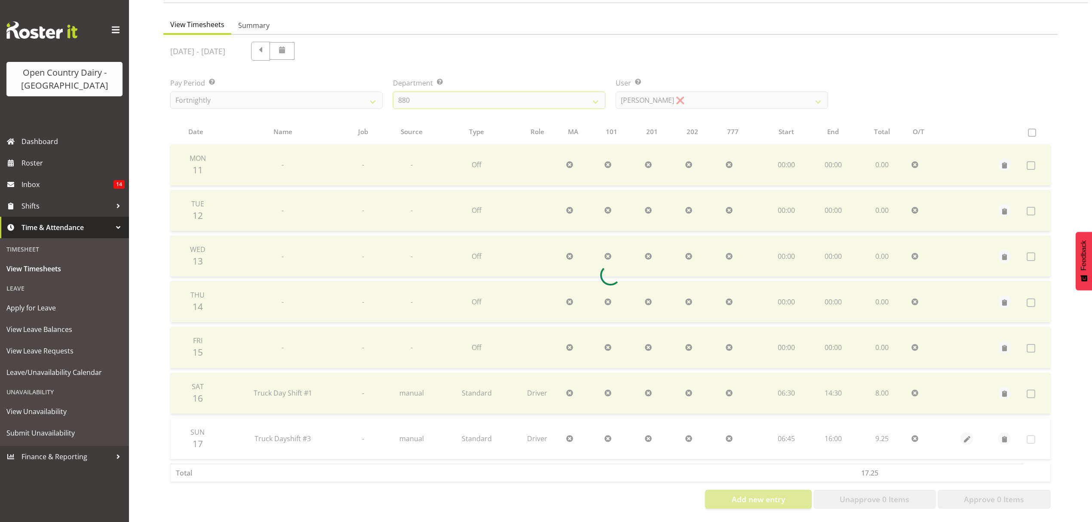
scroll to position [0, 0]
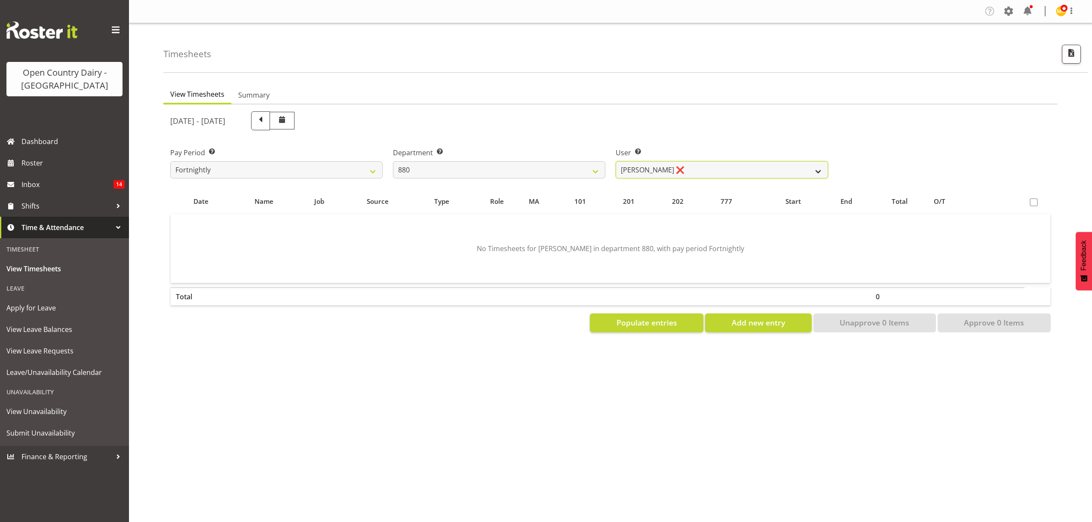
click at [672, 171] on select "[PERSON_NAME] ❌ [PERSON_NAME] ❌ [PERSON_NAME] ❌ [PERSON_NAME] ❌" at bounding box center [722, 169] width 212 height 17
click at [496, 173] on select "734 735 736 737 738 739 850 851 852 853 854 855 856 858 861 862 865 868 869 870" at bounding box center [499, 169] width 212 height 17
click at [393, 161] on select "734 735 736 737 738 739 850 851 852 853 854 855 856 858 861 862 865 868 869 870" at bounding box center [499, 169] width 212 height 17
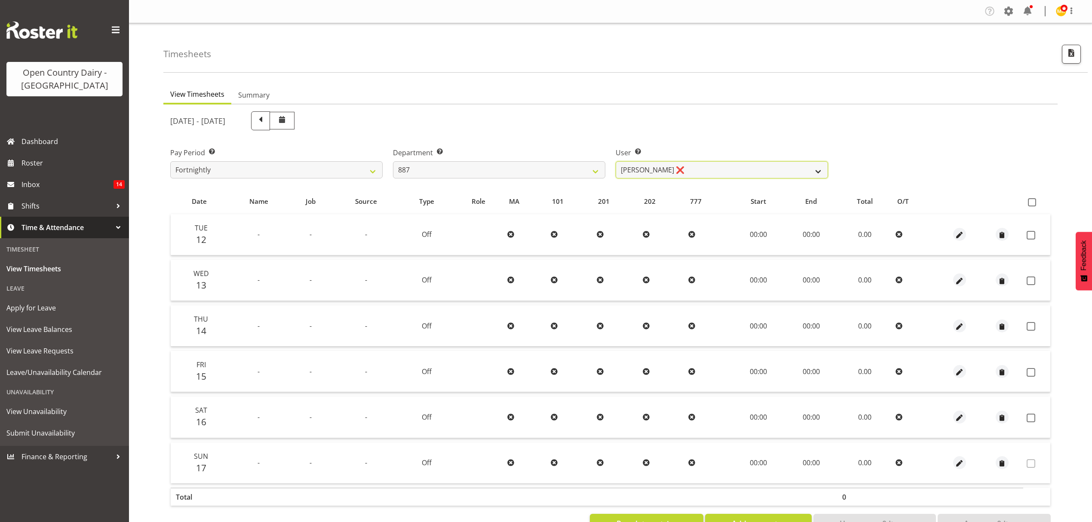
click at [657, 169] on select "[PERSON_NAME] ❌ [PERSON_NAME] ❌ [PERSON_NAME] ❌" at bounding box center [722, 169] width 212 height 17
click at [507, 171] on select "734 735 736 737 738 739 850 851 852 853 854 855 856 858 861 862 865 868 869 870" at bounding box center [499, 169] width 212 height 17
click at [393, 161] on select "734 735 736 737 738 739 850 851 852 853 854 855 856 858 861 862 865 868 869 870" at bounding box center [499, 169] width 212 height 17
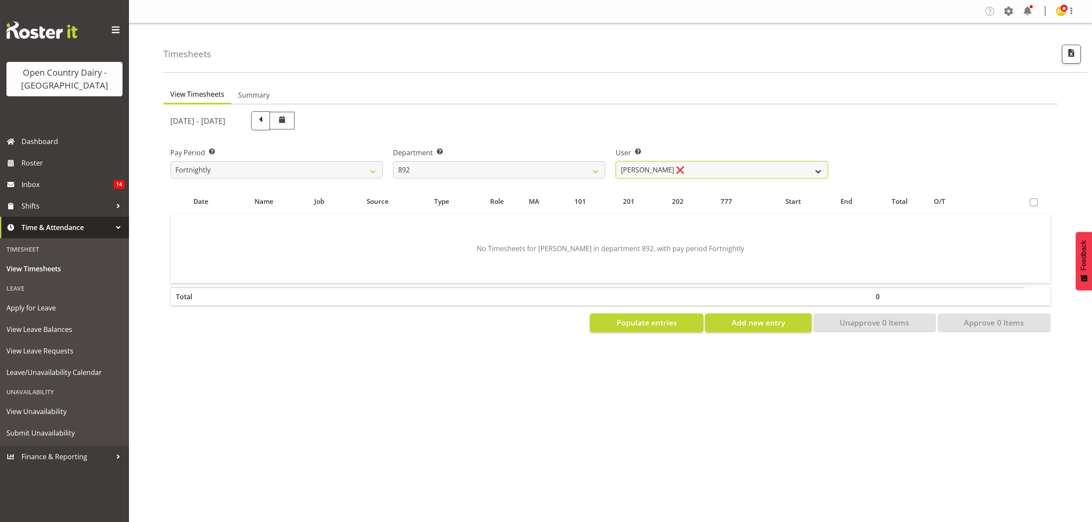
click at [776, 163] on select "[PERSON_NAME] ❌" at bounding box center [722, 169] width 212 height 17
click at [589, 171] on select "734 735 736 737 738 739 850 851 852 853 854 855 856 858 861 862 865 868 869 870" at bounding box center [499, 169] width 212 height 17
click at [393, 161] on select "734 735 736 737 738 739 850 851 852 853 854 855 856 858 861 862 865 868 869 870" at bounding box center [499, 169] width 212 height 17
click at [784, 167] on select "[PERSON_NAME] ❌" at bounding box center [722, 169] width 212 height 17
click at [601, 174] on select "734 735 736 737 738 739 850 851 852 853 854 855 856 858 861 862 865 868 869 870" at bounding box center [499, 169] width 212 height 17
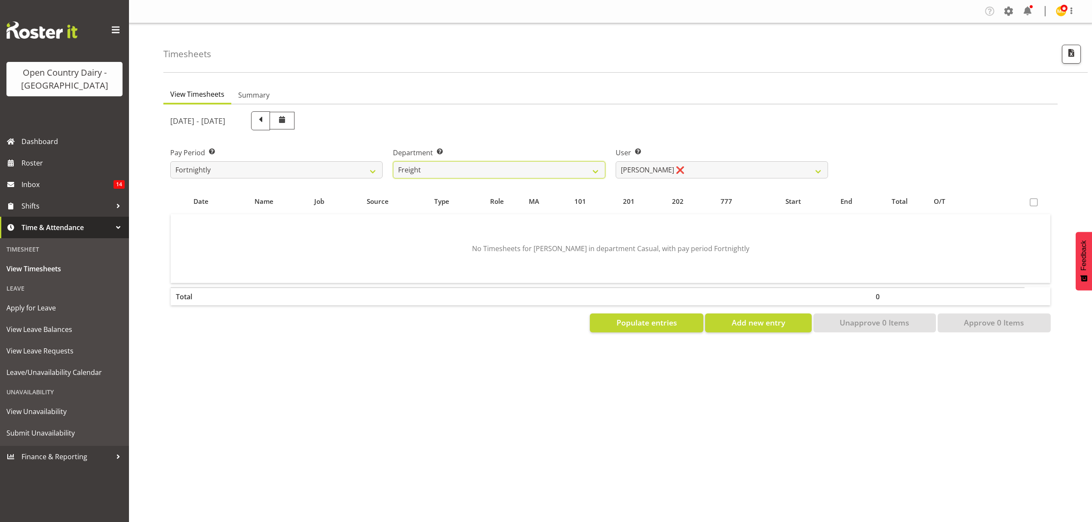
click at [393, 161] on select "734 735 736 737 738 739 850 851 852 853 854 855 856 858 861 862 865 868 869 870" at bounding box center [499, 169] width 212 height 17
click at [500, 375] on div "View Timesheets Summary [DATE] - [DATE] Pay Period Select which pay period you …" at bounding box center [627, 251] width 929 height 344
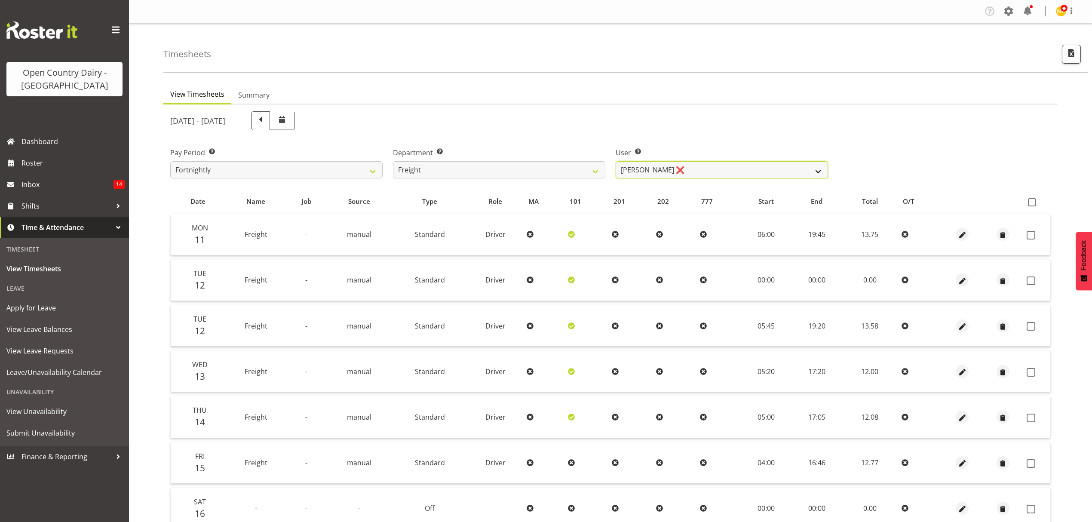
click at [661, 166] on select "[PERSON_NAME] ❌ [PERSON_NAME] ❌ [PERSON_NAME] ❌ [PERSON_NAME] (Spotty) McMurdo …" at bounding box center [722, 169] width 212 height 17
click at [556, 174] on select "734 735 736 737 738 739 850 851 852 853 854 855 856 858 861 862 865 868 869 870" at bounding box center [499, 169] width 212 height 17
click at [393, 161] on select "734 735 736 737 738 739 850 851 852 853 854 855 856 858 861 862 865 868 869 870" at bounding box center [499, 169] width 212 height 17
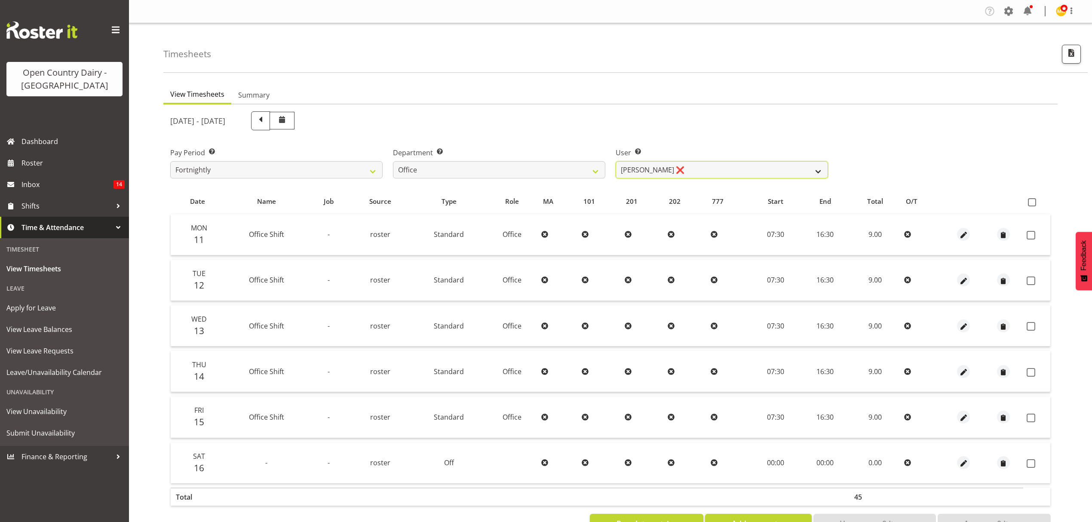
click at [635, 171] on select "[PERSON_NAME] ❌ [PERSON_NAME] ❌ [PERSON_NAME] ❌ [PERSON_NAME] ❌ [PERSON_NAME] ❌…" at bounding box center [722, 169] width 212 height 17
click at [527, 172] on select "734 735 736 737 738 739 850 851 852 853 854 855 856 858 861 862 865 868 869 870" at bounding box center [499, 169] width 212 height 17
click at [393, 161] on select "734 735 736 737 738 739 850 851 852 853 854 855 856 858 861 862 865 868 869 870" at bounding box center [499, 169] width 212 height 17
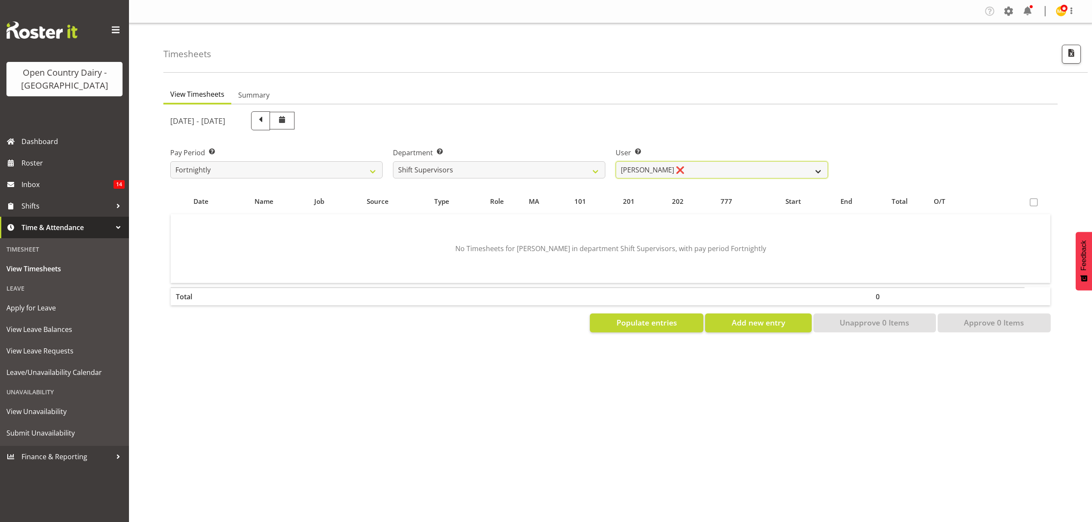
click at [656, 171] on select "[PERSON_NAME] ❌ [PERSON_NAME] ❌ [PERSON_NAME] ❌ [PERSON_NAME] ❌ [PERSON_NAME] ❌" at bounding box center [722, 169] width 212 height 17
click at [539, 168] on select "734 735 736 737 738 739 850 851 852 853 854 855 856 858 861 862 865 868 869 870" at bounding box center [499, 169] width 212 height 17
click at [393, 161] on select "734 735 736 737 738 739 850 851 852 853 854 855 856 858 861 862 865 868 869 870" at bounding box center [499, 169] width 212 height 17
click at [664, 174] on select "[PERSON_NAME] ❌ [PERSON_NAME] ❌ [PERSON_NAME] ❌" at bounding box center [722, 169] width 212 height 17
click at [584, 174] on select "734 735 736 737 738 739 850 851 852 853 854 855 856 858 861 862 865 868 869 870" at bounding box center [499, 169] width 212 height 17
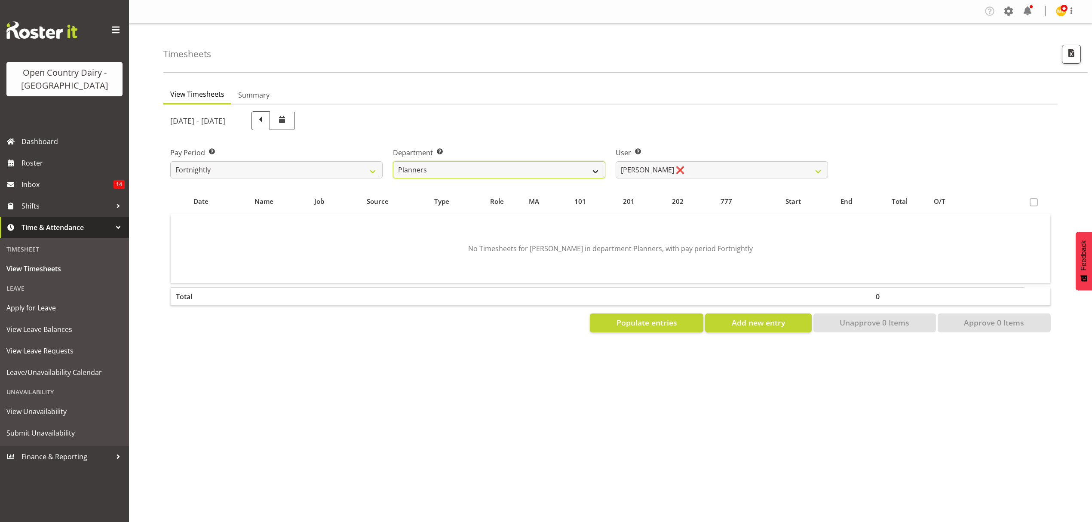
select select "696"
click at [393, 161] on select "734 735 736 737 738 739 850 851 852 853 854 855 856 858 861 862 865 868 869 870" at bounding box center [499, 169] width 212 height 17
click at [567, 172] on select "734 735 736 737 738 739 850 851 852 853 854 855 856 858 861 862 865 868 869 870" at bounding box center [499, 169] width 212 height 17
click at [719, 443] on div "Company Settings Roles & Skills Tasks Jobs Employees Locations & Departments Ac…" at bounding box center [610, 261] width 963 height 522
click at [73, 163] on span "Roster" at bounding box center [72, 163] width 103 height 13
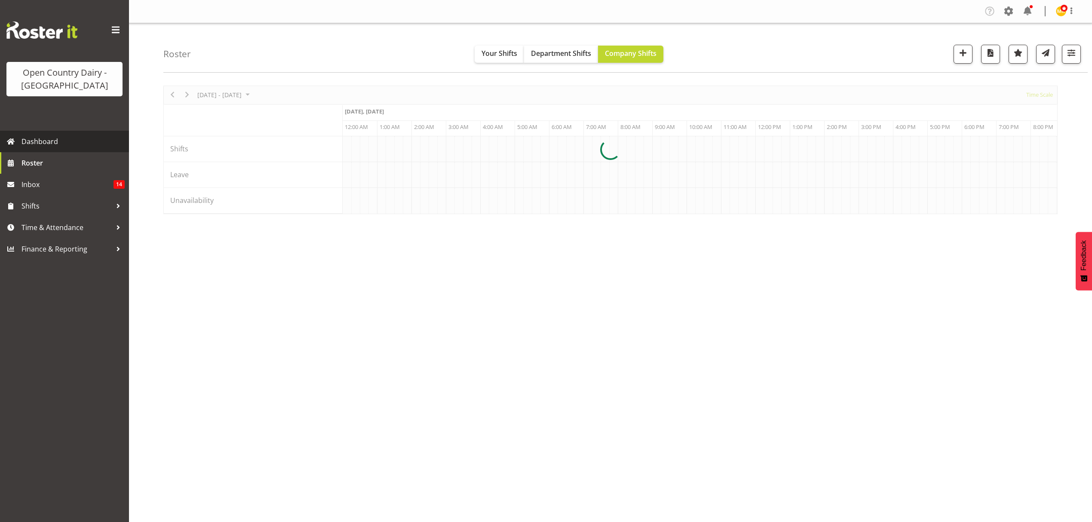
scroll to position [0, 4953]
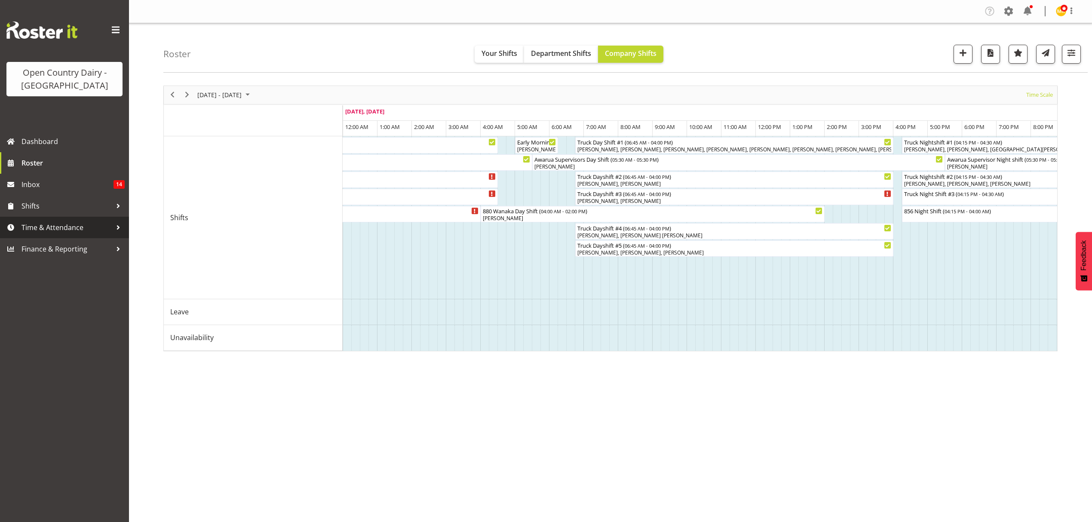
click at [43, 226] on span "Time & Attendance" at bounding box center [66, 227] width 90 height 13
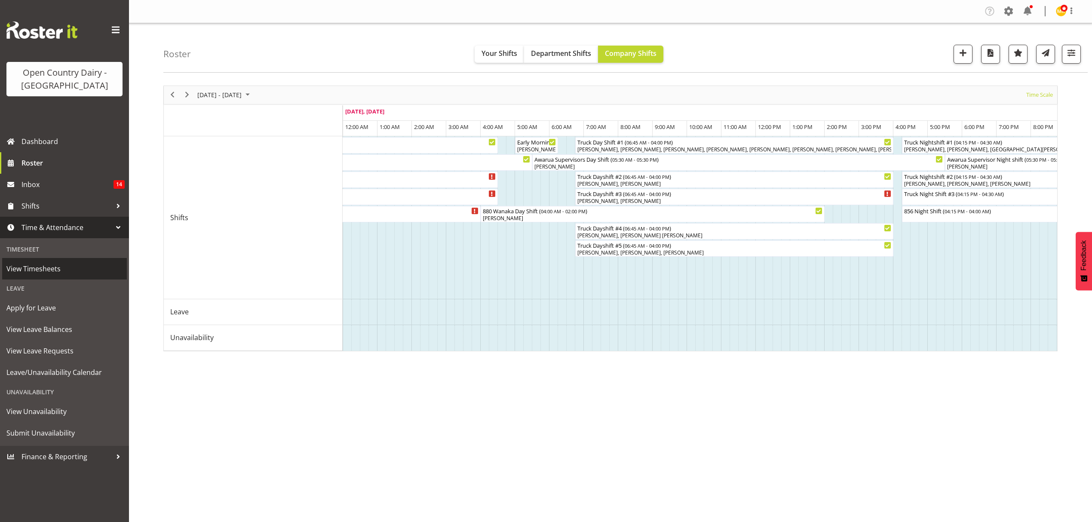
click at [47, 266] on span "View Timesheets" at bounding box center [64, 268] width 116 height 13
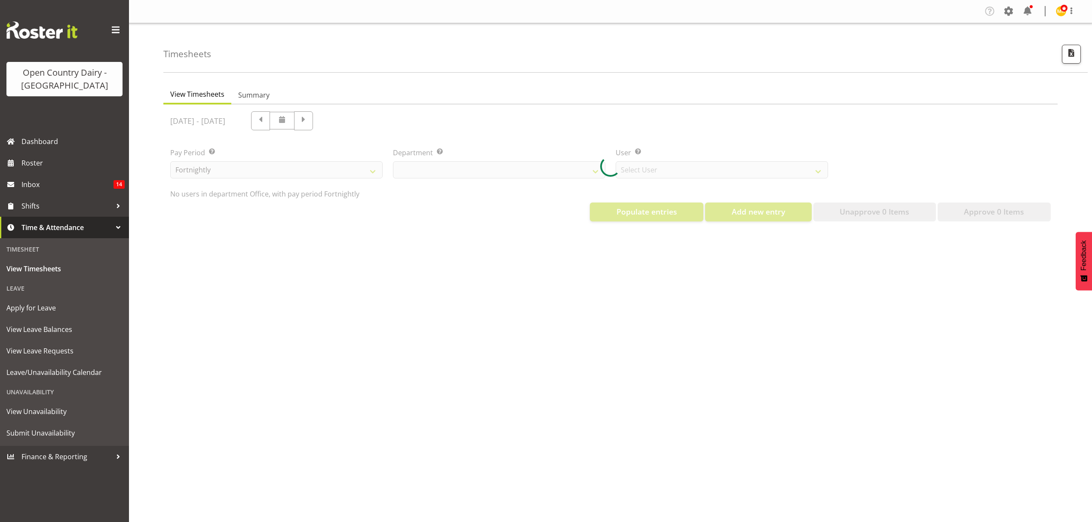
select select "699"
select select "8449"
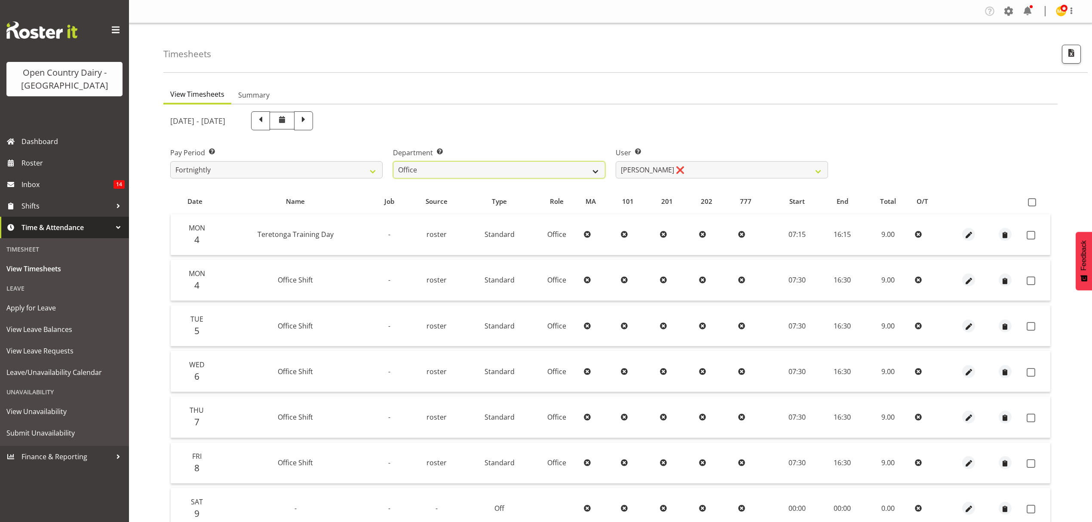
click at [510, 161] on select "734 735 736 737 738 739 850 851 852 853 854 855 856 858 861 862 865 868 869 870" at bounding box center [499, 169] width 212 height 17
click at [313, 123] on span at bounding box center [303, 120] width 19 height 19
select select
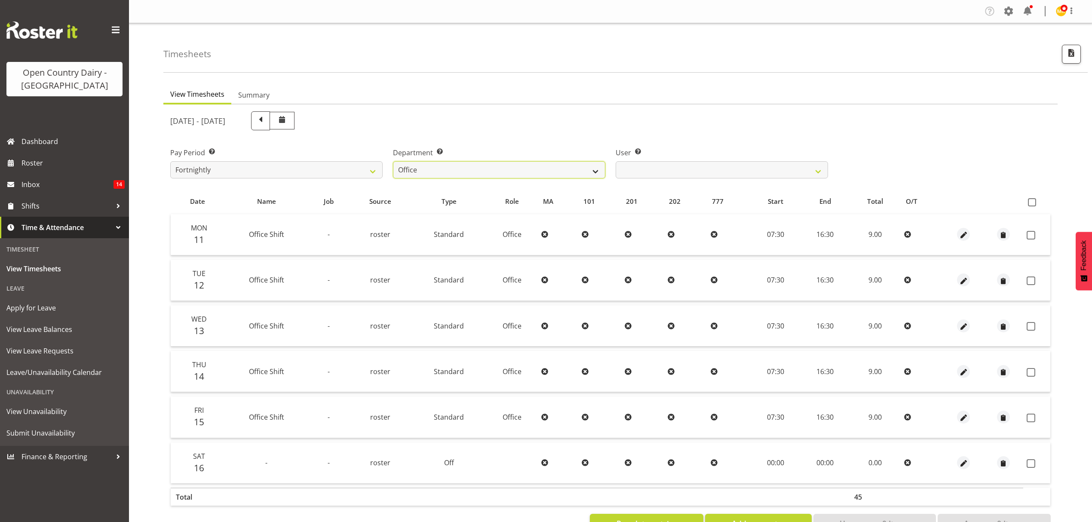
click at [504, 166] on select "734 735 736 737 738 739 850 851 852 853 854 855 856 858 861 862 865 868 869 870" at bounding box center [499, 169] width 212 height 17
select select "691"
click at [393, 161] on select "734 735 736 737 738 739 850 851 852 853 854 855 856 858 861 862 865 868 869 870" at bounding box center [499, 169] width 212 height 17
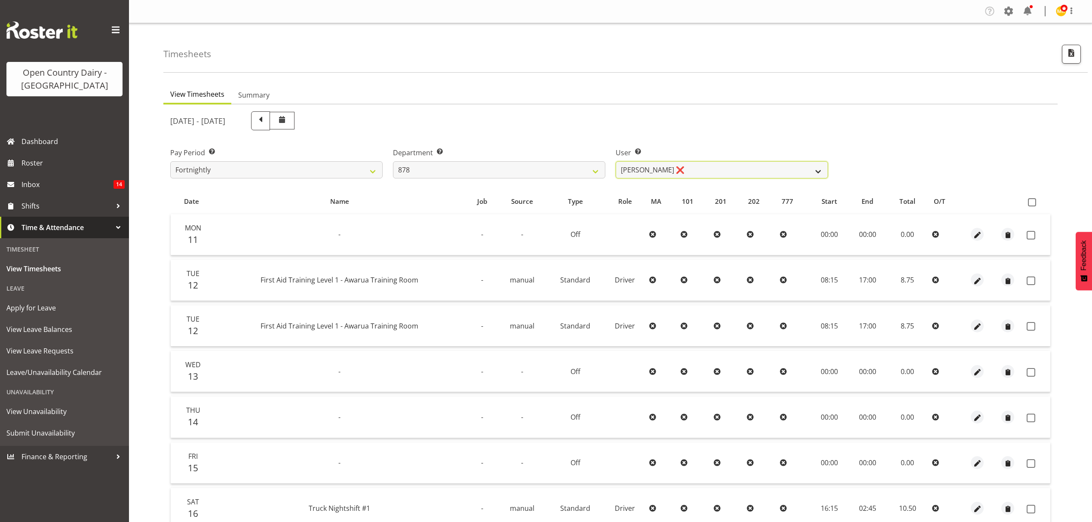
click at [643, 165] on select "[PERSON_NAME] ❌ [PERSON_NAME] ❌ [PERSON_NAME] ❌ [PERSON_NAME] ❌" at bounding box center [722, 169] width 212 height 17
click at [616, 161] on select "[PERSON_NAME] ❌ [PERSON_NAME] ❌ [PERSON_NAME] ❌ [PERSON_NAME] ❌" at bounding box center [722, 169] width 212 height 17
click at [744, 93] on ul "View Timesheets Summary" at bounding box center [610, 95] width 894 height 19
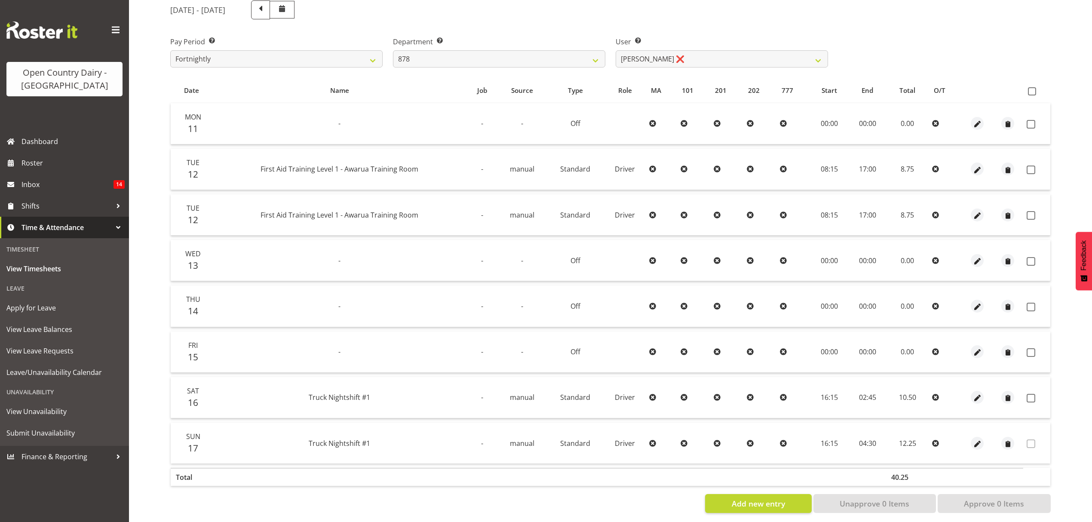
scroll to position [114, 0]
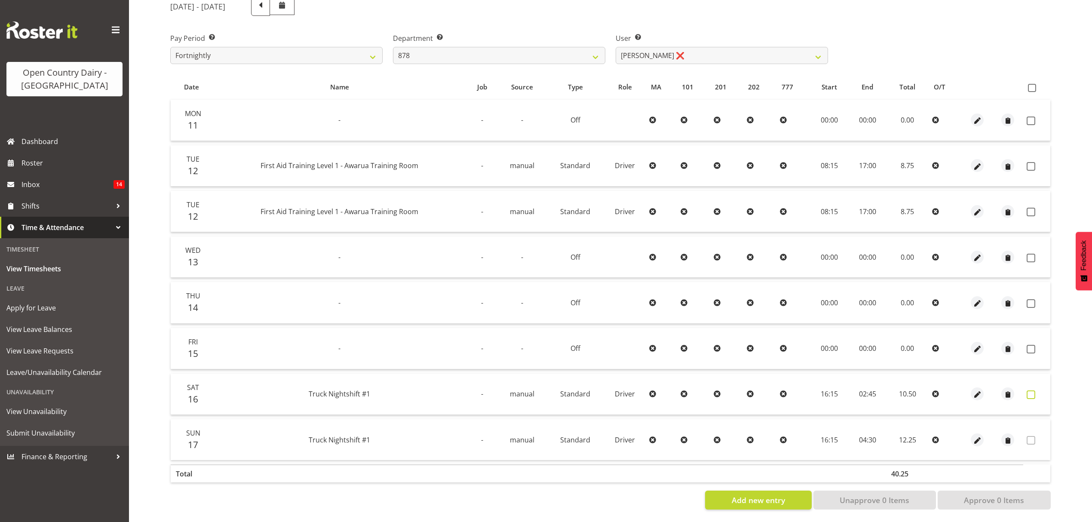
click at [1029, 394] on span at bounding box center [1031, 394] width 9 height 9
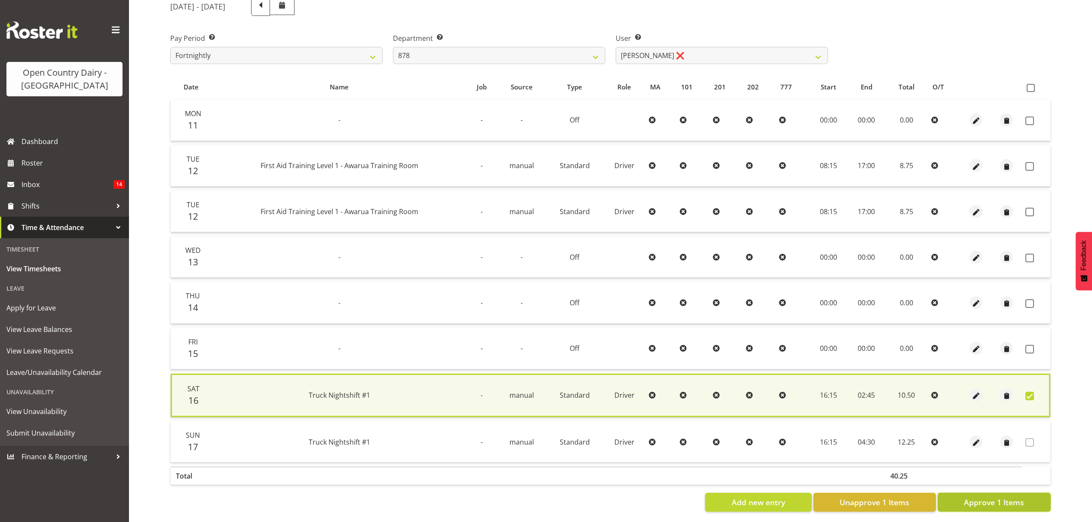
click at [1010, 493] on button "Approve 1 Items" at bounding box center [994, 502] width 113 height 19
checkbox input "false"
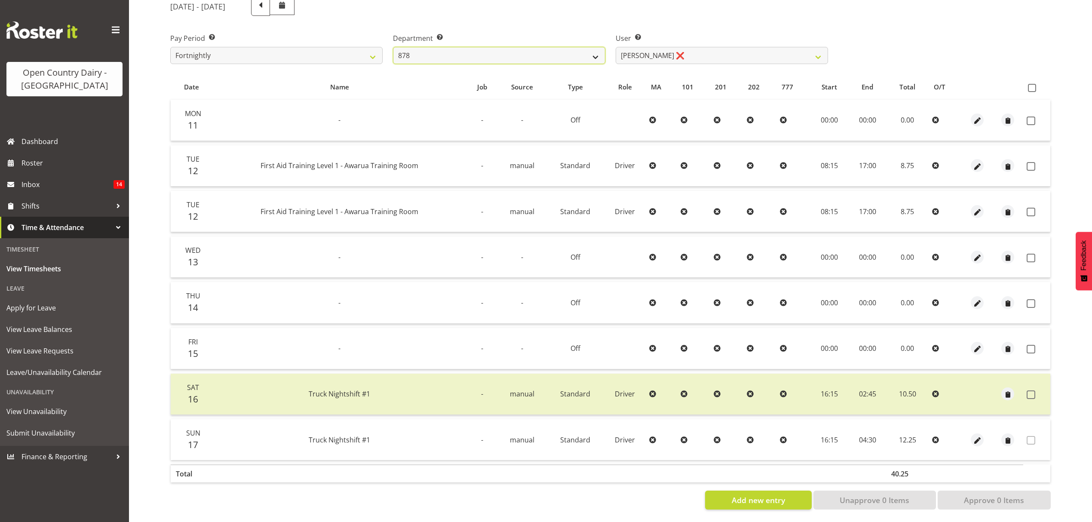
click at [535, 59] on select "734 735 736 737 738 739 850 851 852 853 854 855 856 858 861 862 865 868 869 870" at bounding box center [499, 55] width 212 height 17
select select "908"
click at [393, 47] on select "734 735 736 737 738 739 850 851 852 853 854 855 856 858 861 862 865 868 869 870" at bounding box center [499, 55] width 212 height 17
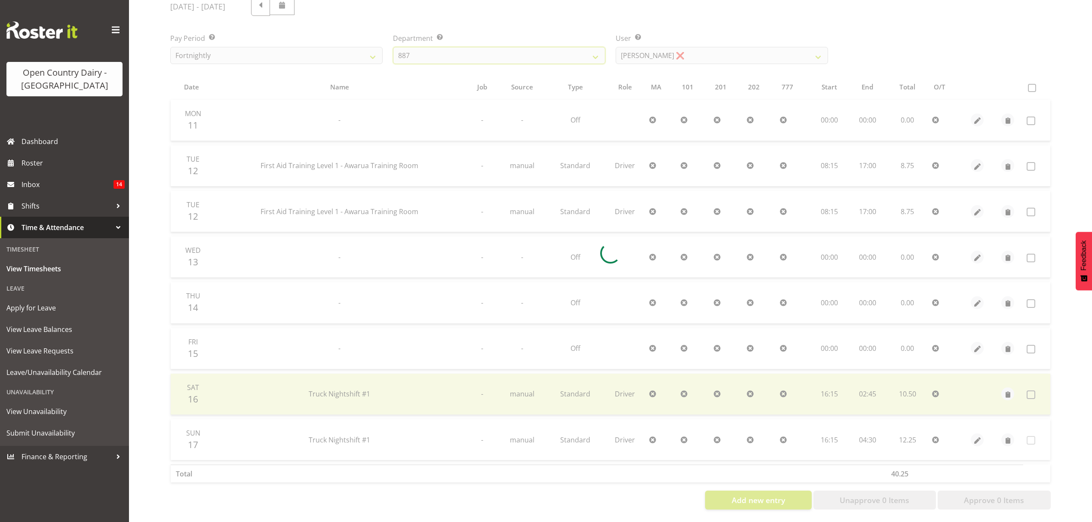
scroll to position [30, 0]
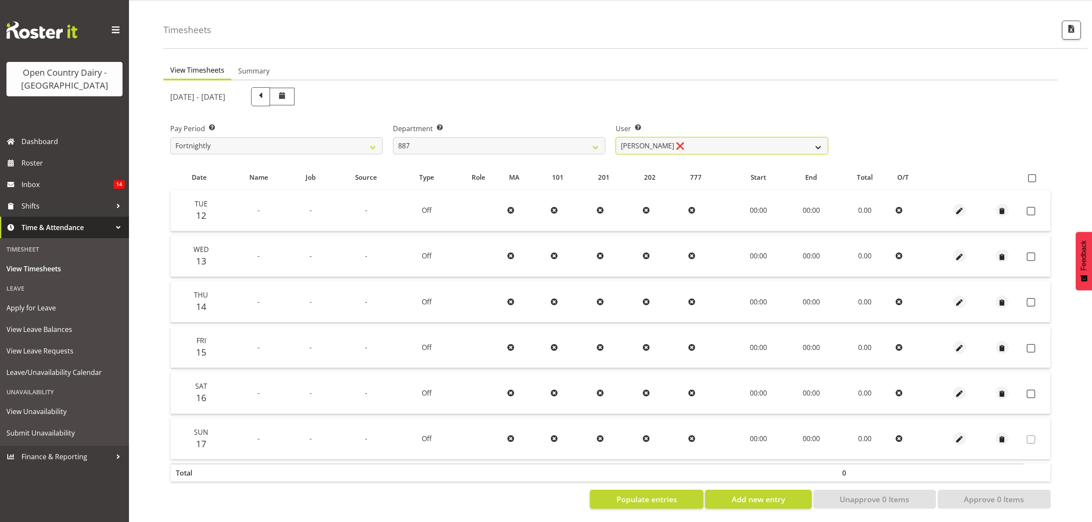
click at [680, 140] on select "[PERSON_NAME] ❌ [PERSON_NAME] ❌ [PERSON_NAME] ❌" at bounding box center [722, 145] width 212 height 17
select select "7489"
click at [616, 137] on select "[PERSON_NAME] ❌ [PERSON_NAME] ❌ [PERSON_NAME] ❌" at bounding box center [722, 145] width 212 height 17
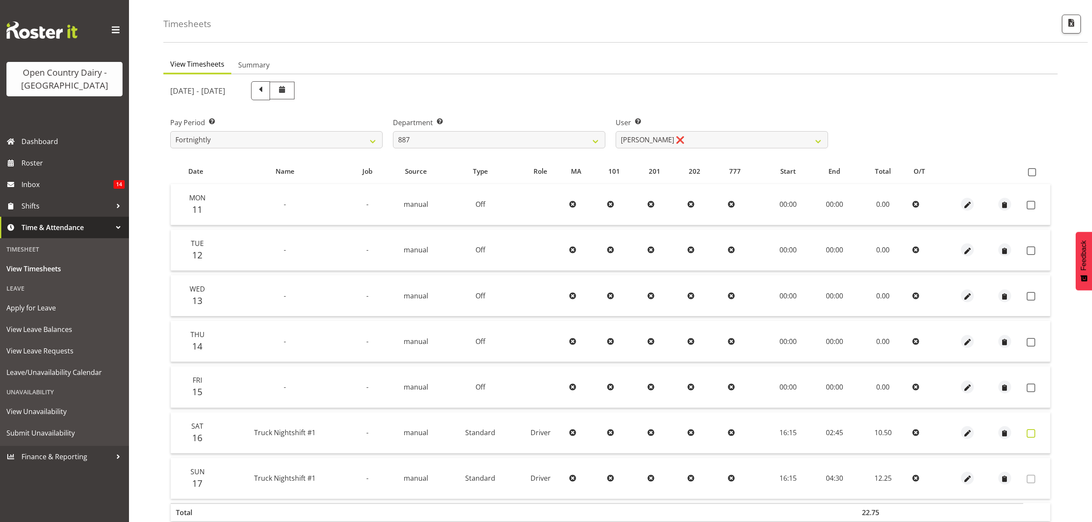
click at [1027, 434] on span at bounding box center [1031, 433] width 9 height 9
checkbox input "true"
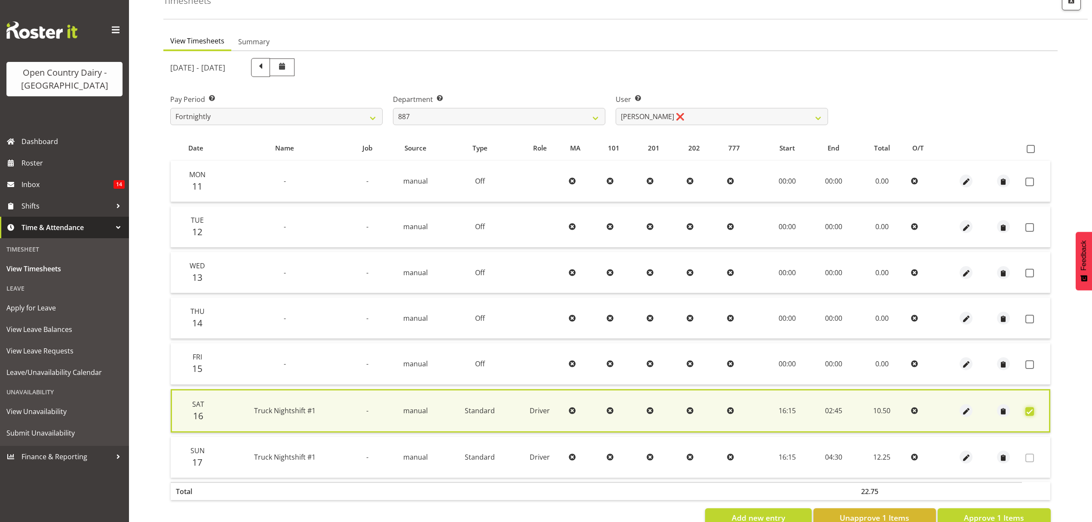
scroll to position [78, 0]
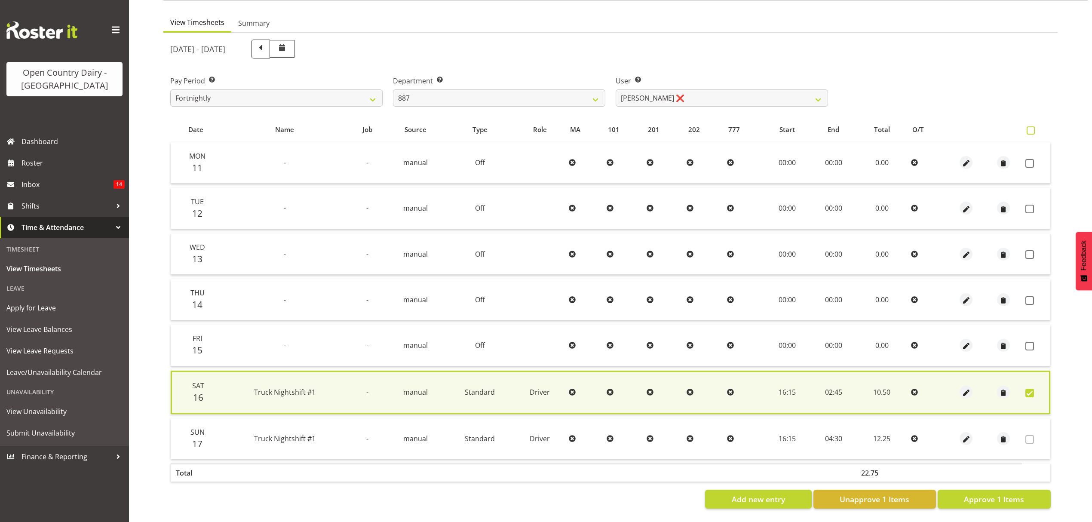
click at [1027, 126] on span at bounding box center [1031, 130] width 8 height 8
click at [1027, 128] on input "checkbox" at bounding box center [1030, 131] width 6 height 6
checkbox input "true"
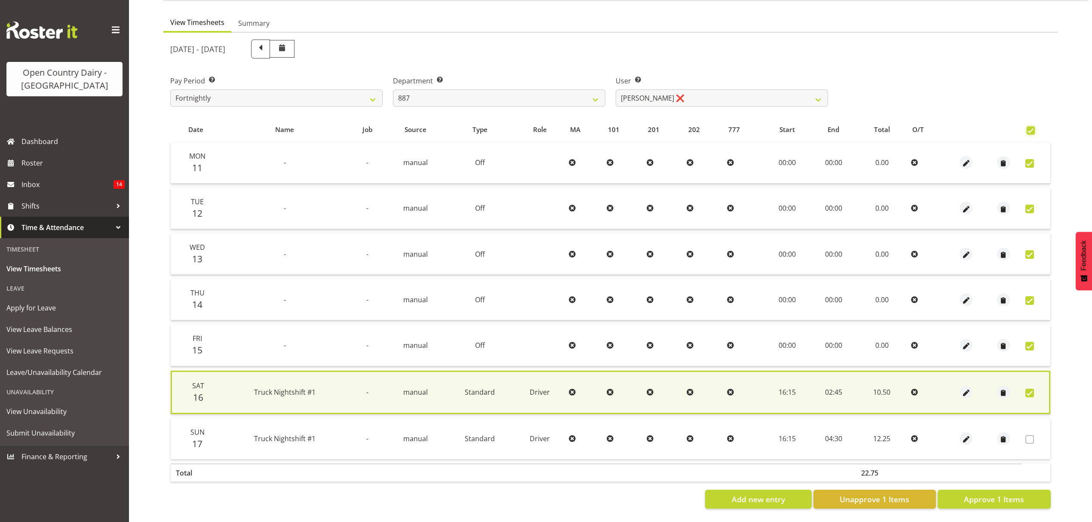
checkbox input "true"
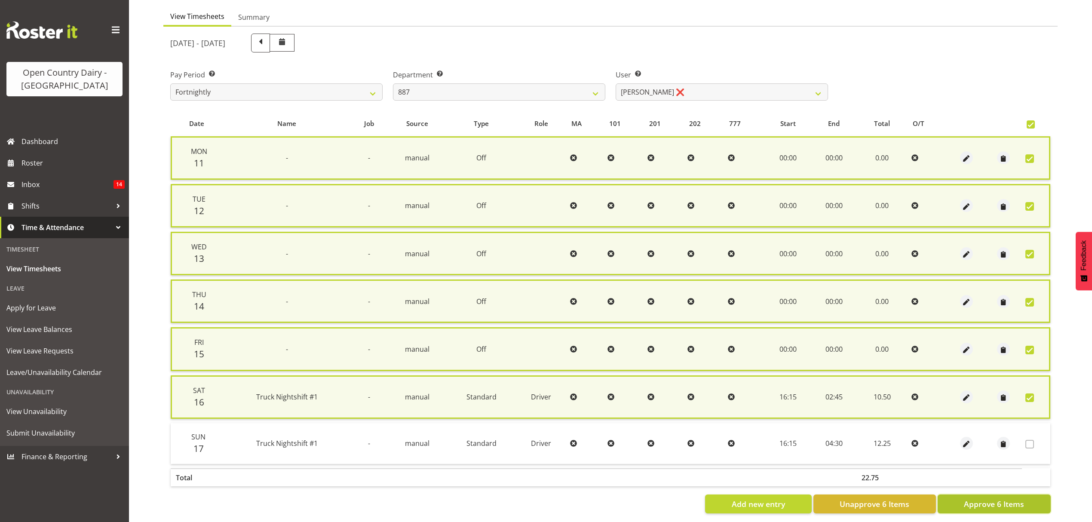
click at [992, 494] on button "Approve 6 Items" at bounding box center [994, 503] width 113 height 19
checkbox input "false"
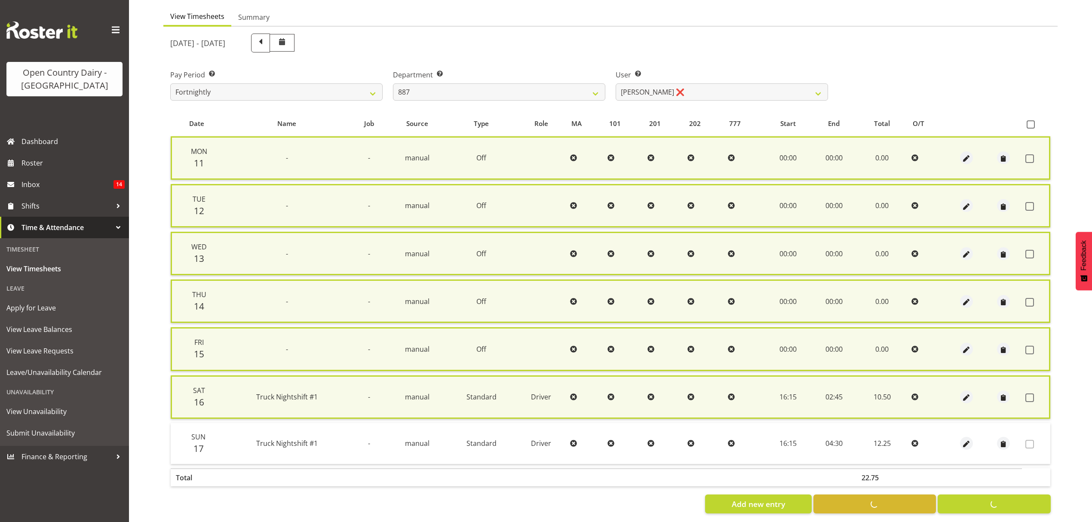
checkbox input "false"
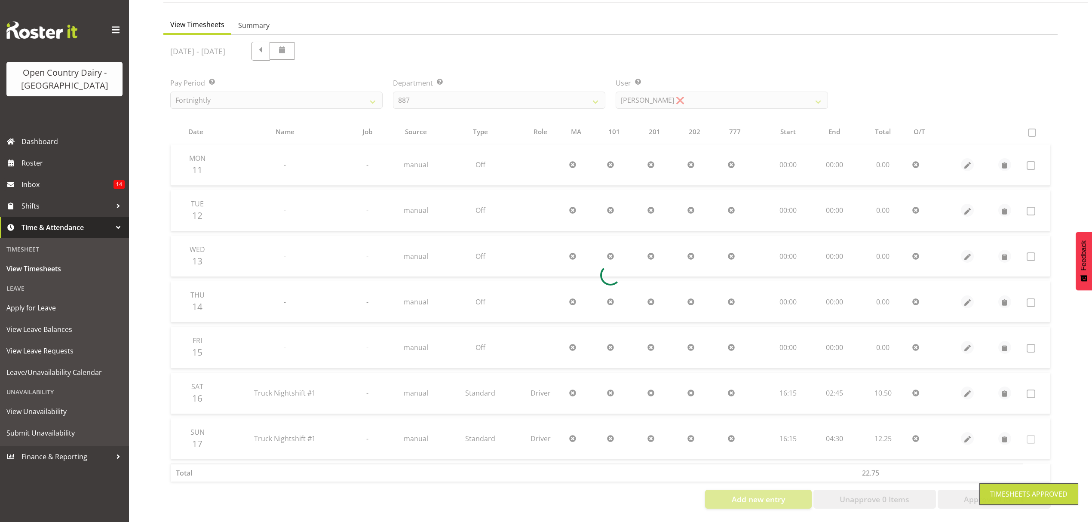
scroll to position [76, 0]
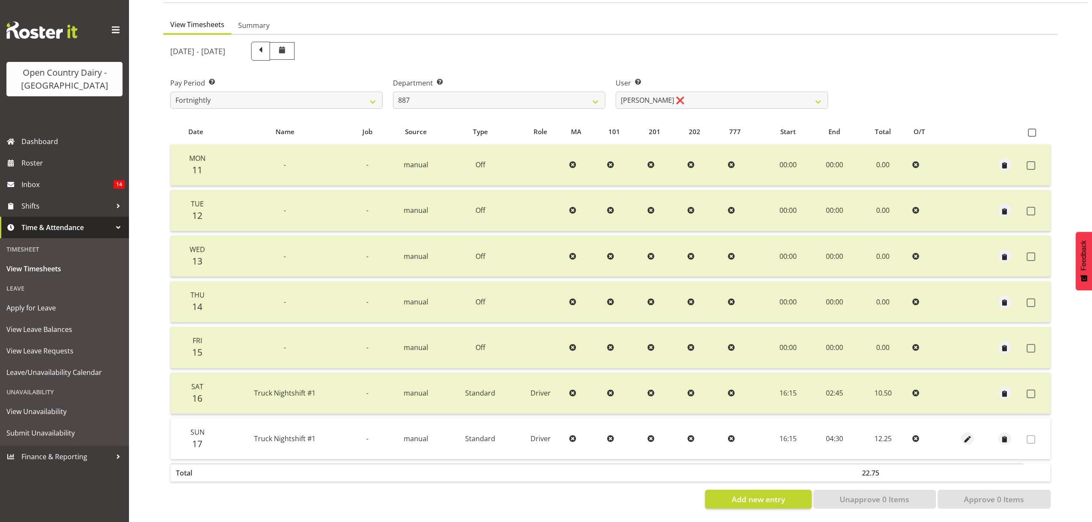
click at [552, 80] on label "Department Select which department you would like to view." at bounding box center [499, 83] width 212 height 10
drag, startPoint x: 552, startPoint y: 80, endPoint x: 550, endPoint y: 85, distance: 5.8
click at [551, 80] on label "Department Select which department you would like to view." at bounding box center [499, 83] width 212 height 10
click at [549, 92] on select "734 735 736 737 738 739 850 851 852 853 854 855 856 858 861 862 865 868 869 870" at bounding box center [499, 100] width 212 height 17
select select "681"
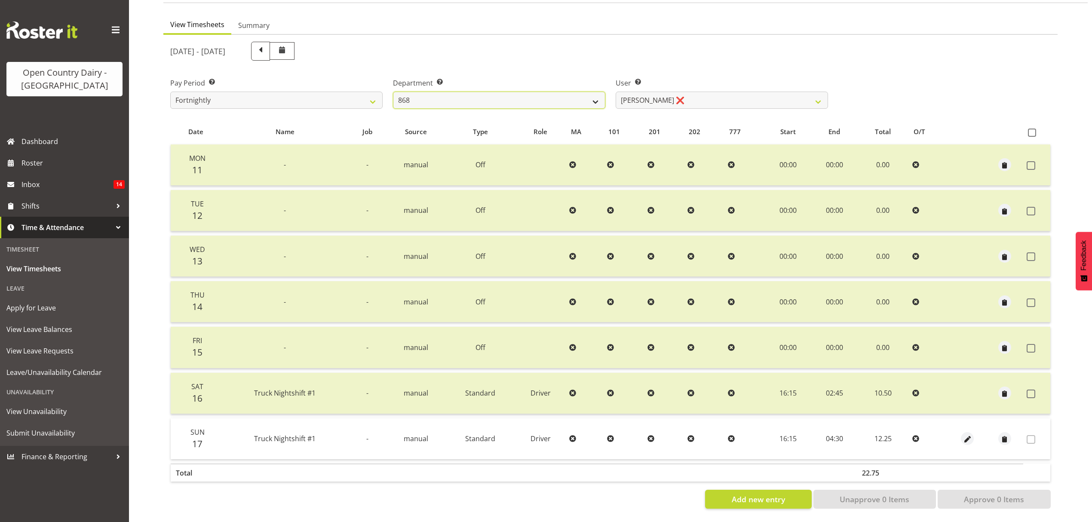
click at [393, 92] on select "734 735 736 737 738 739 850 851 852 853 854 855 856 858 861 862 865 868 869 870" at bounding box center [499, 100] width 212 height 17
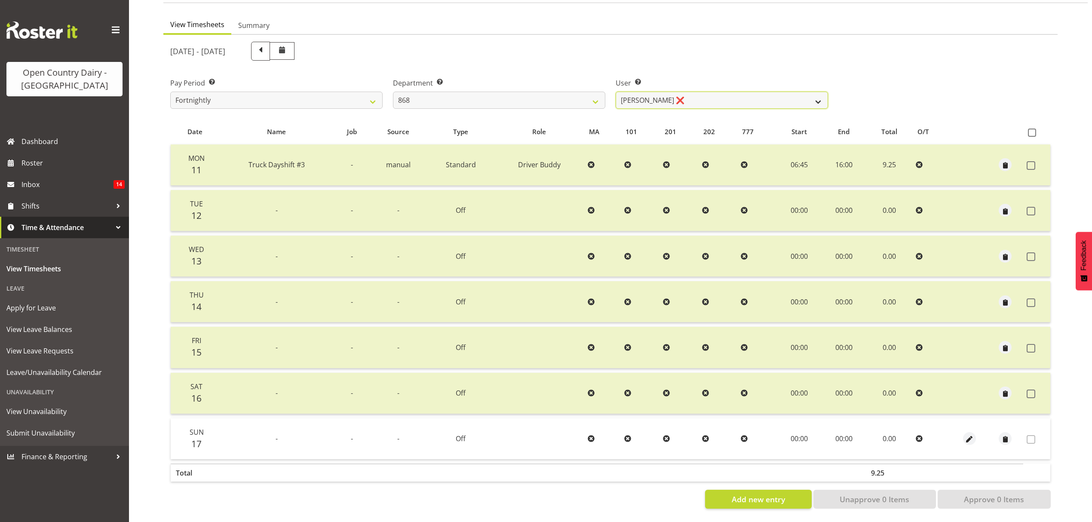
click at [635, 92] on select "[PERSON_NAME] ❌ [PERSON_NAME] ❌ [PERSON_NAME] ❌ [PERSON_NAME] ❌" at bounding box center [722, 100] width 212 height 17
select select "7447"
click at [616, 92] on select "[PERSON_NAME] ❌ [PERSON_NAME] ❌ [PERSON_NAME] ❌ [PERSON_NAME] ❌" at bounding box center [722, 100] width 212 height 17
